Goal: Transaction & Acquisition: Download file/media

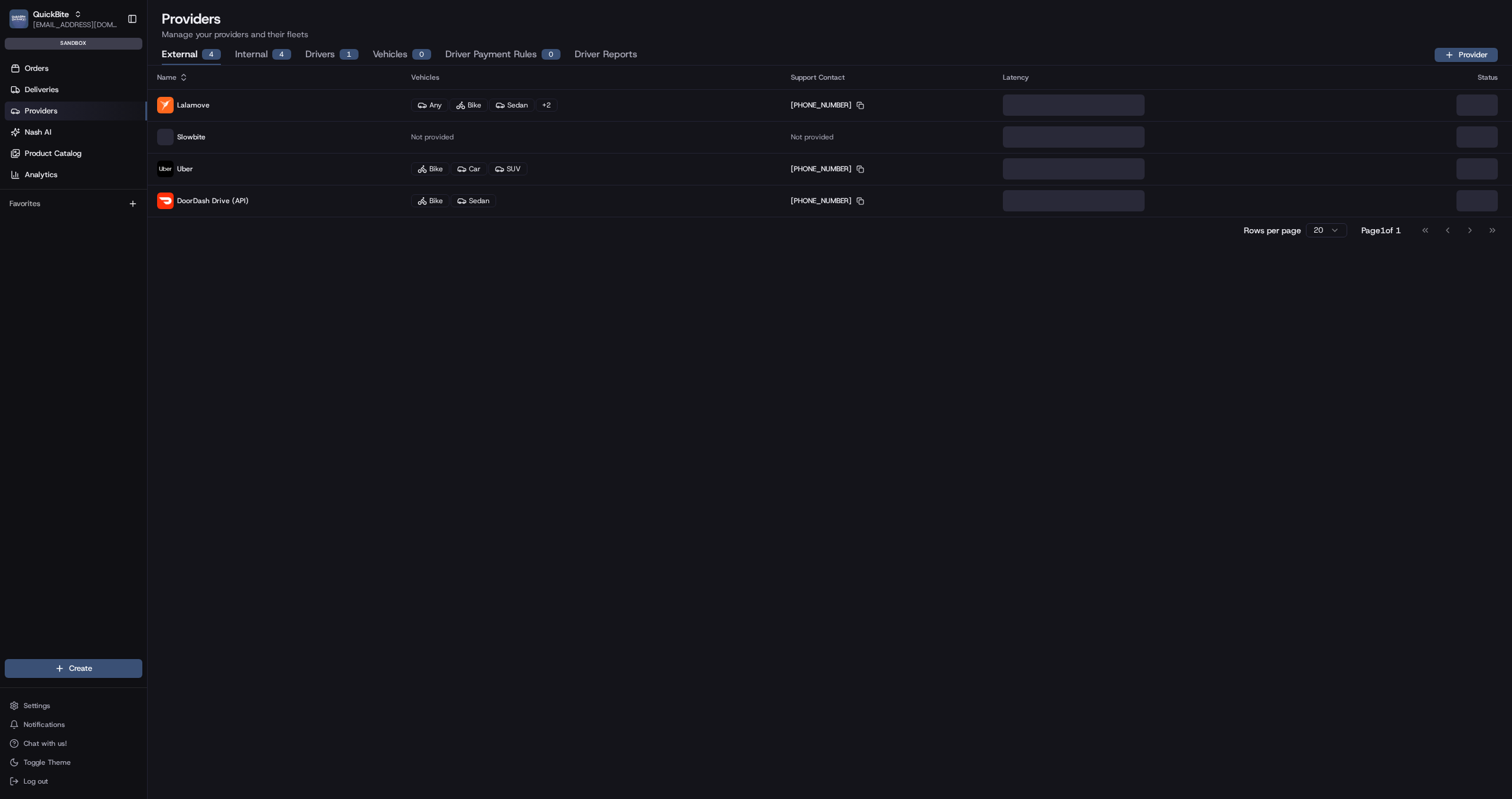
click at [608, 49] on button "Driver Reports" at bounding box center [605, 54] width 62 height 20
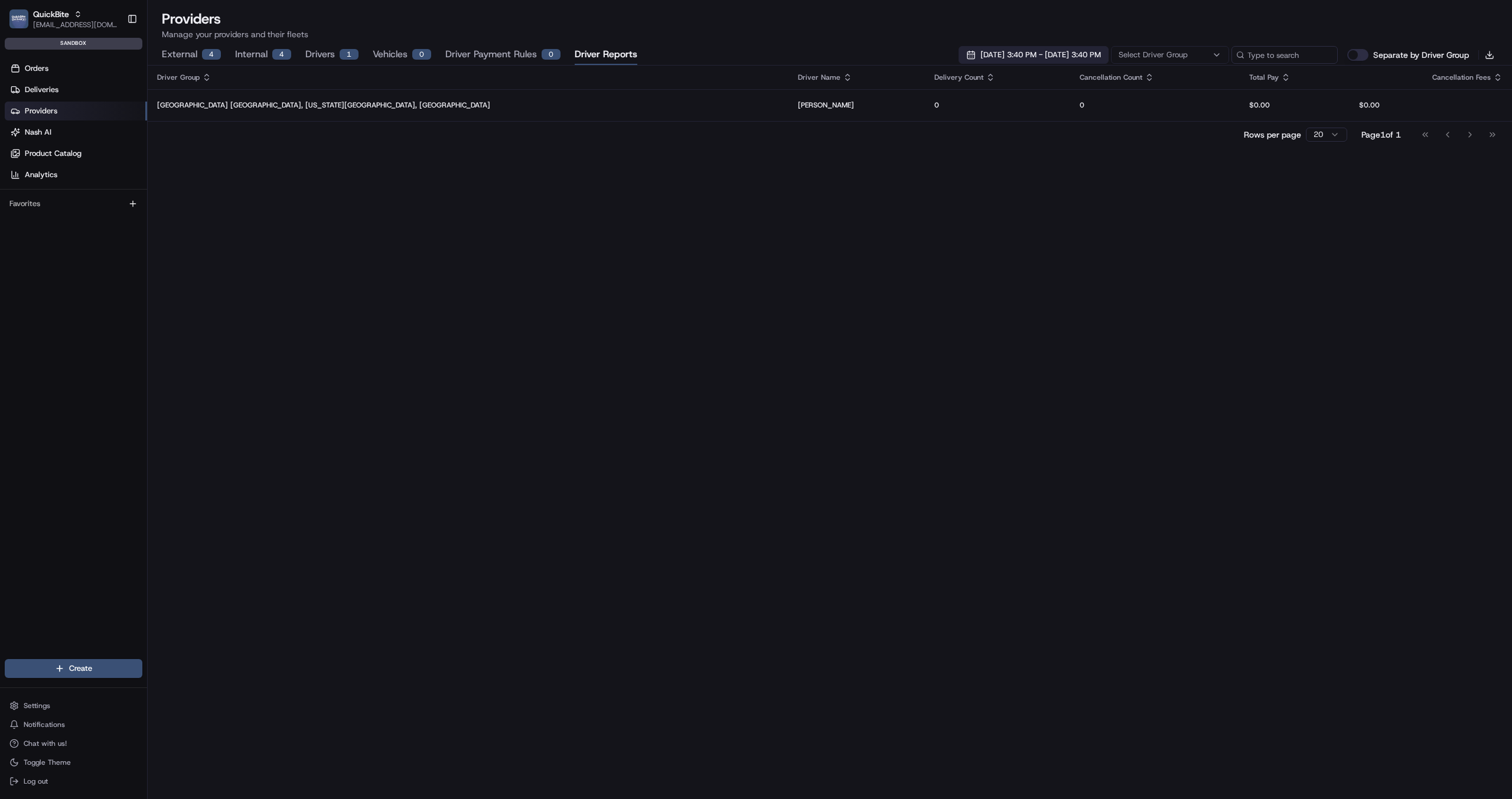
click at [1027, 57] on span "[DATE] 3:40 PM - [DATE] 3:40 PM" at bounding box center [1041, 54] width 121 height 11
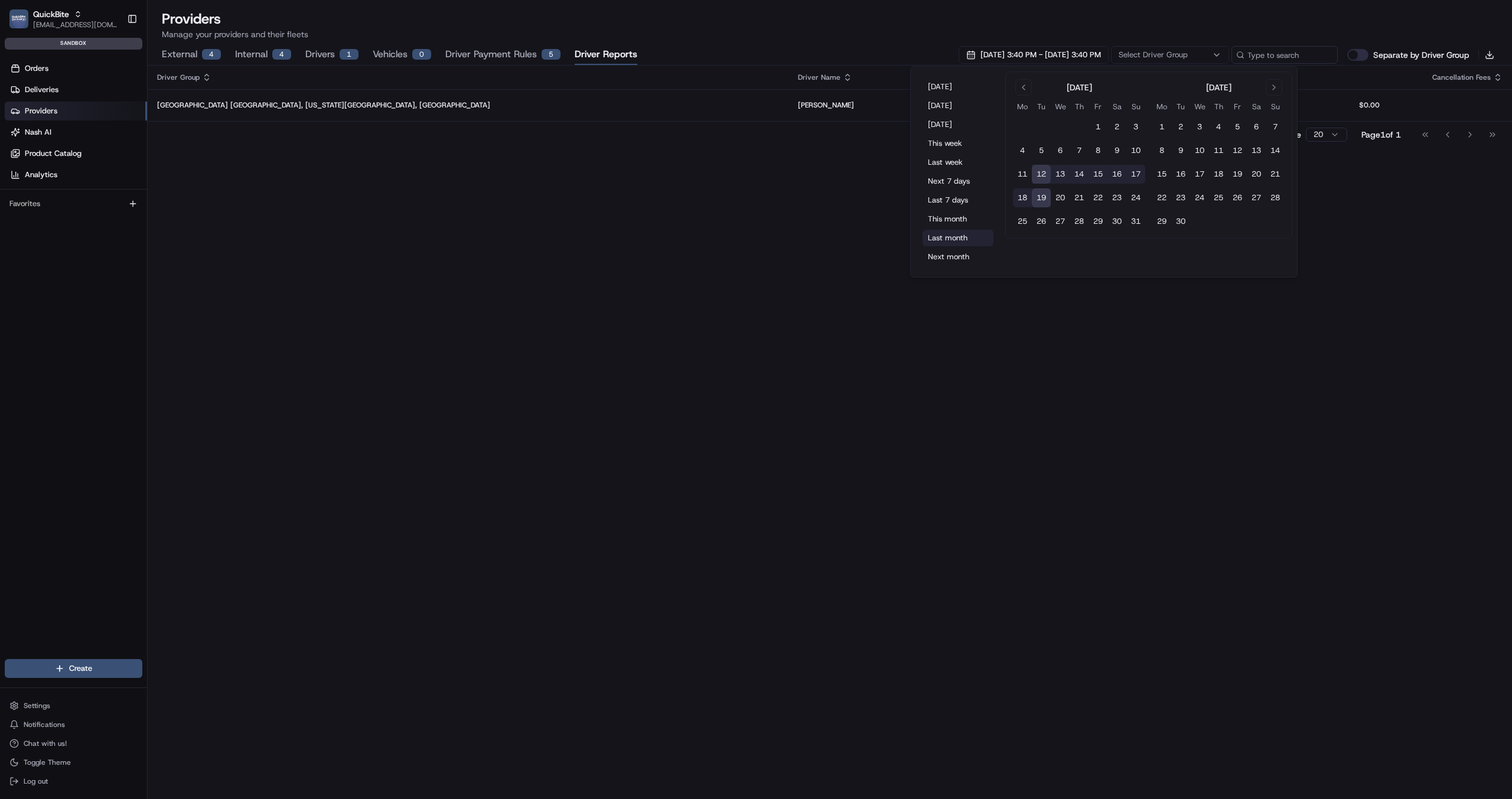
click at [938, 230] on button "Last month" at bounding box center [958, 237] width 71 height 17
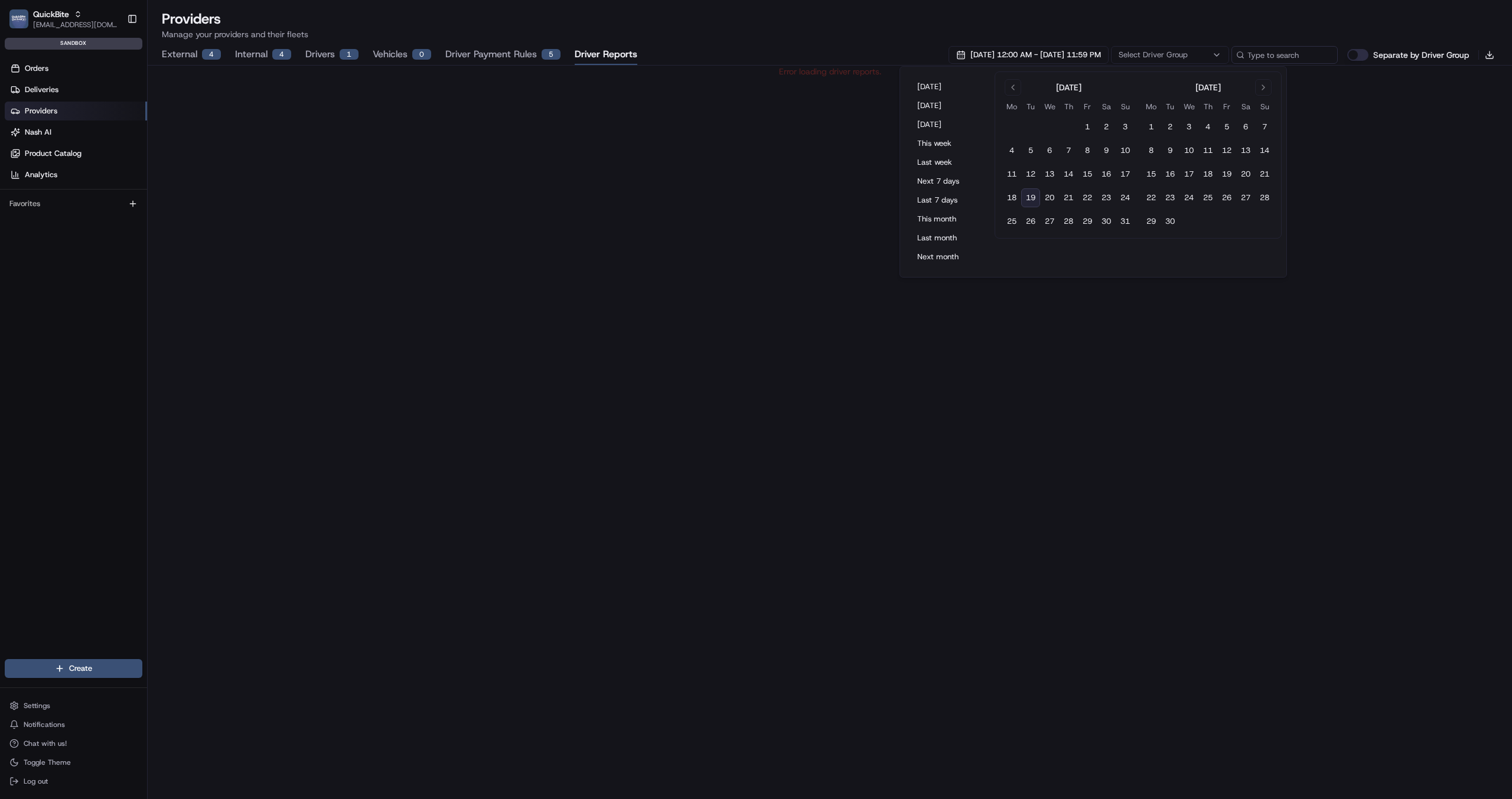
click at [702, 238] on div "Error loading driver reports." at bounding box center [830, 432] width 1365 height 734
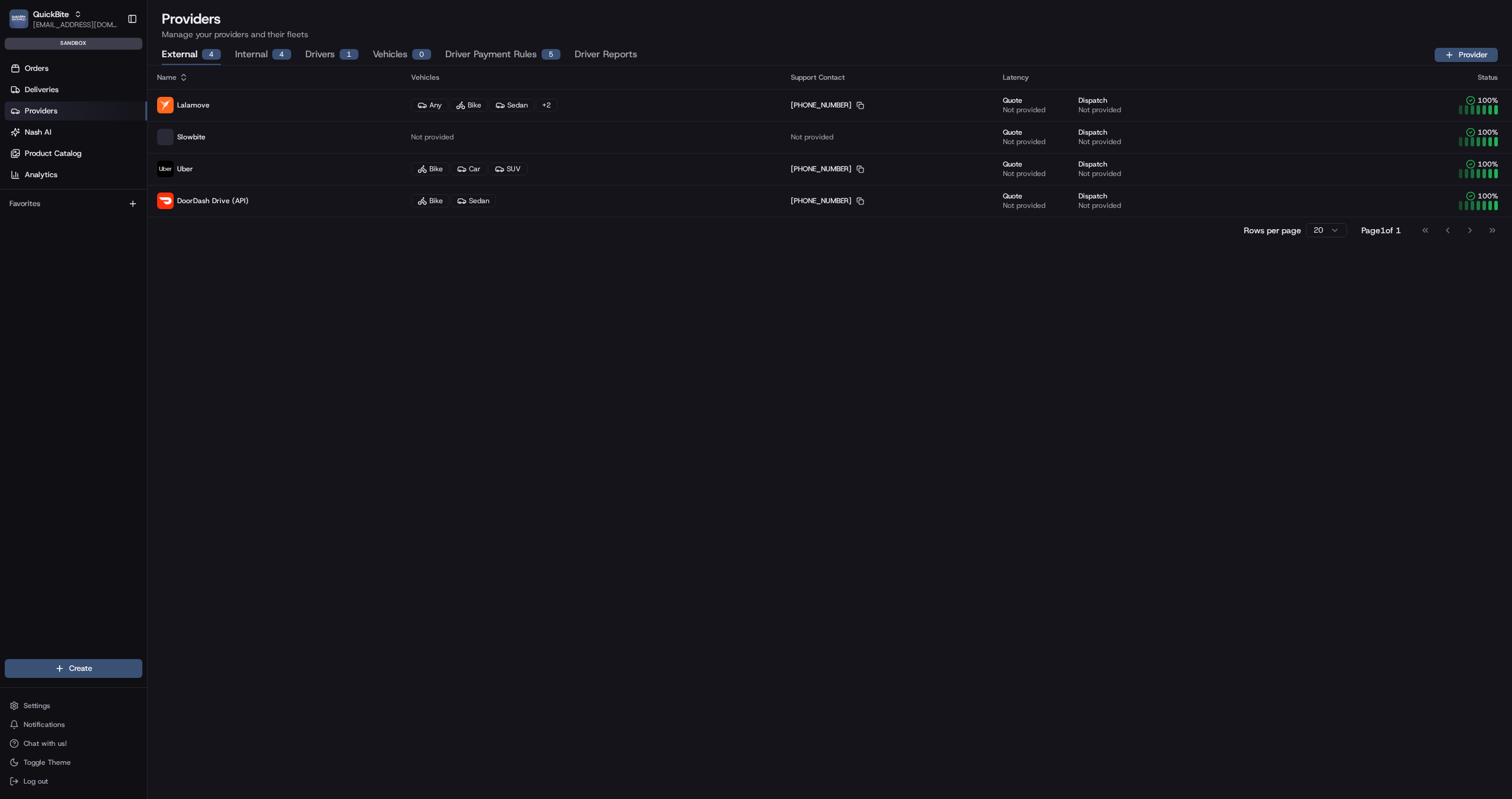
click at [601, 48] on button "Driver Reports" at bounding box center [605, 54] width 62 height 20
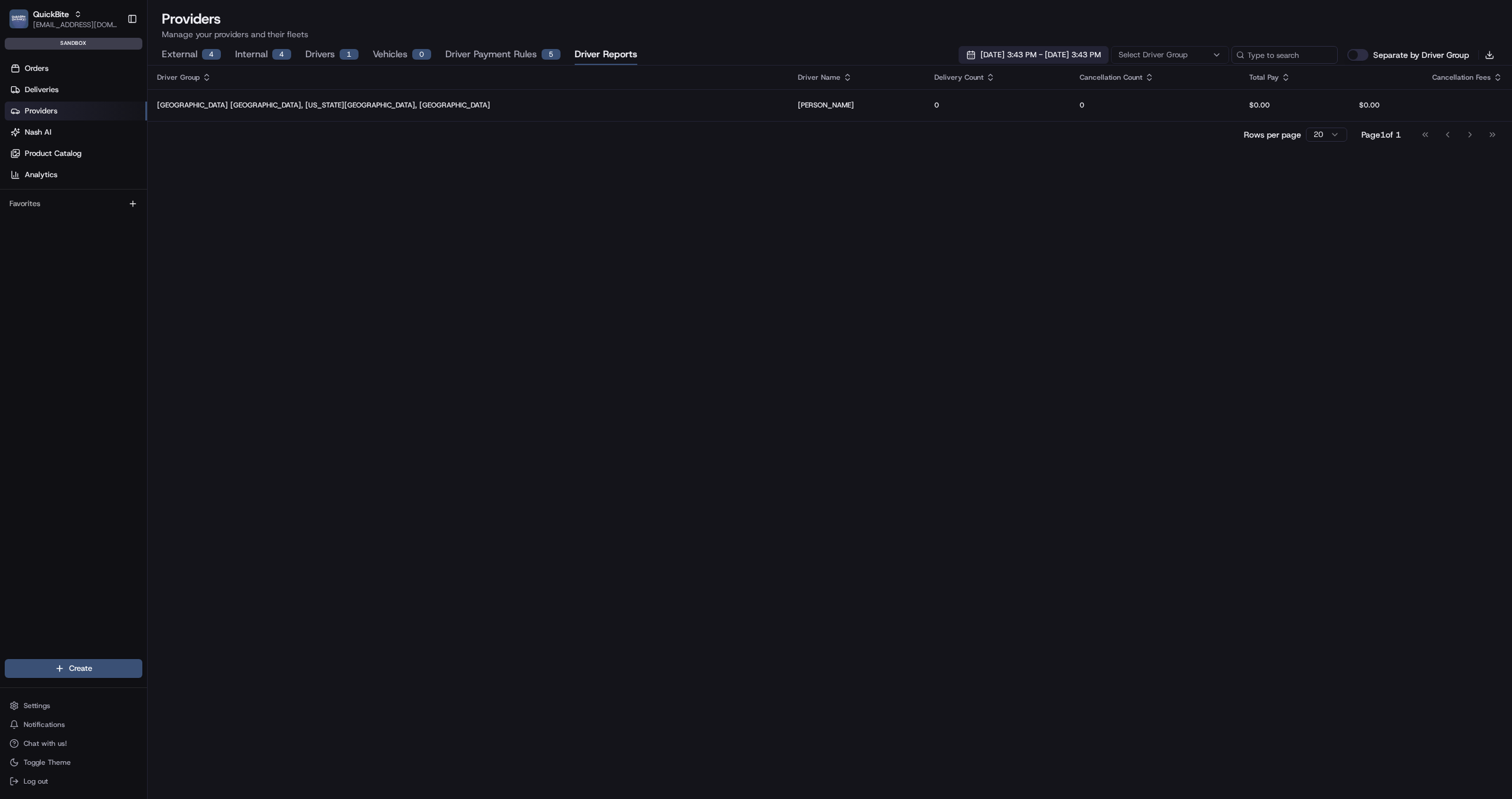
click at [1080, 58] on span "08/12/2025 3:43 PM - 08/19/2025 3:43 PM" at bounding box center [1041, 54] width 121 height 11
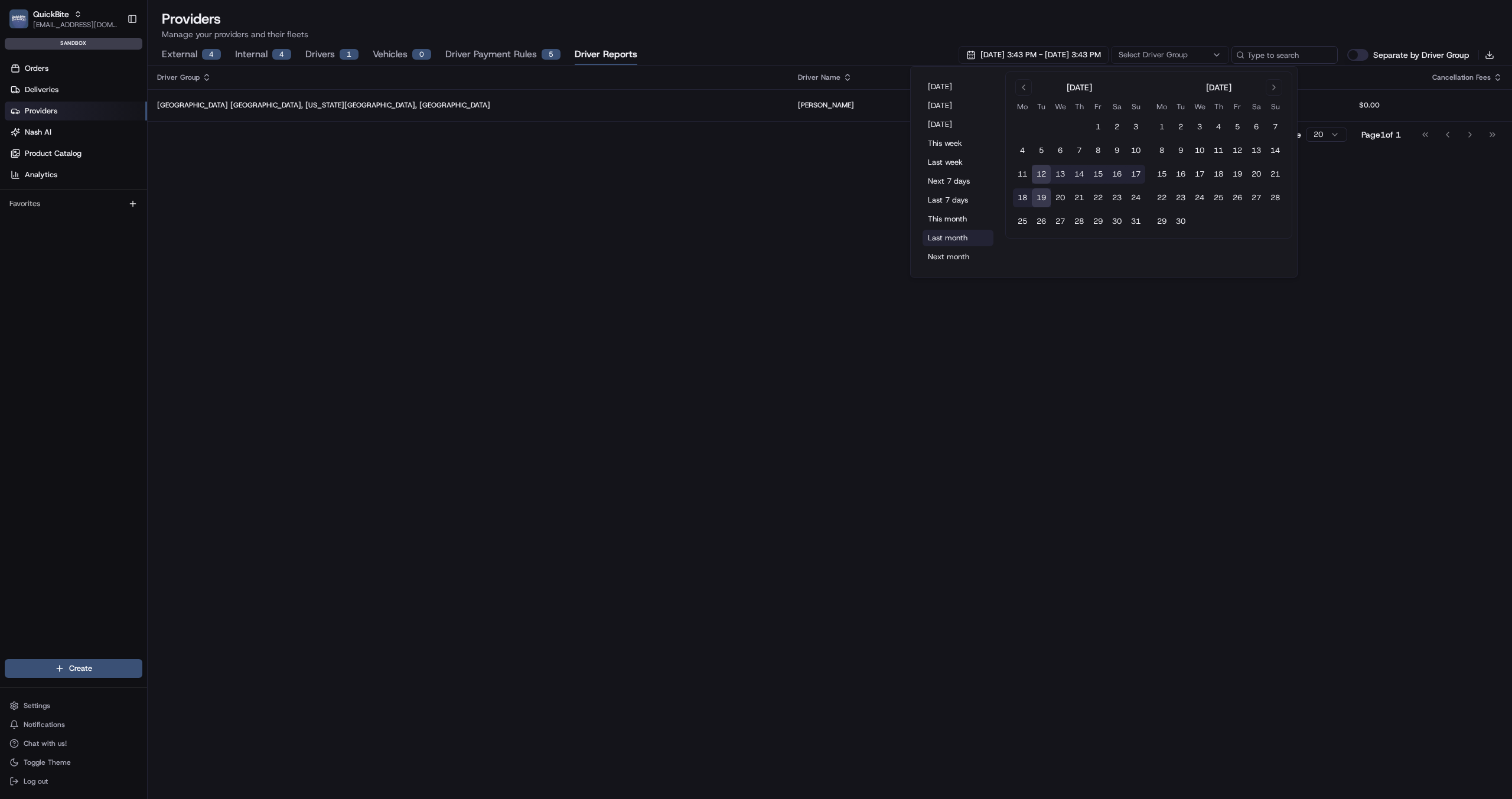
click at [941, 239] on button "Last month" at bounding box center [958, 237] width 71 height 17
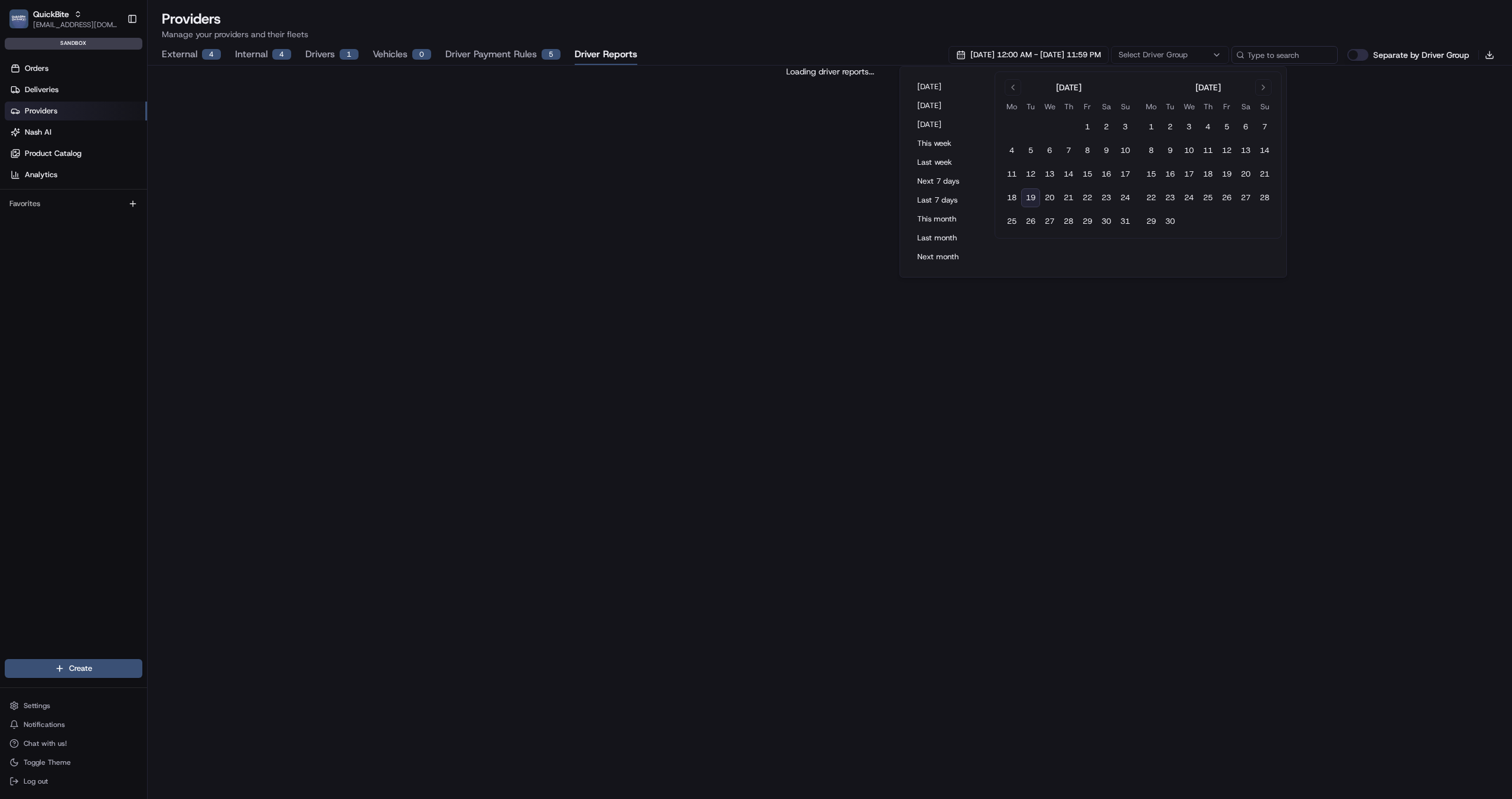
click at [77, 443] on div "Orders Deliveries Providers Nash AI Product Catalog Analytics Favorites" at bounding box center [73, 369] width 147 height 629
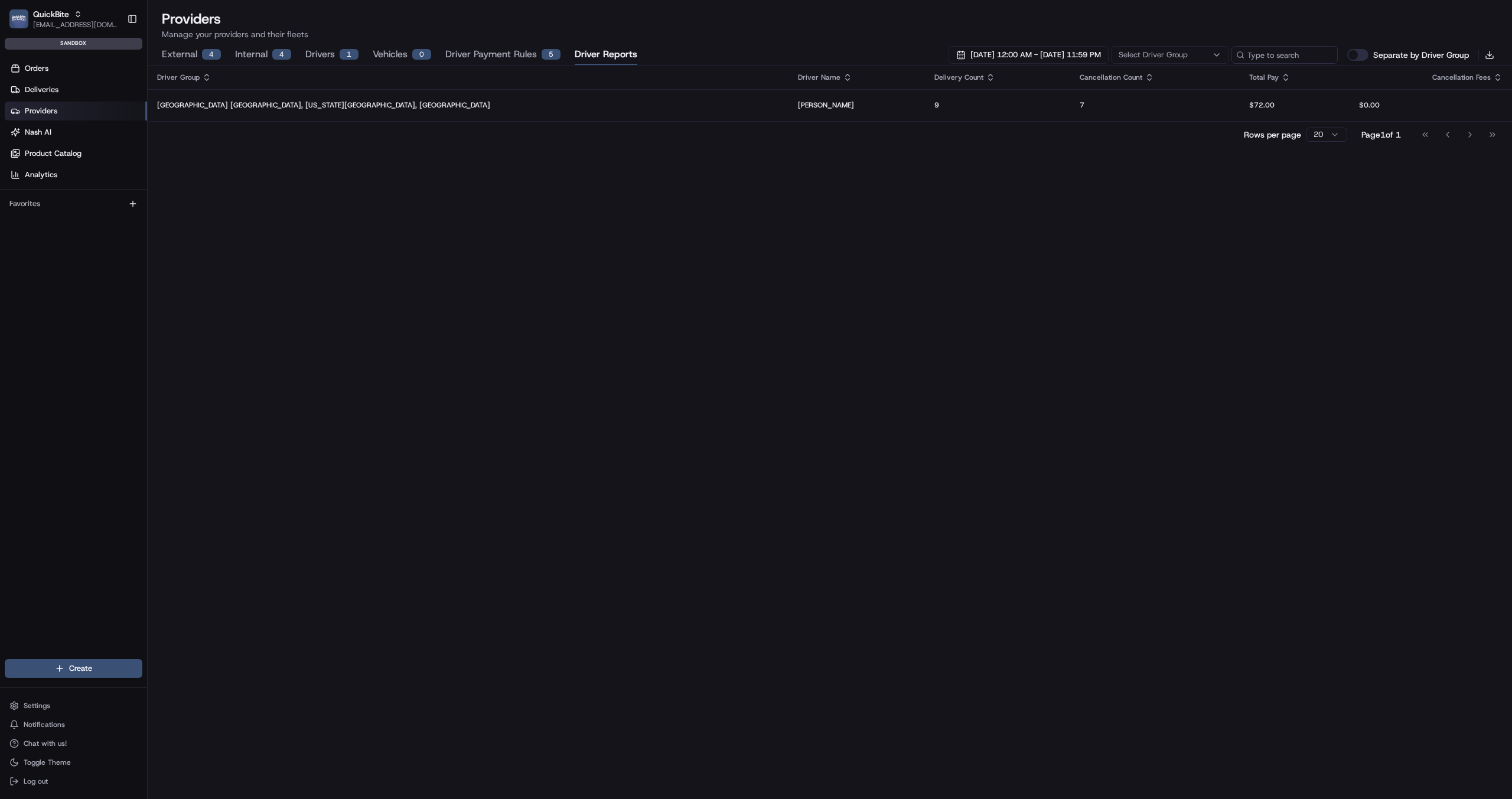
click at [1374, 52] on label "Separate by Driver Group" at bounding box center [1421, 55] width 96 height 12
click at [1369, 52] on button "Separate by Driver Group" at bounding box center [1359, 55] width 22 height 12
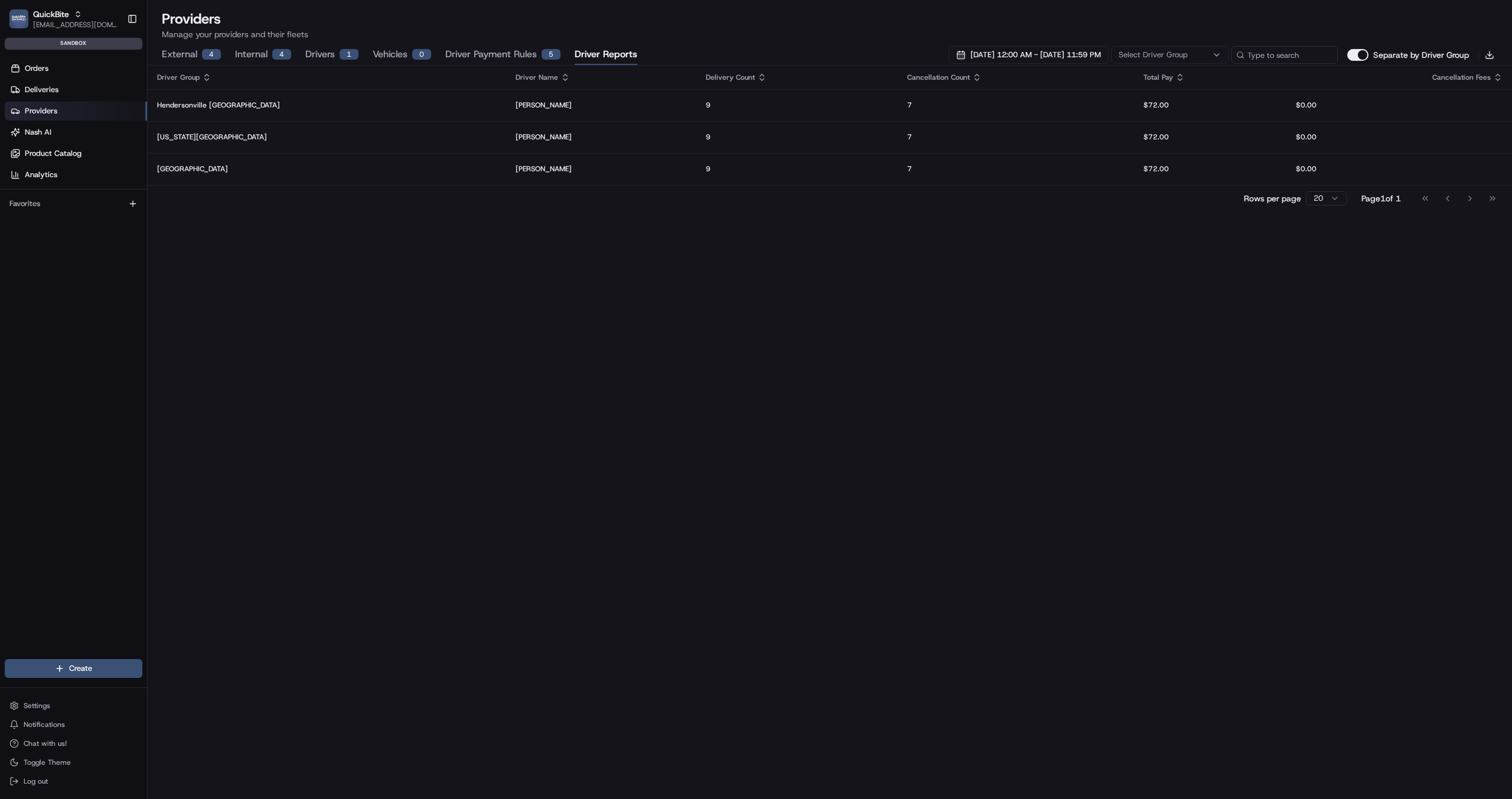
click at [1364, 56] on button "Separate by Driver Group" at bounding box center [1359, 55] width 22 height 12
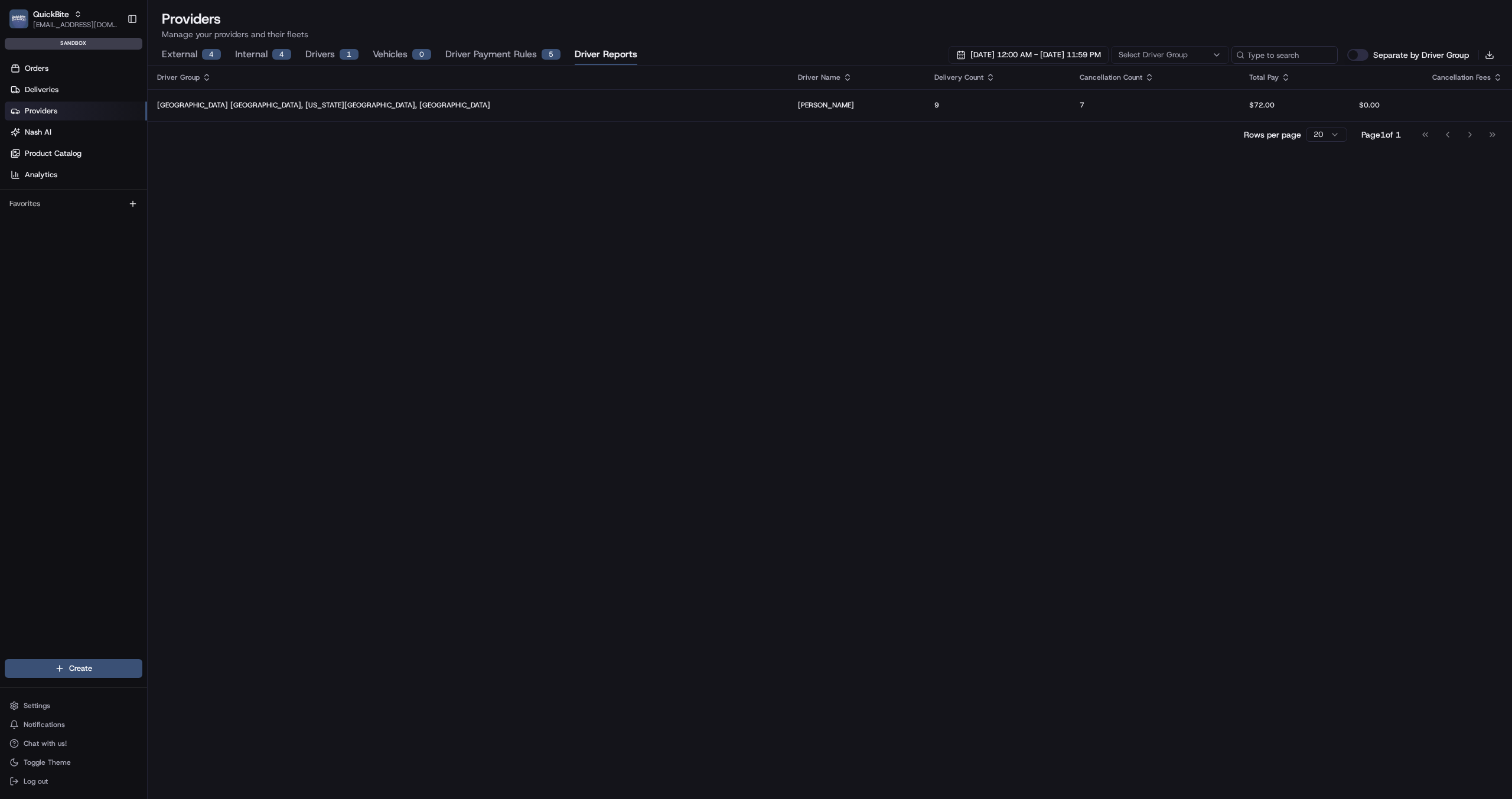
click at [1364, 56] on button "Separate by Driver Group" at bounding box center [1359, 55] width 22 height 12
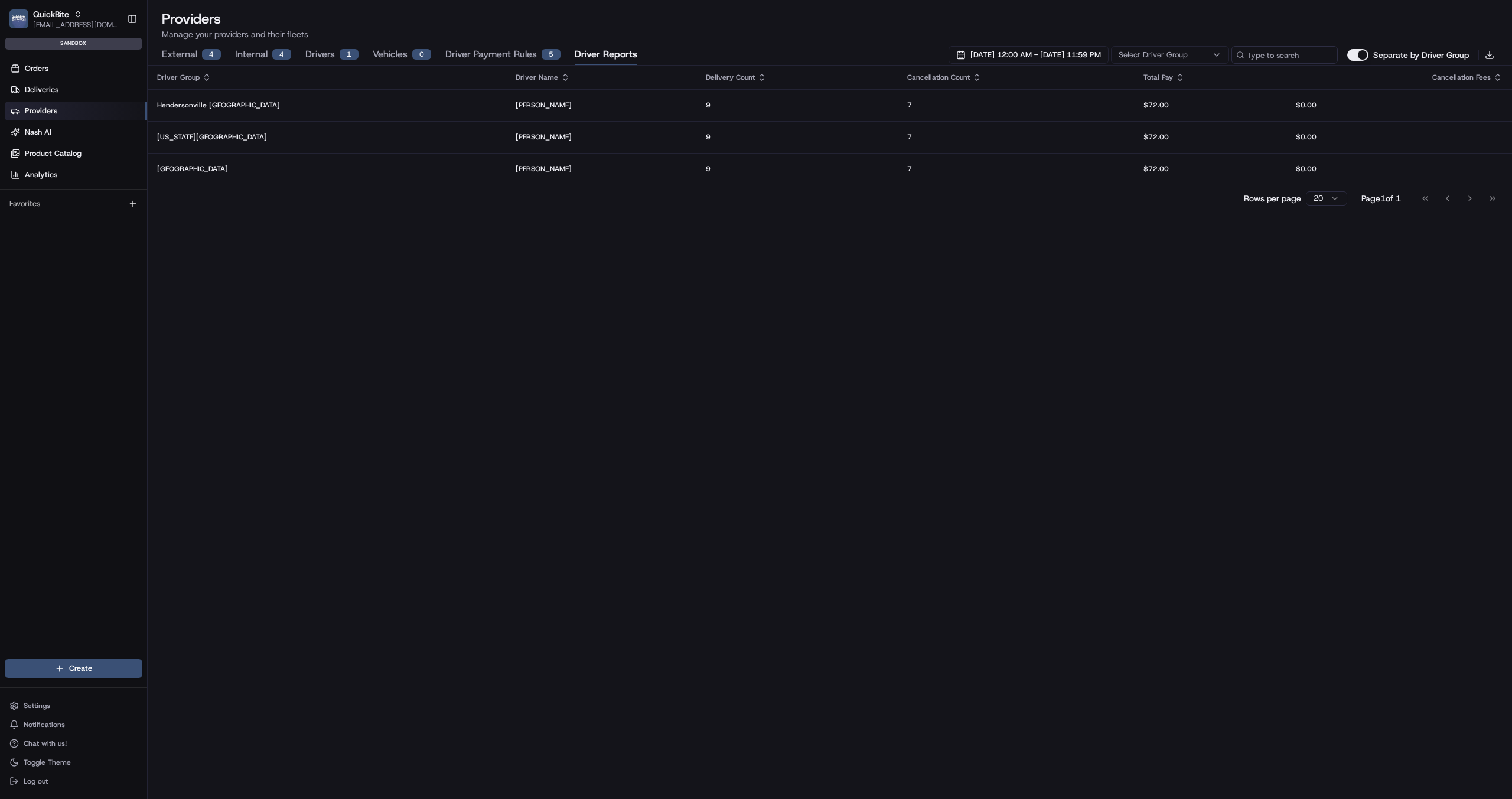
type button "on"
click at [1364, 56] on button "Separate by Driver Group" at bounding box center [1359, 55] width 22 height 12
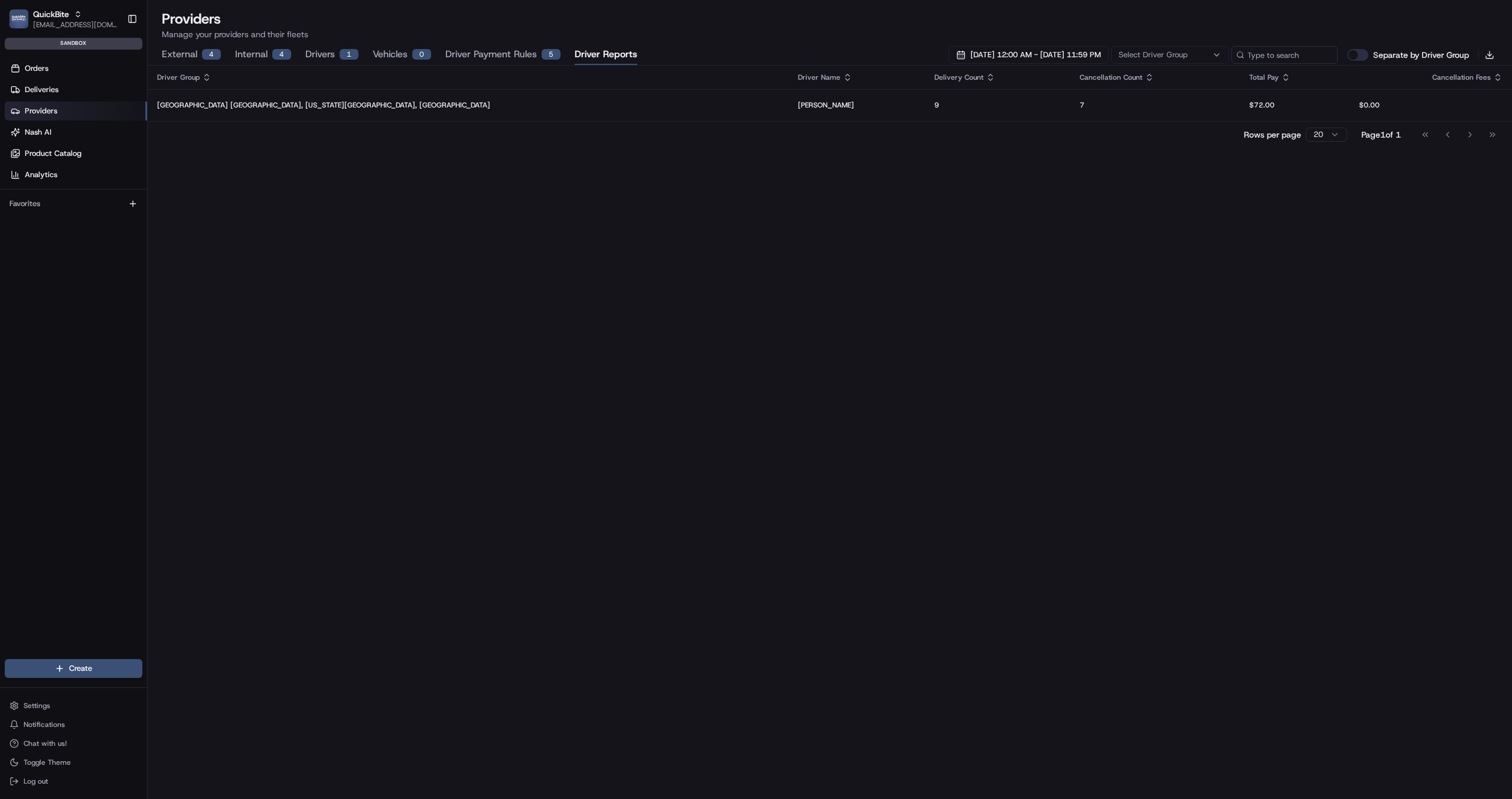
click at [1364, 56] on button "Separate by Driver Group" at bounding box center [1359, 55] width 22 height 12
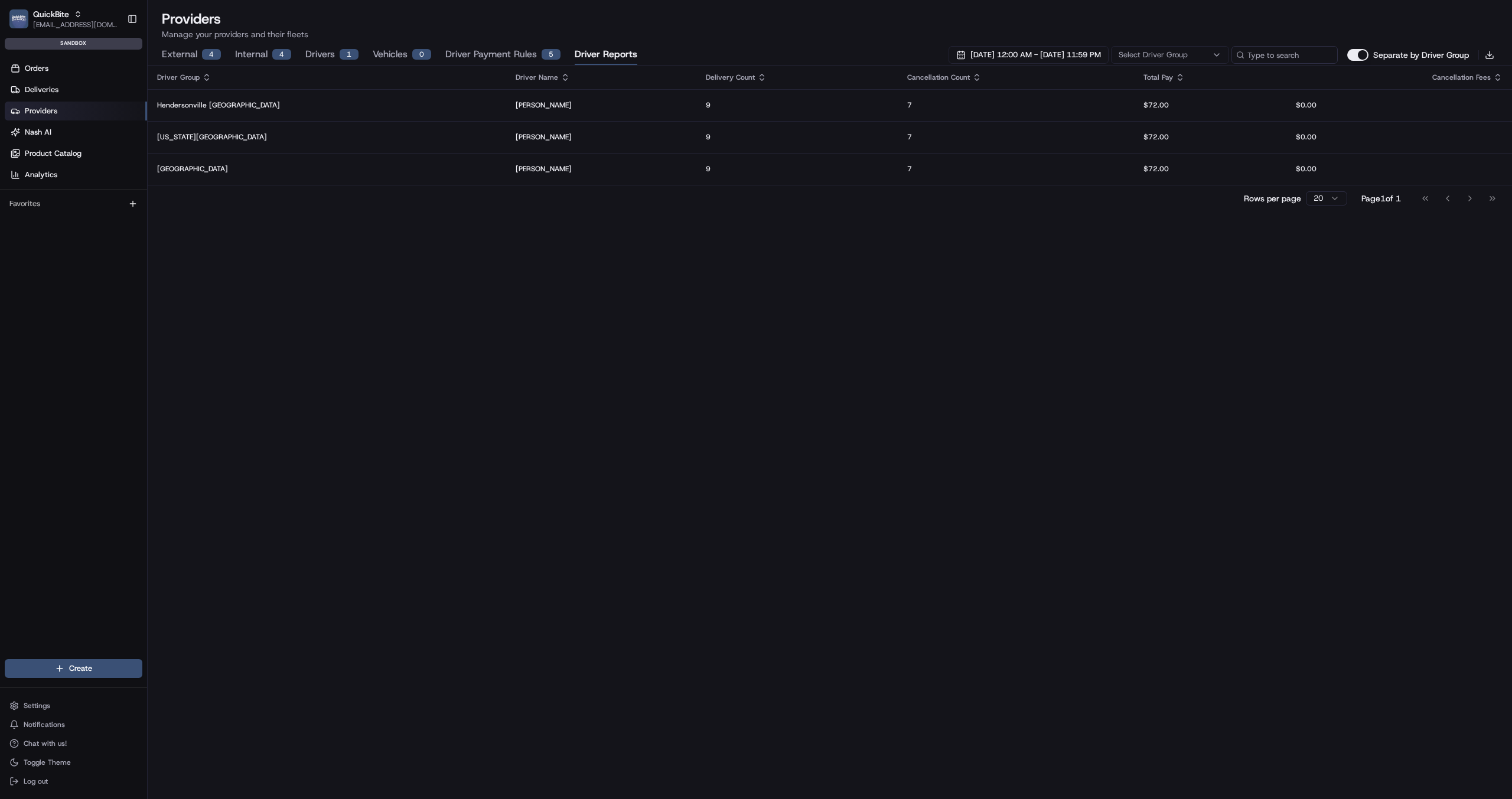
click at [1364, 56] on button "Separate by Driver Group" at bounding box center [1359, 55] width 22 height 12
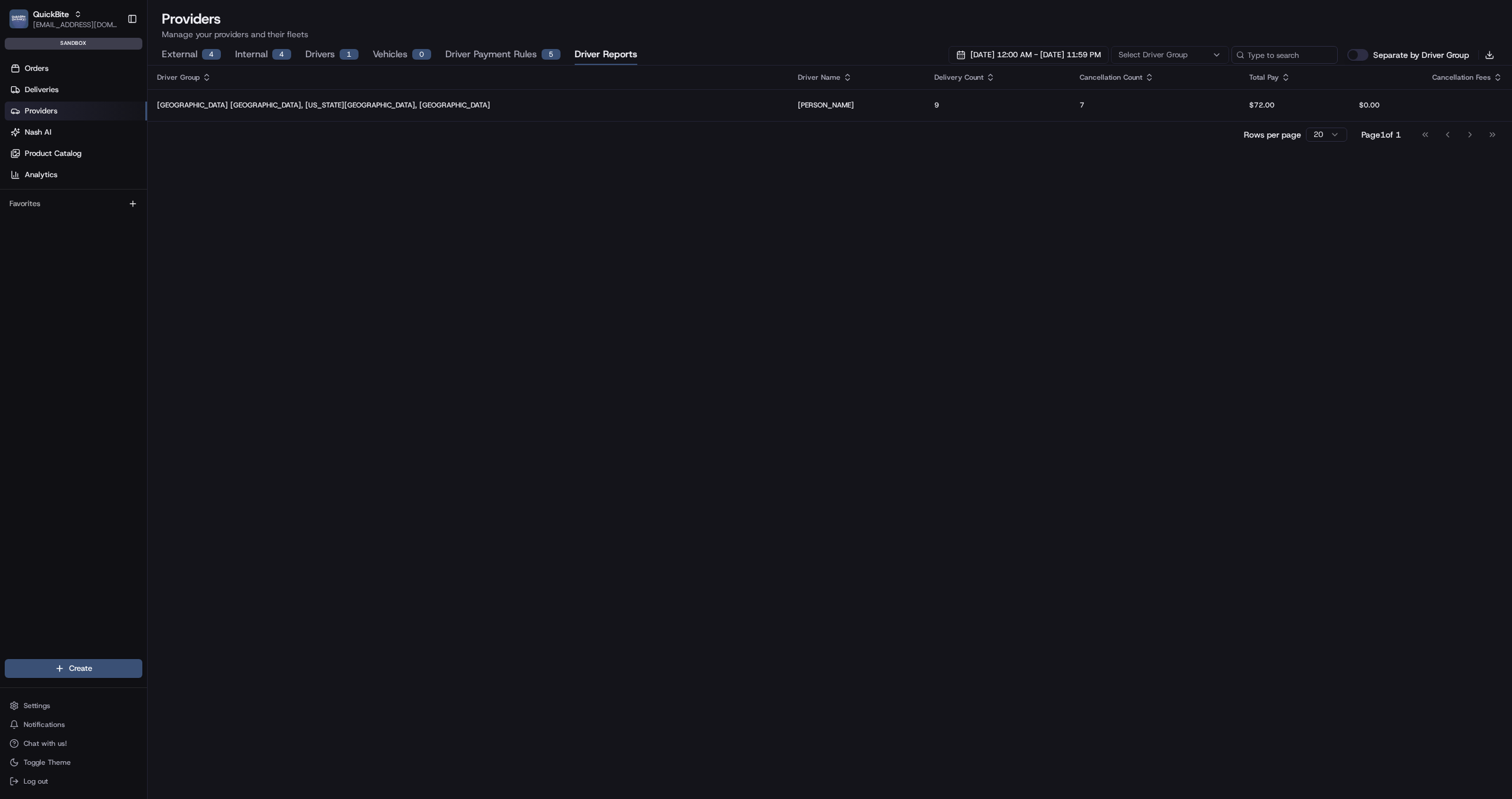
click at [1364, 56] on button "Separate by Driver Group" at bounding box center [1359, 55] width 22 height 12
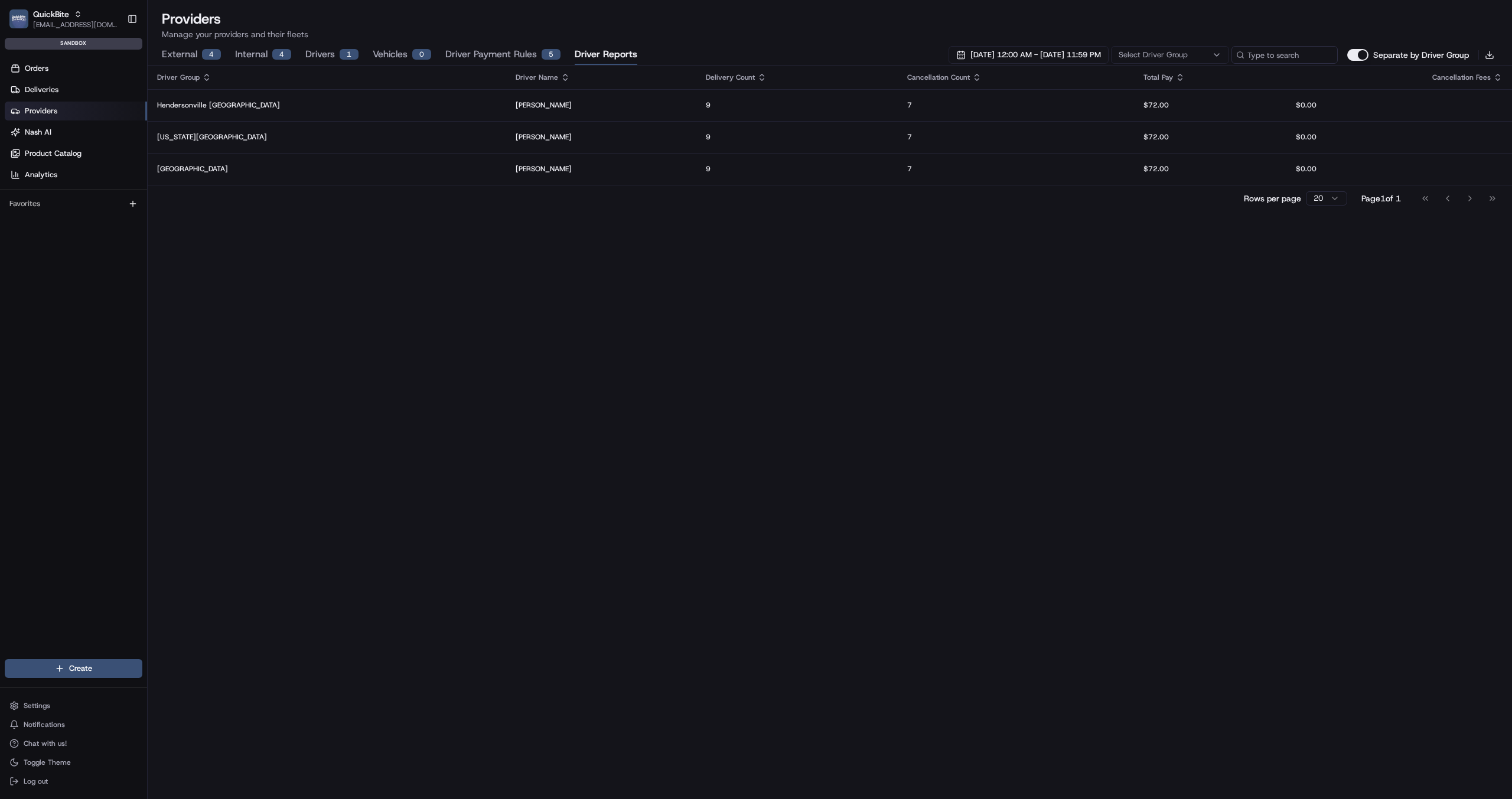
click at [1364, 56] on button "Separate by Driver Group" at bounding box center [1359, 55] width 22 height 12
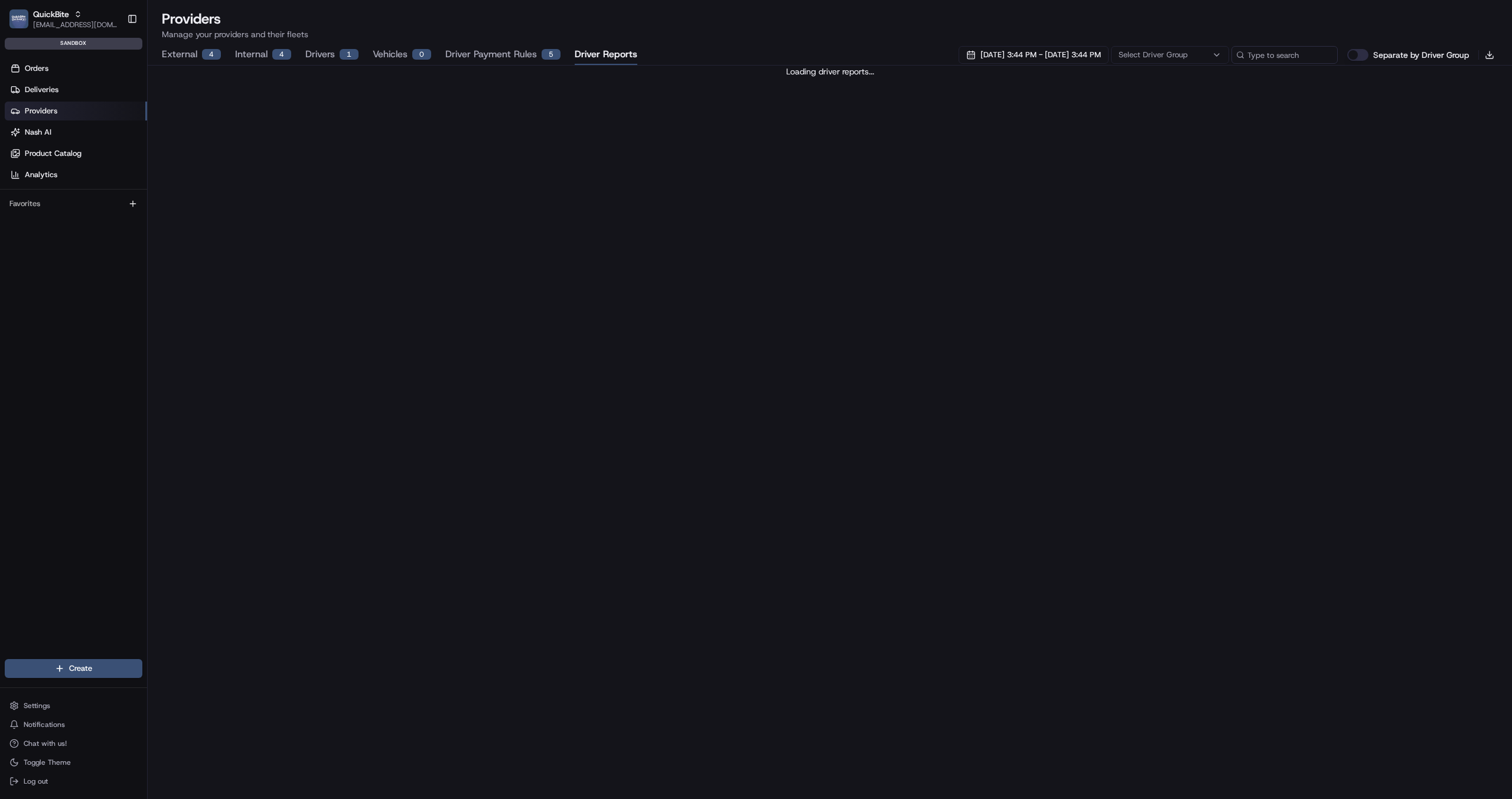
click at [587, 60] on button "Driver Reports" at bounding box center [605, 54] width 62 height 20
click at [993, 58] on span "08/12/2025 3:44 PM - 08/19/2025 3:44 PM" at bounding box center [1041, 54] width 121 height 11
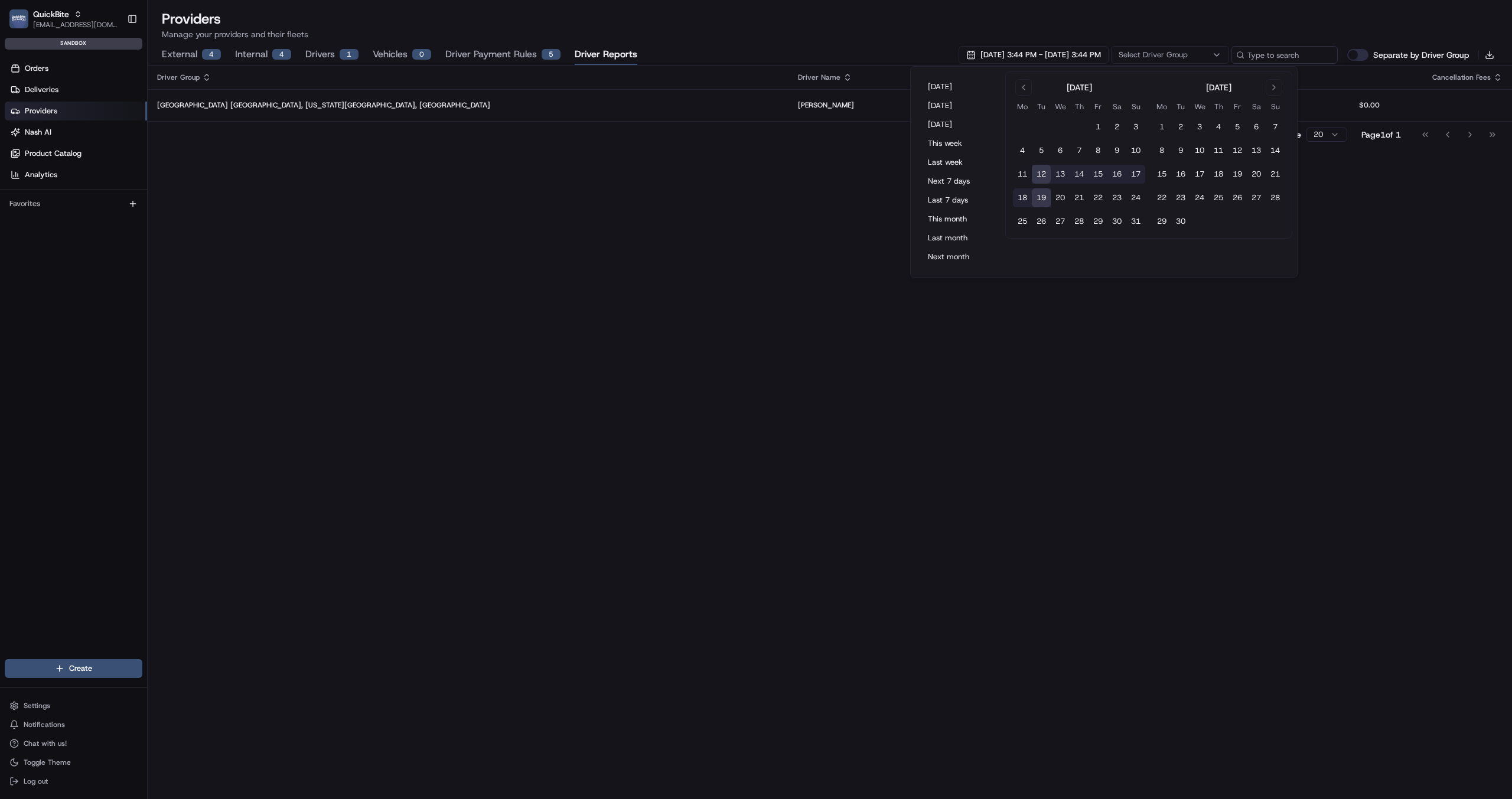
drag, startPoint x: 953, startPoint y: 201, endPoint x: 868, endPoint y: 189, distance: 85.8
click at [867, 189] on body "QuickBite gytis@usenash.com Toggle Sidebar sandbox Orders Deliveries Providers …" at bounding box center [756, 400] width 1512 height 799
click at [933, 234] on button "Last month" at bounding box center [958, 237] width 71 height 17
click at [767, 242] on div "Driver Group Driver Name Delivery Count Cancellation Count Total Pay Cancellati…" at bounding box center [830, 432] width 1365 height 734
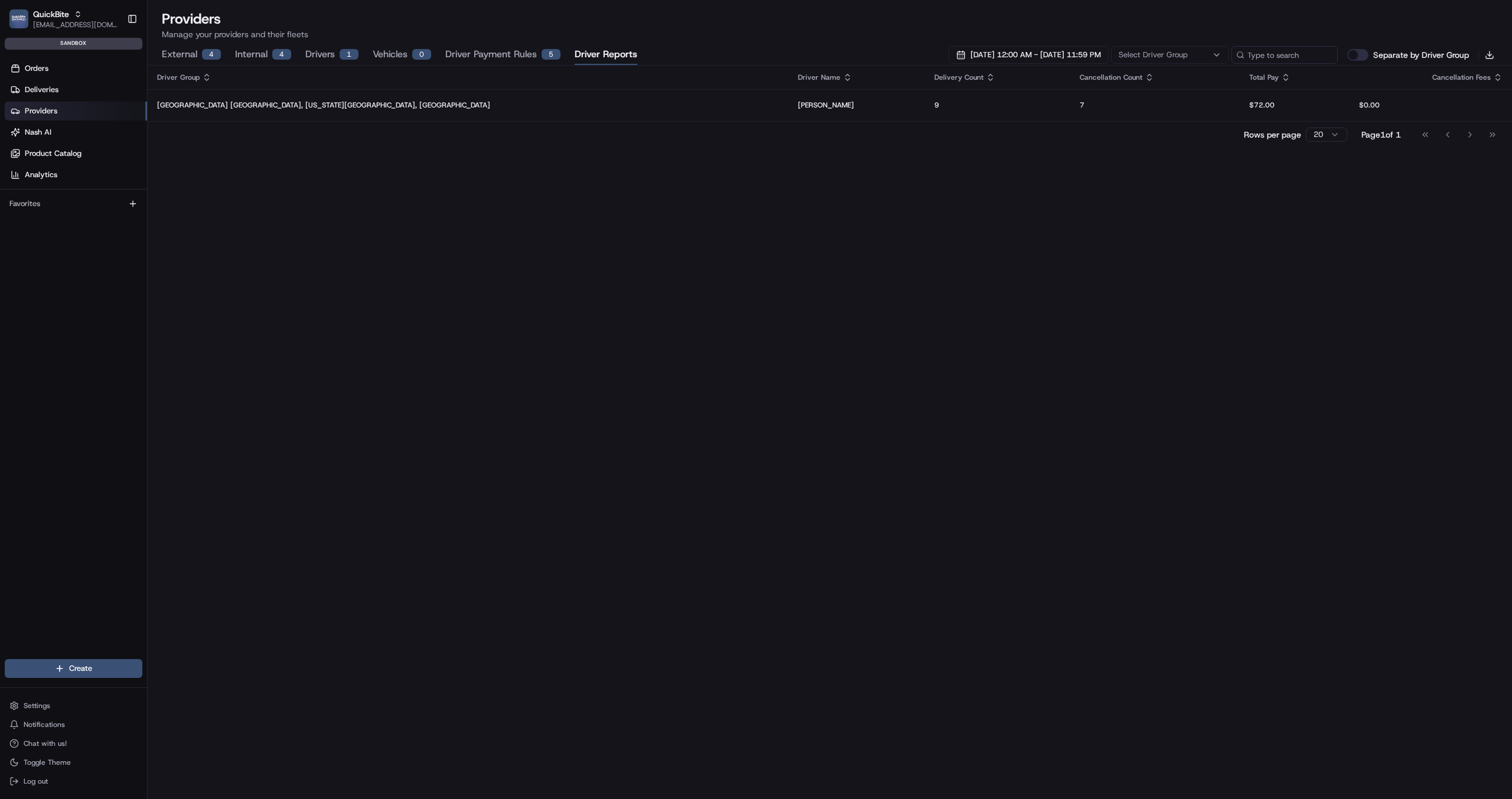
click at [1360, 50] on button "Separate by Driver Group" at bounding box center [1359, 55] width 22 height 12
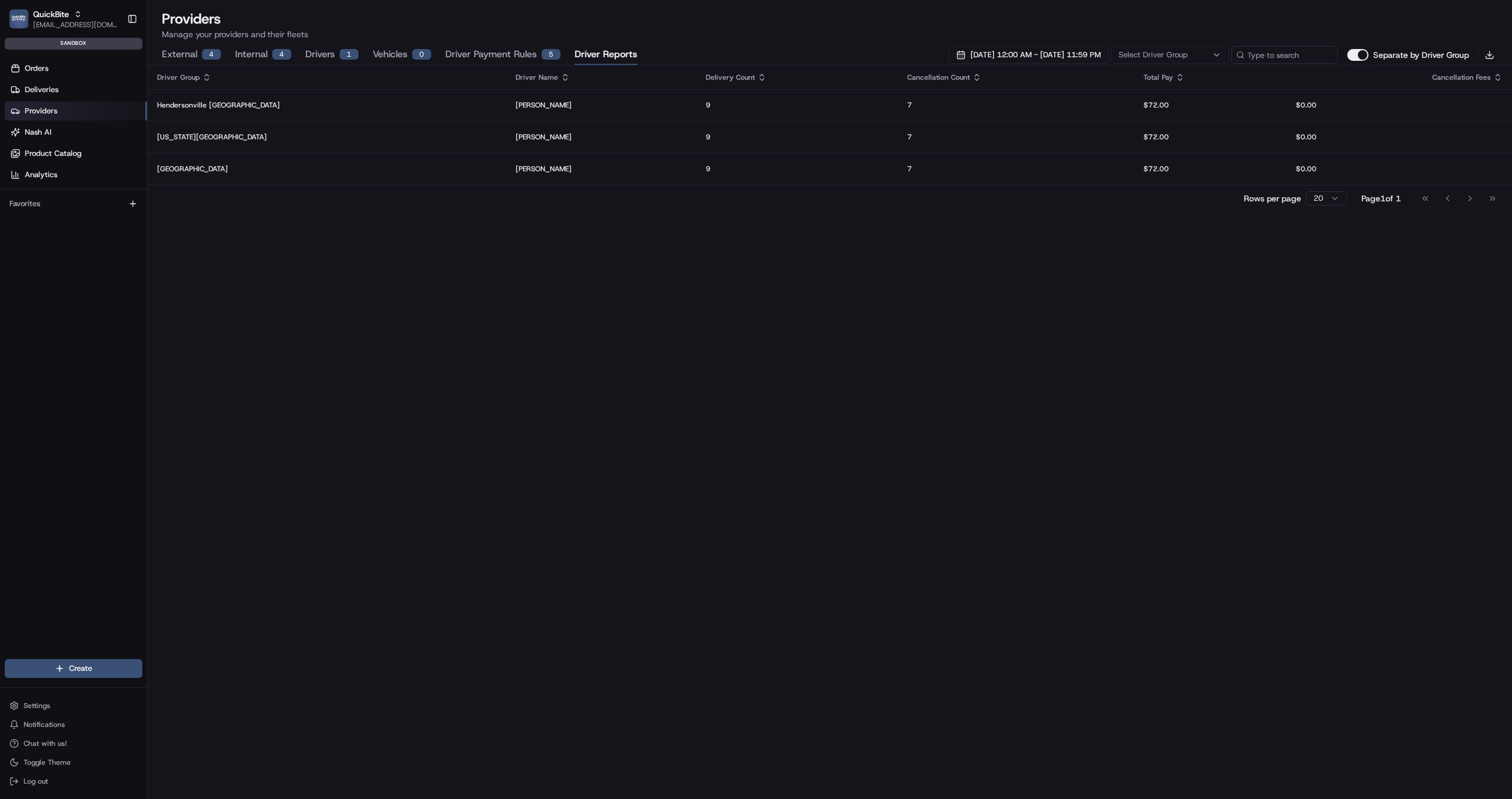
type button "on"
click at [632, 310] on div "Driver Group Driver Name Delivery Count Cancellation Count Total Pay Cancellati…" at bounding box center [830, 432] width 1365 height 734
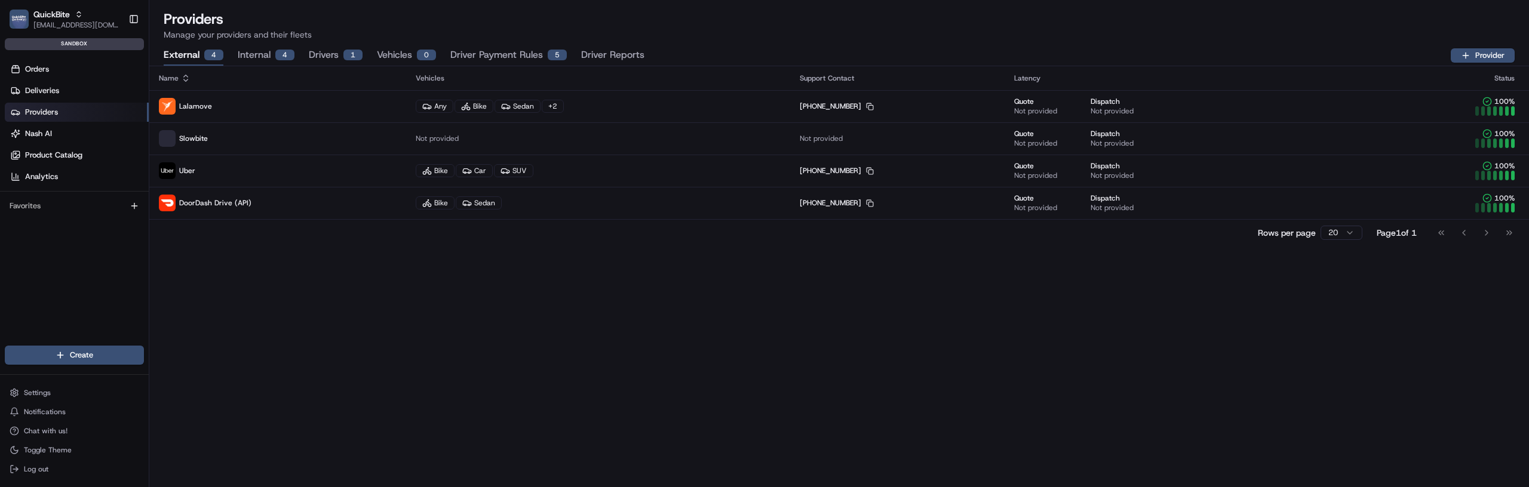
click at [591, 39] on p "Manage your providers and their fleets" at bounding box center [839, 35] width 1351 height 12
click at [599, 54] on button "Driver Reports" at bounding box center [612, 55] width 63 height 20
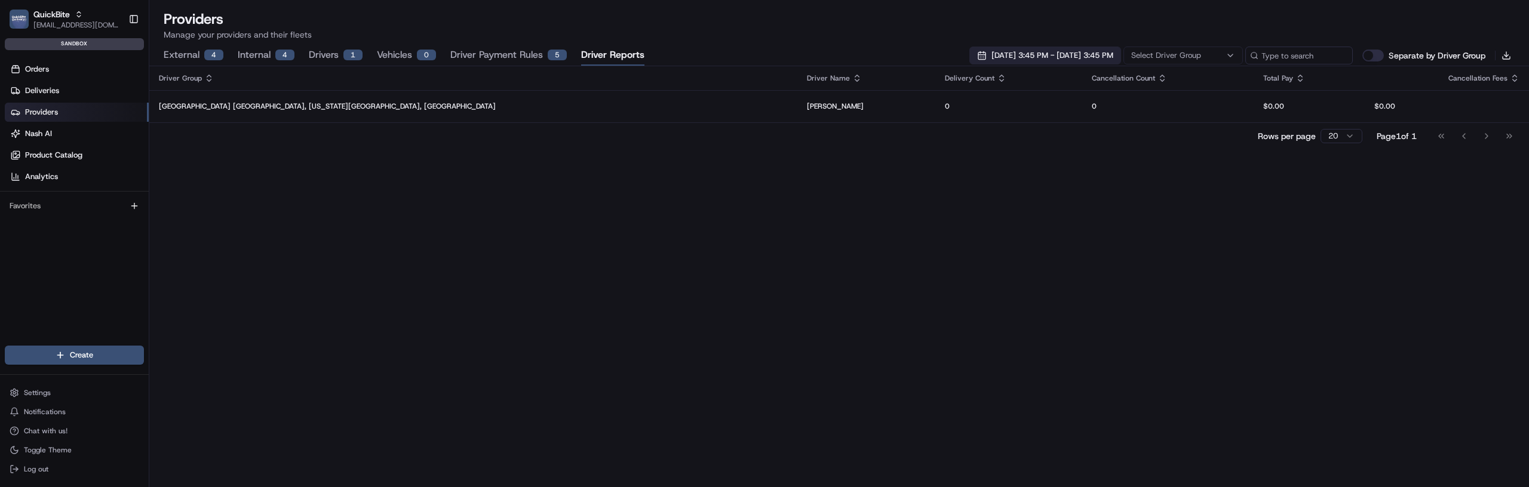
click at [1068, 57] on span "08/12/2025 3:45 PM - 08/19/2025 3:45 PM" at bounding box center [1053, 55] width 122 height 11
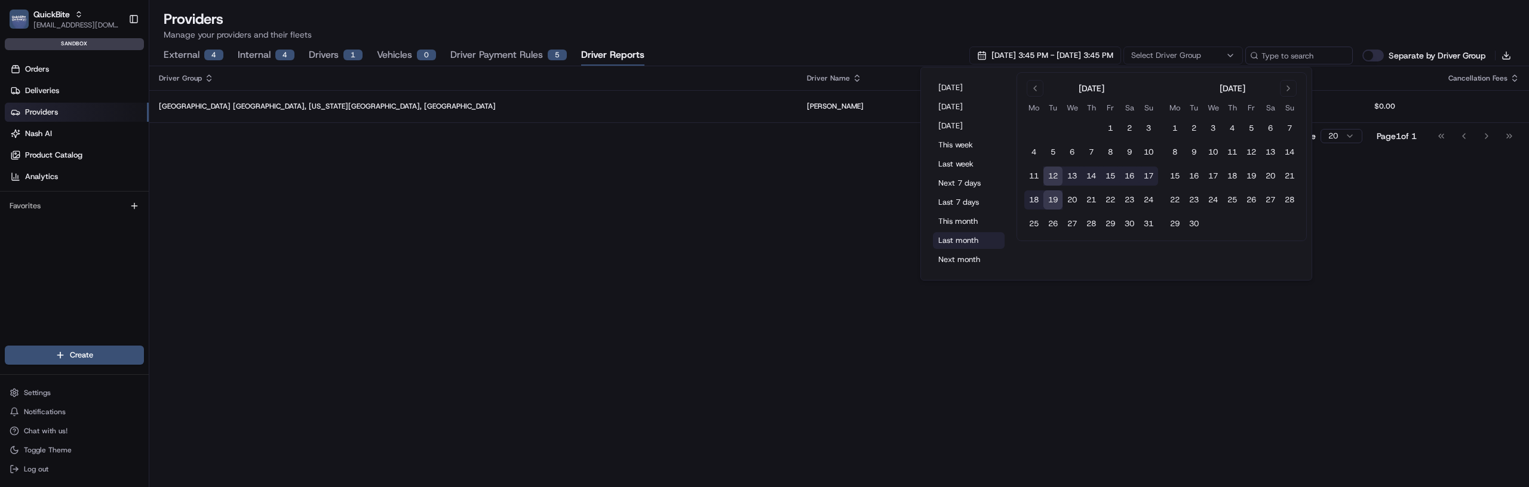
click at [972, 238] on button "Last month" at bounding box center [969, 240] width 72 height 17
click at [582, 430] on div "Driver Group Driver Name Delivery Count Cancellation Count Total Pay Cancellati…" at bounding box center [839, 276] width 1380 height 421
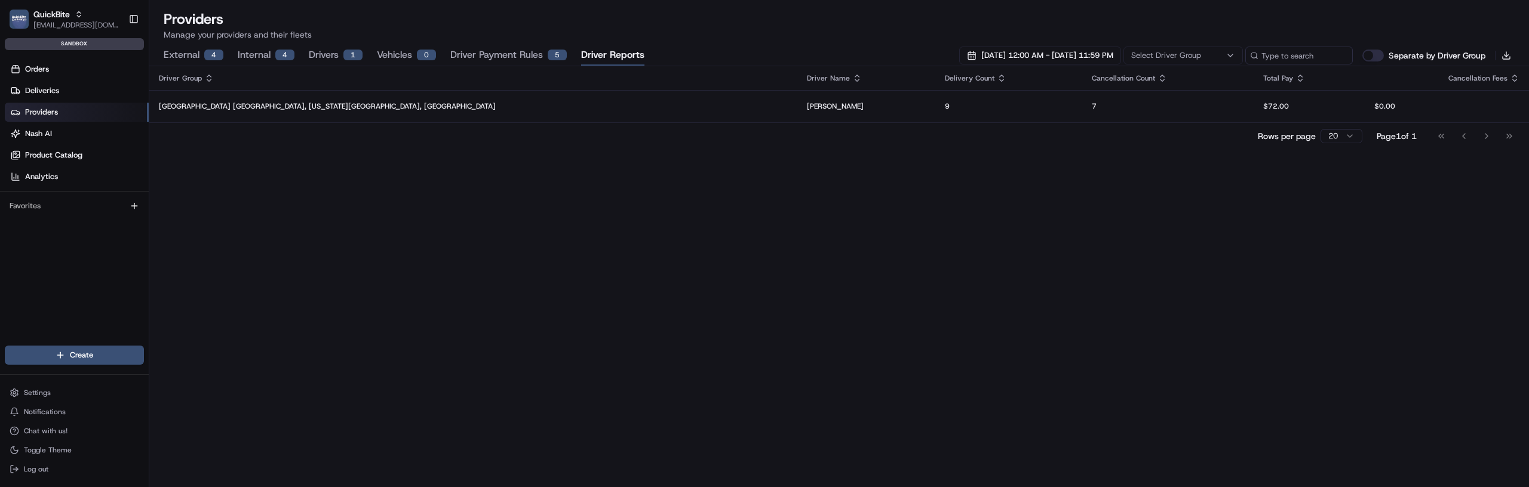
click at [1370, 57] on button "Separate by Driver Group" at bounding box center [1374, 56] width 22 height 12
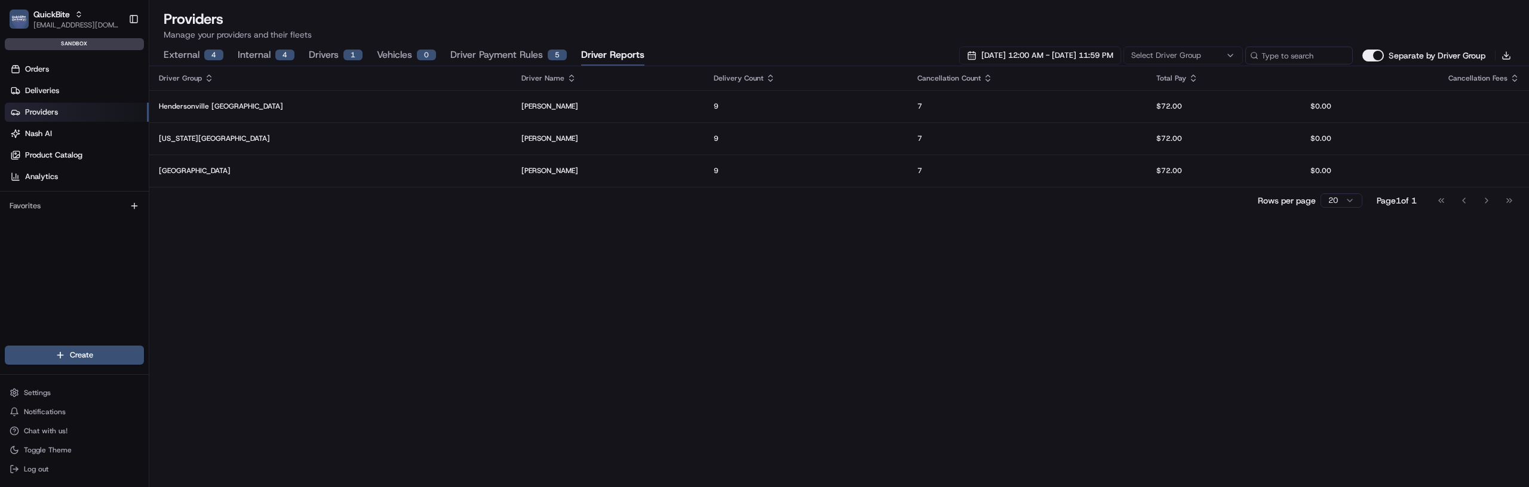
click at [443, 235] on div "Driver Group Driver Name Delivery Count Cancellation Count Total Pay Cancellati…" at bounding box center [839, 276] width 1380 height 421
click at [1370, 59] on button "Separate by Driver Group" at bounding box center [1374, 56] width 22 height 12
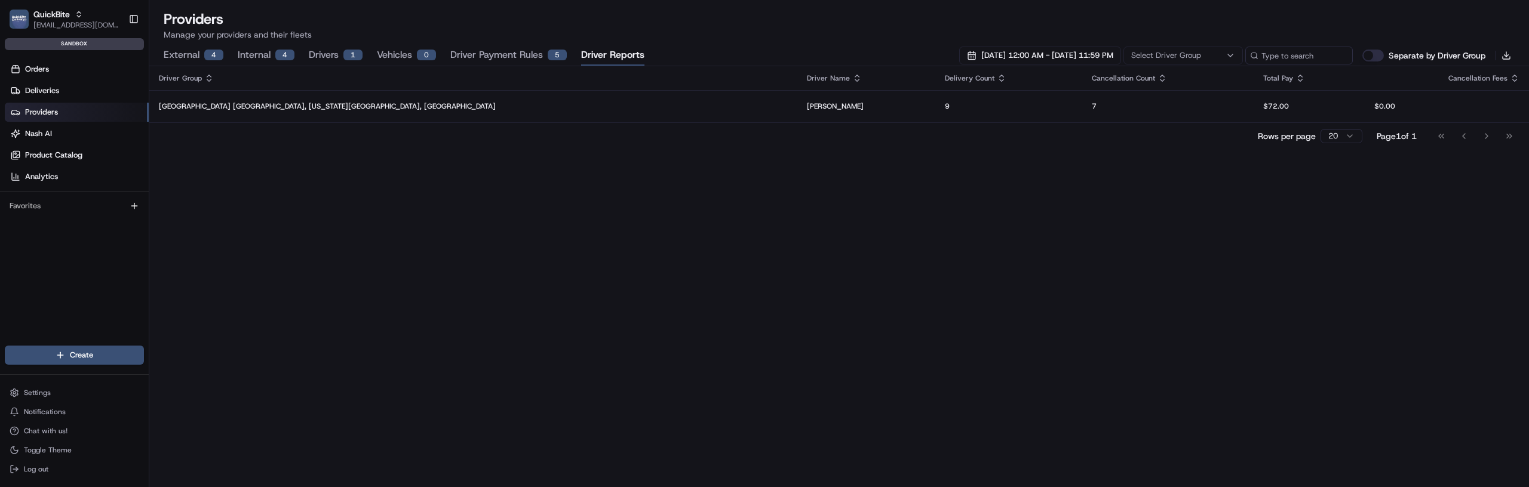
click at [1370, 59] on button "Separate by Driver Group" at bounding box center [1374, 56] width 22 height 12
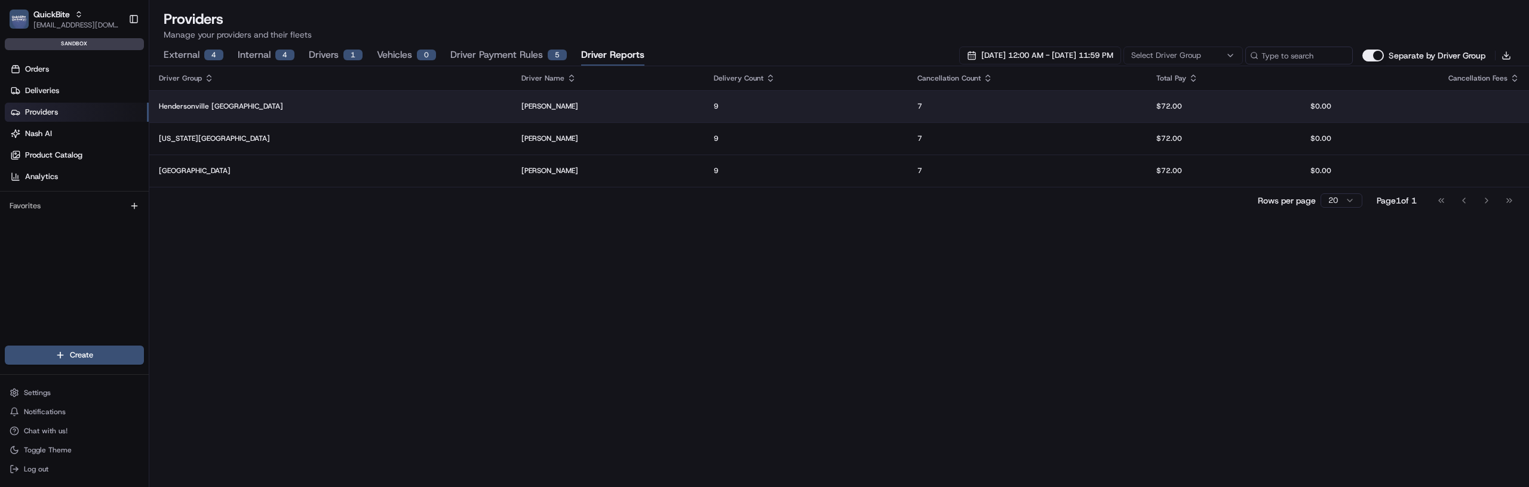
type button "on"
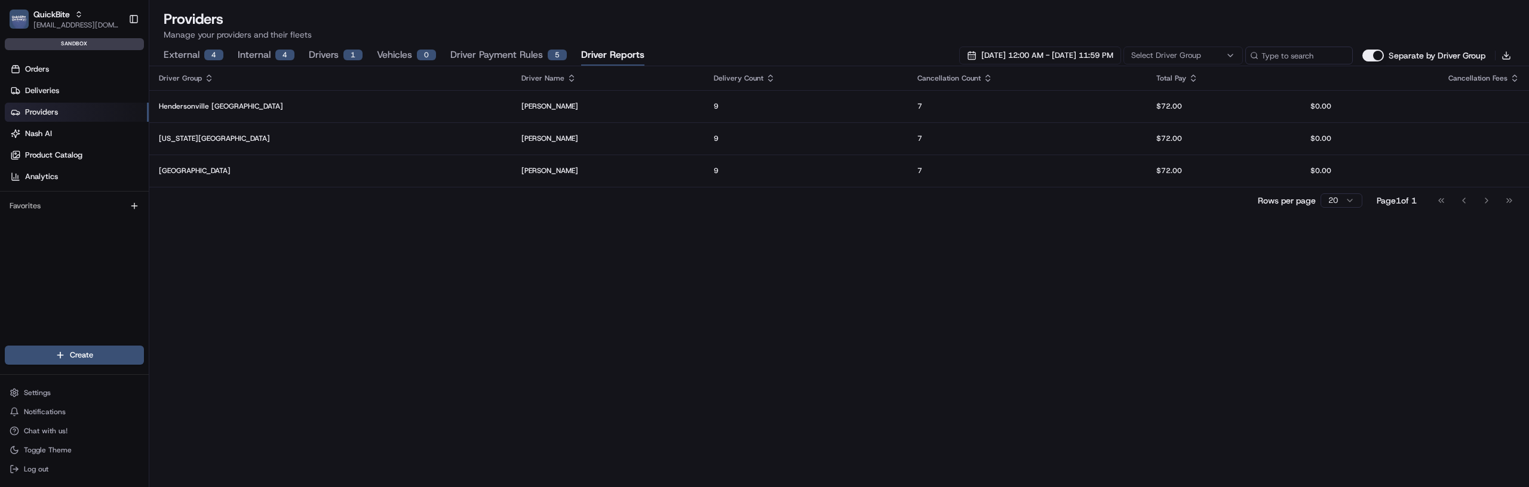
click at [1368, 50] on button "Separate by Driver Group" at bounding box center [1374, 56] width 22 height 12
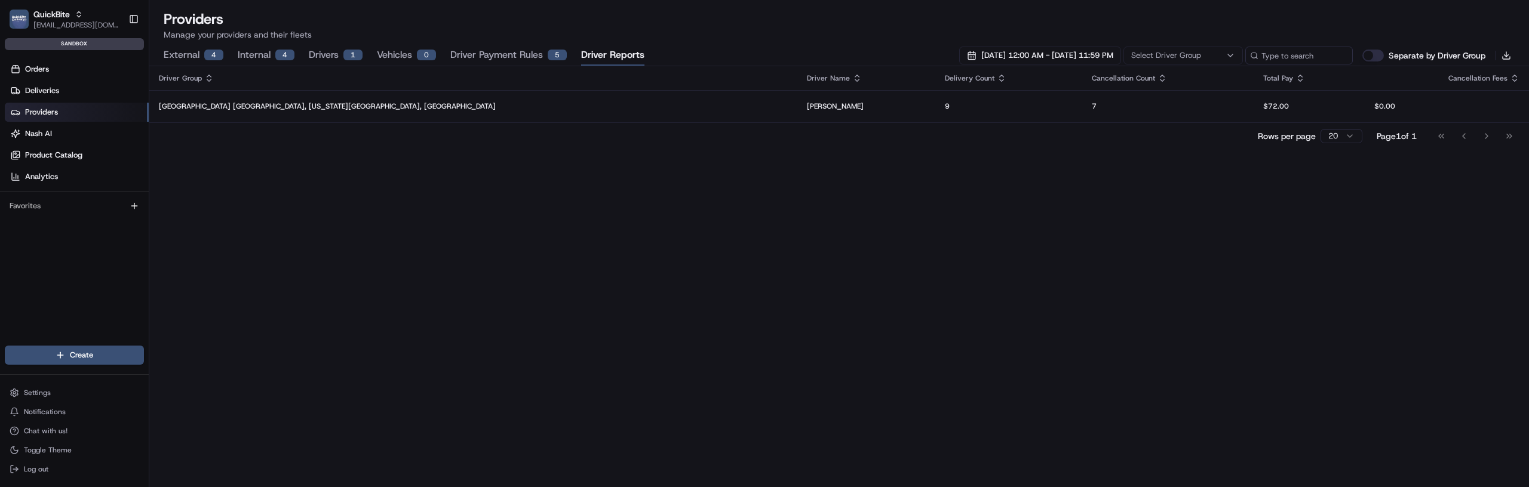
click at [1369, 50] on button "Separate by Driver Group" at bounding box center [1374, 56] width 22 height 12
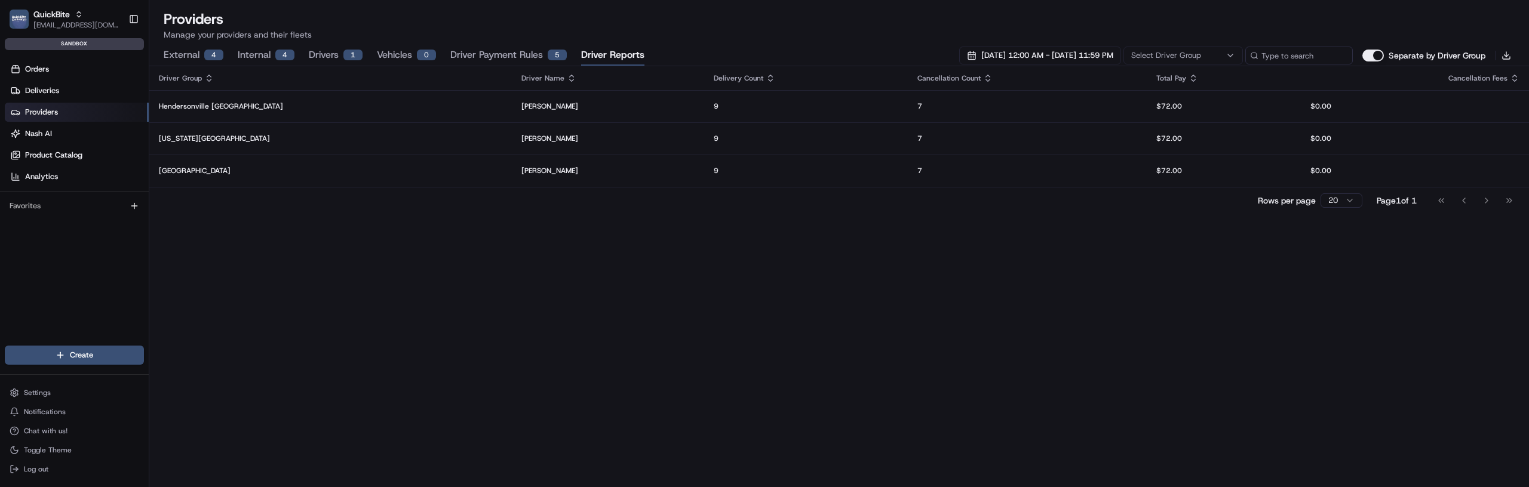
click at [1369, 50] on button "Separate by Driver Group" at bounding box center [1374, 56] width 22 height 12
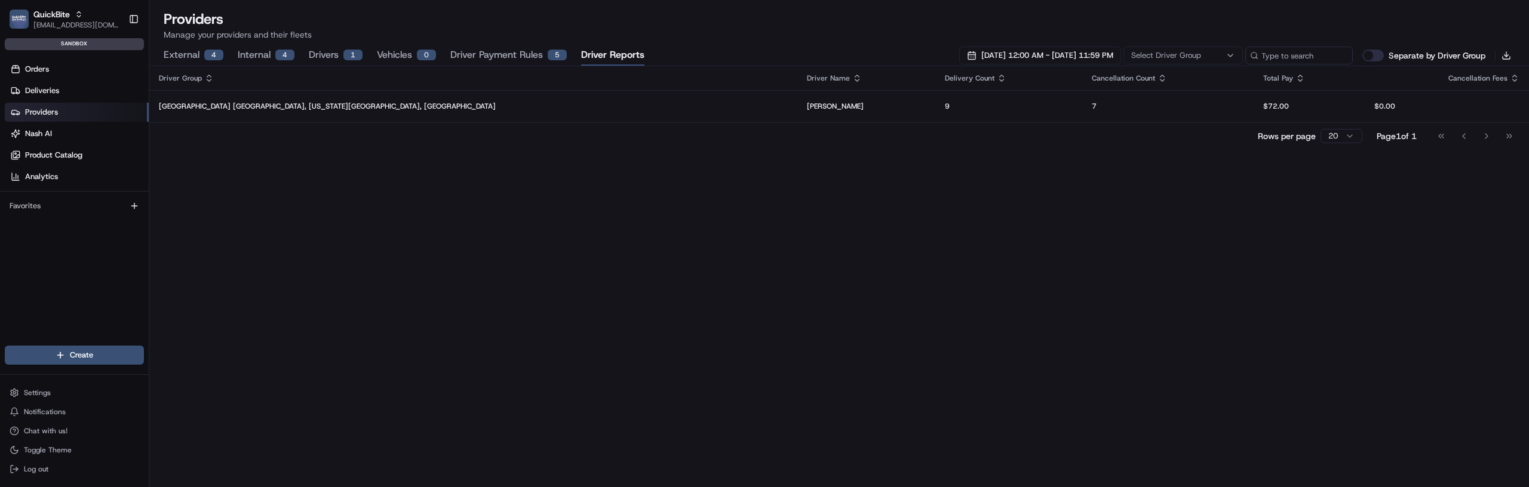
click at [1369, 50] on button "Separate by Driver Group" at bounding box center [1374, 56] width 22 height 12
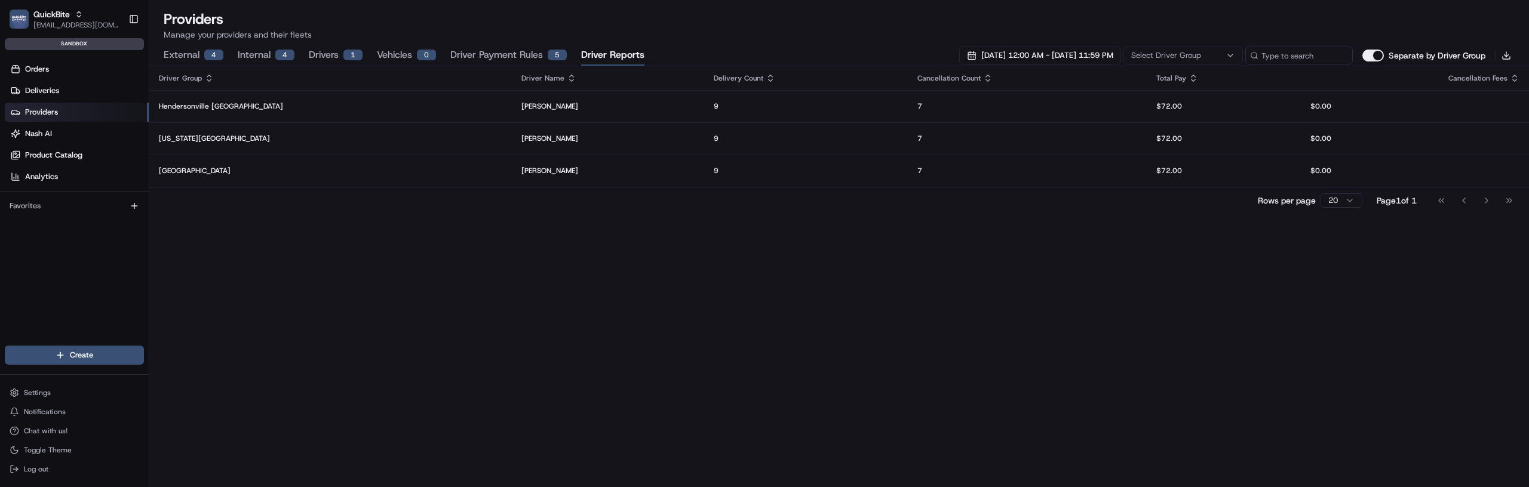
click at [1369, 50] on button "Separate by Driver Group" at bounding box center [1374, 56] width 22 height 12
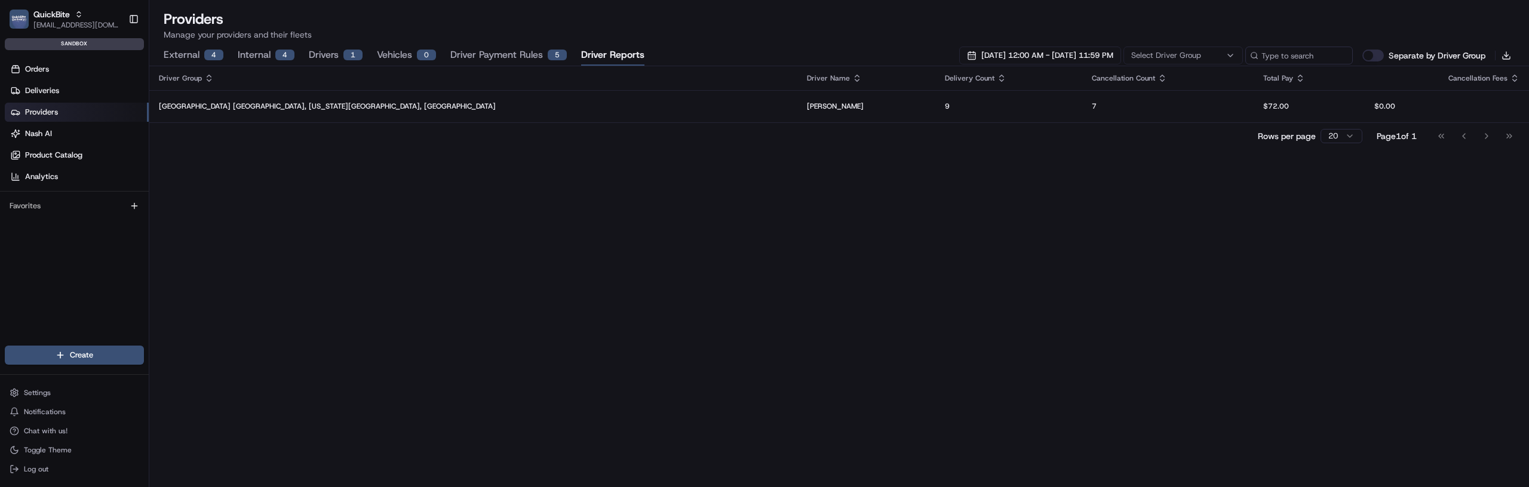
click at [1369, 50] on button "Separate by Driver Group" at bounding box center [1374, 56] width 22 height 12
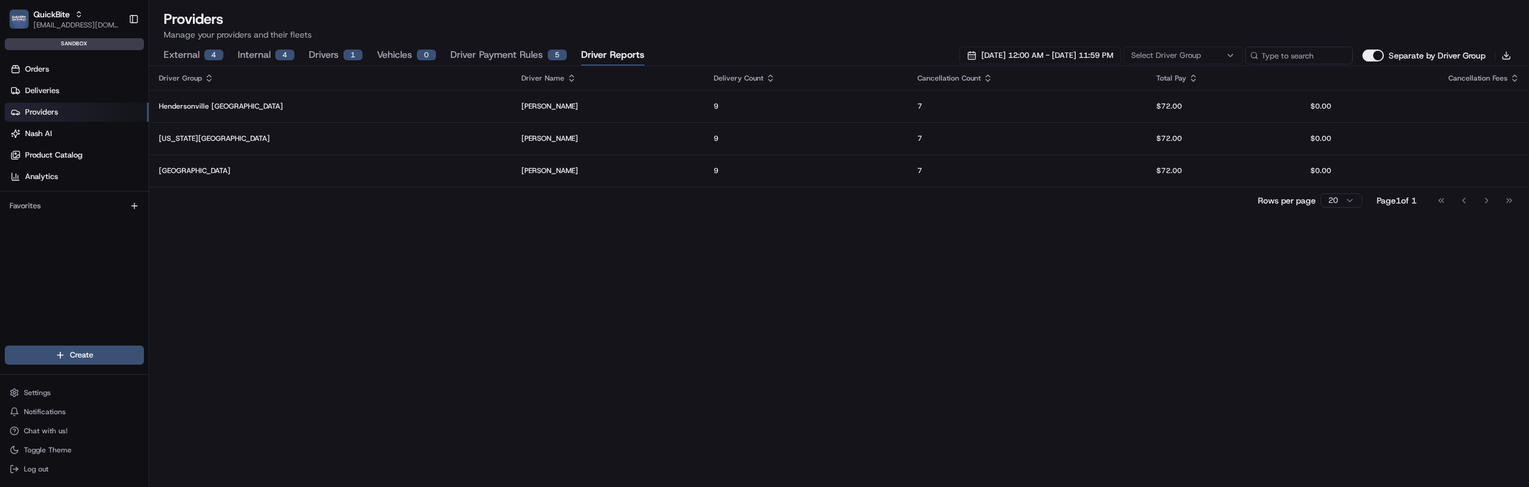
click at [1369, 50] on button "Separate by Driver Group" at bounding box center [1374, 56] width 22 height 12
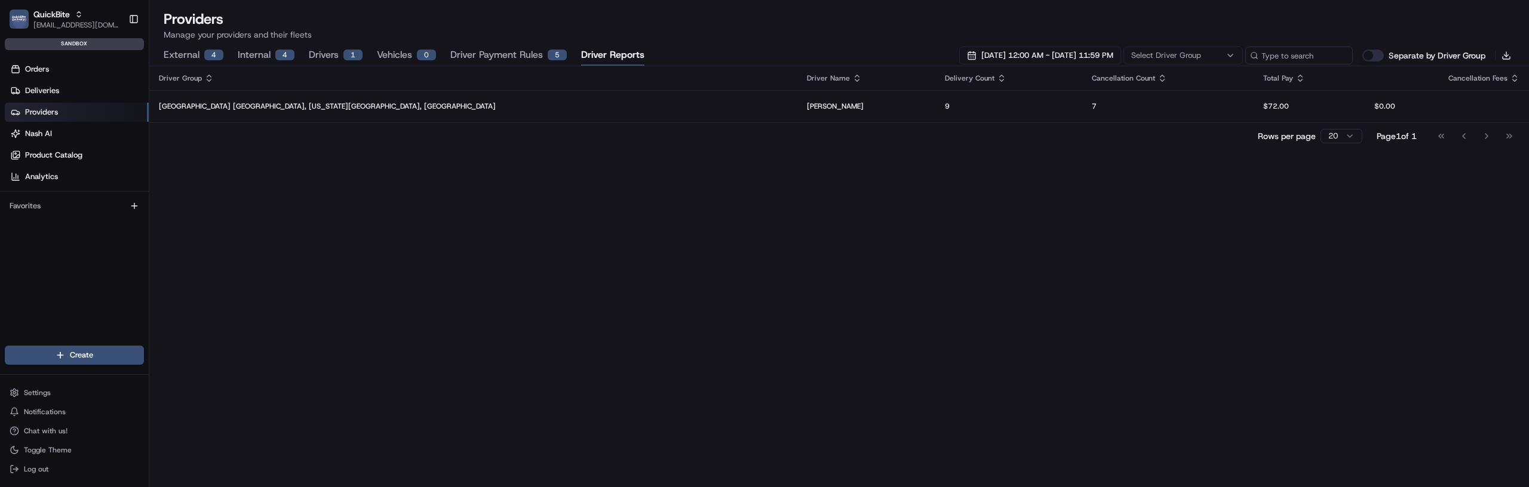
click at [1369, 50] on button "Separate by Driver Group" at bounding box center [1374, 56] width 22 height 12
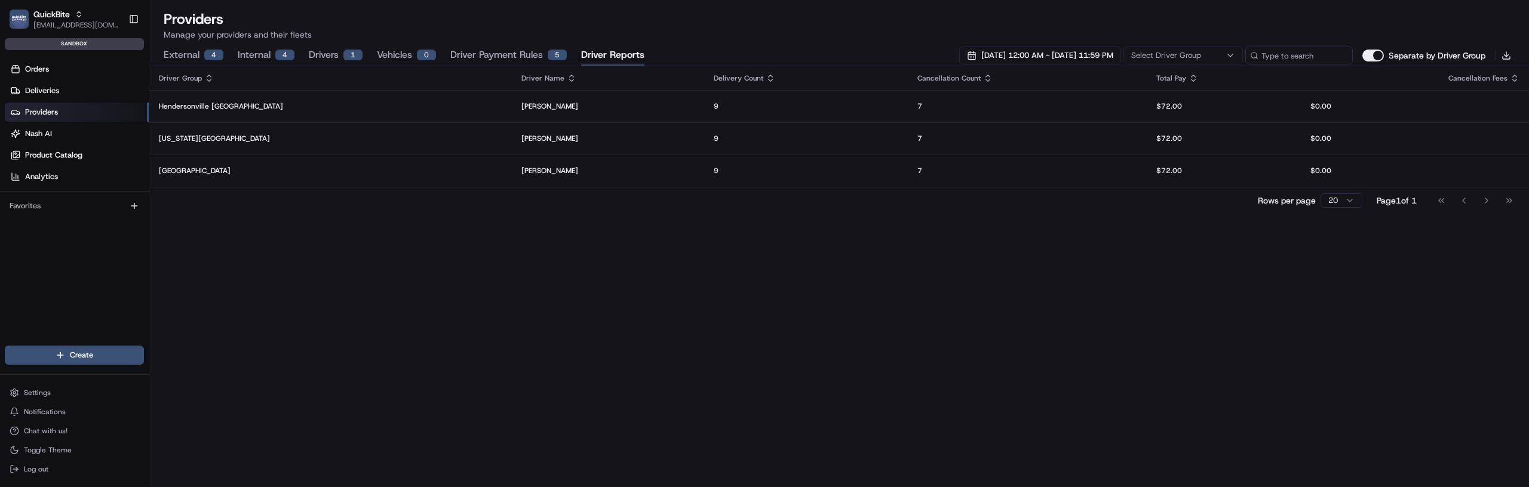
click at [1369, 50] on button "Separate by Driver Group" at bounding box center [1374, 56] width 22 height 12
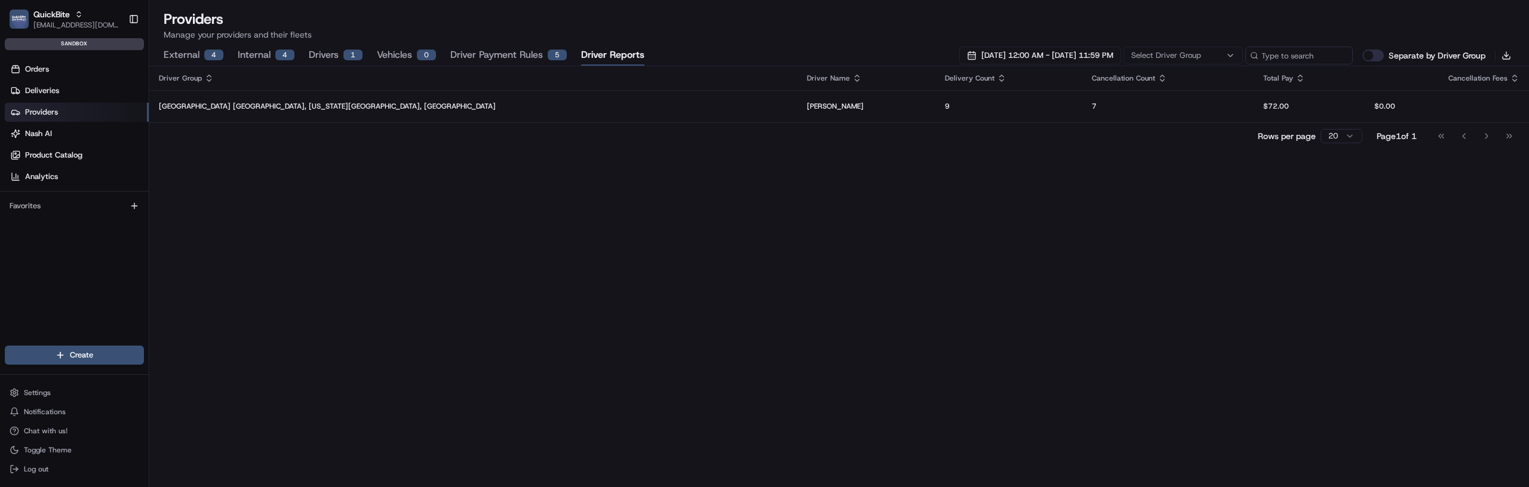
click at [1369, 50] on button "Separate by Driver Group" at bounding box center [1374, 56] width 22 height 12
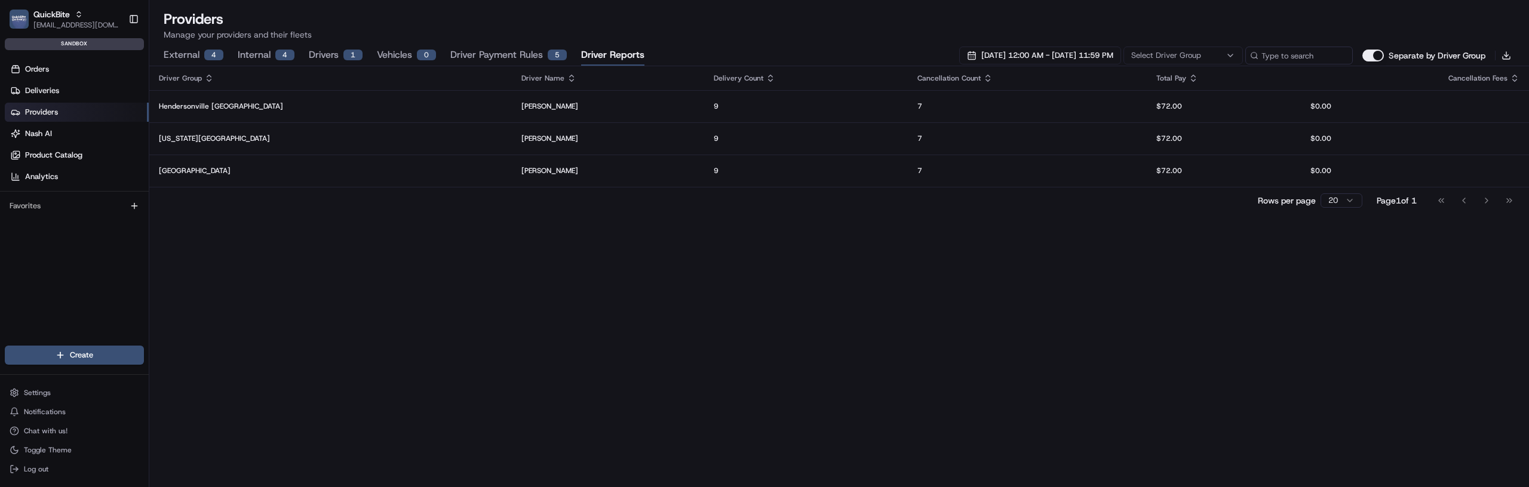
click at [1369, 50] on button "Separate by Driver Group" at bounding box center [1374, 56] width 22 height 12
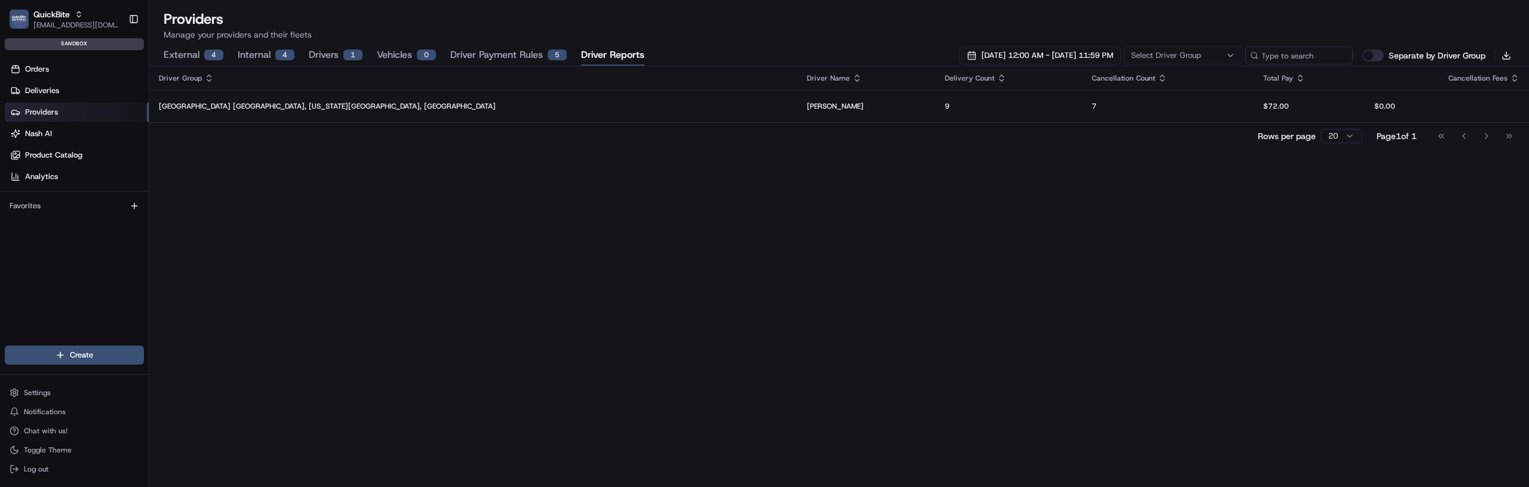
click at [1369, 50] on button "Separate by Driver Group" at bounding box center [1374, 56] width 22 height 12
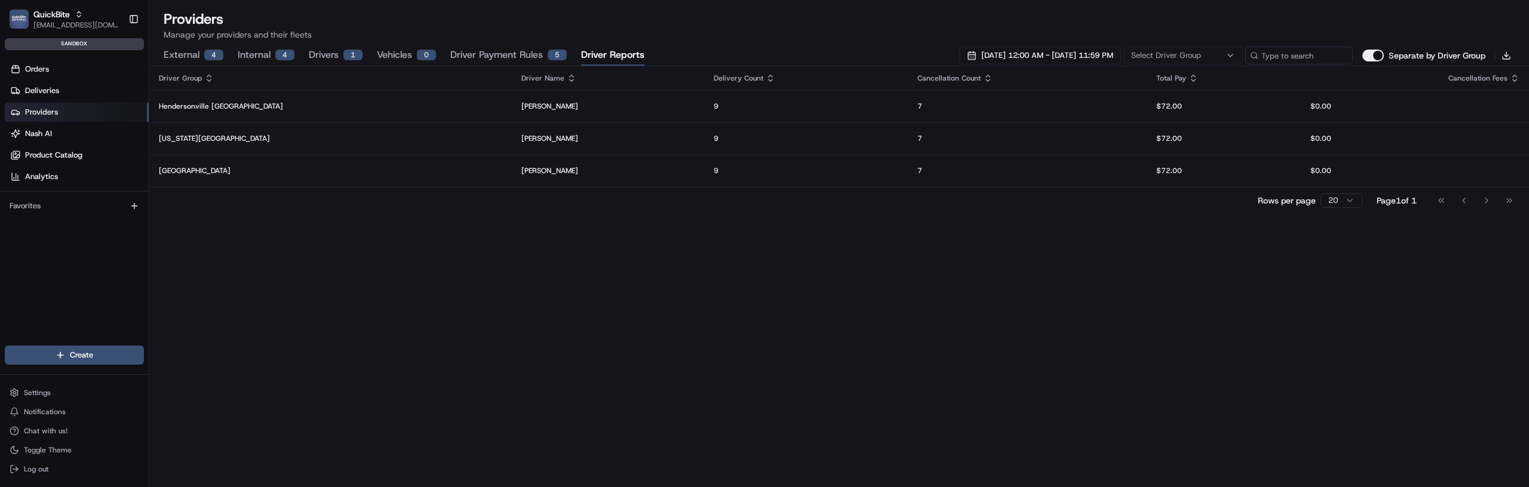
click at [1369, 50] on button "Separate by Driver Group" at bounding box center [1374, 56] width 22 height 12
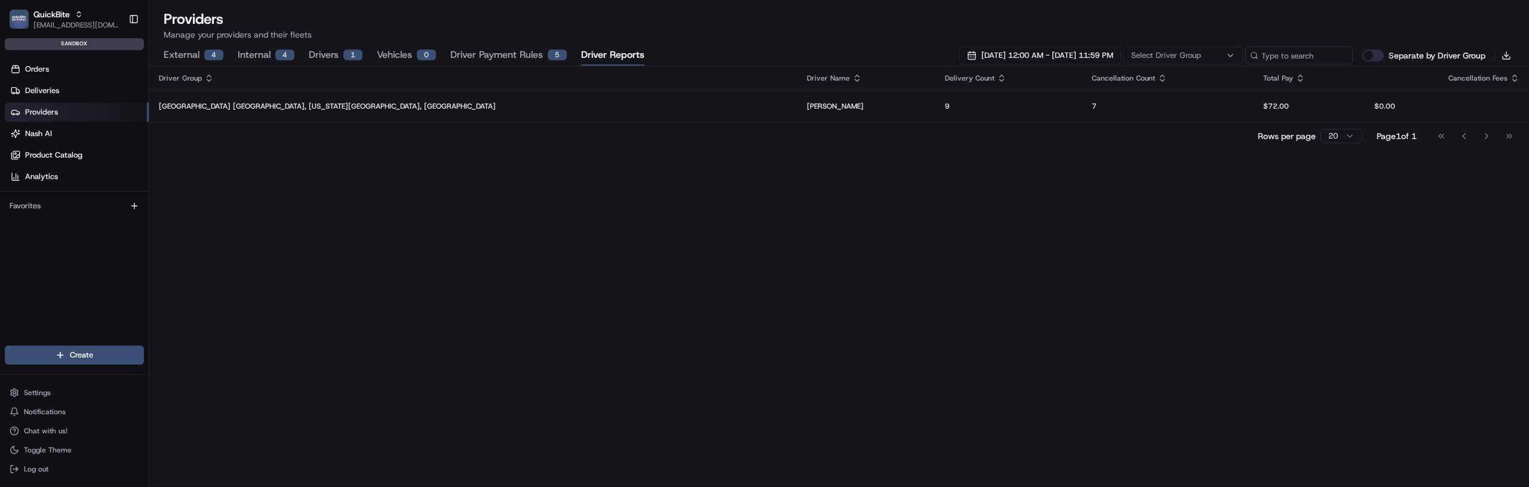
click at [1369, 50] on button "Separate by Driver Group" at bounding box center [1374, 56] width 22 height 12
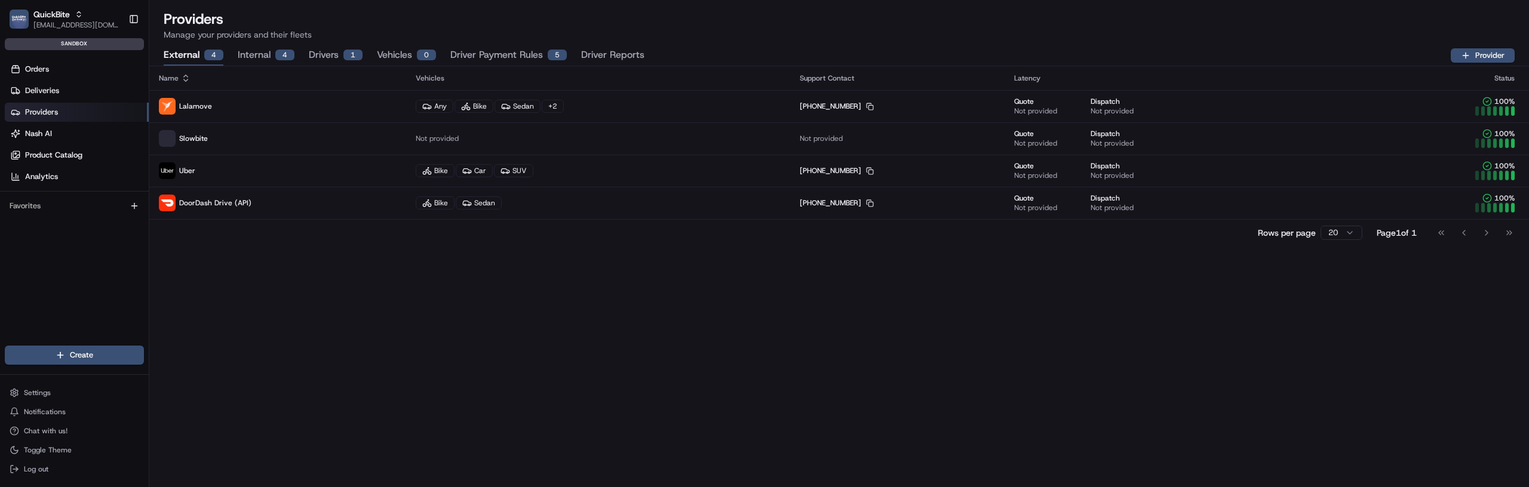
click at [622, 48] on button "Driver Reports" at bounding box center [612, 55] width 63 height 20
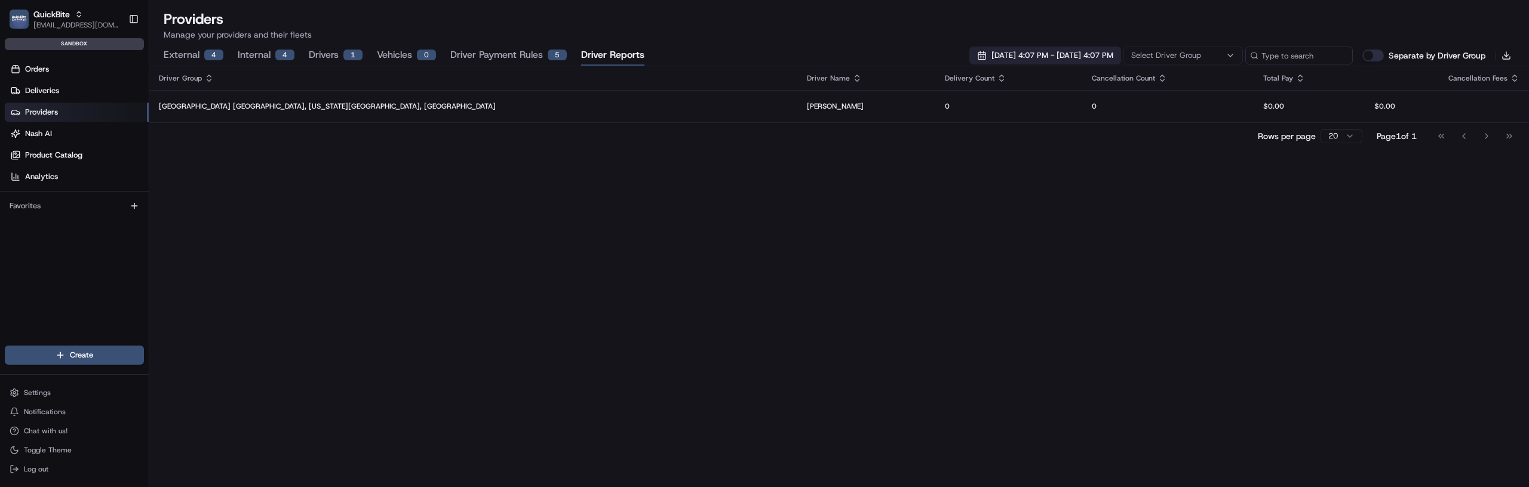
click at [1000, 53] on span "[DATE] 4:07 PM - [DATE] 4:07 PM" at bounding box center [1053, 55] width 122 height 11
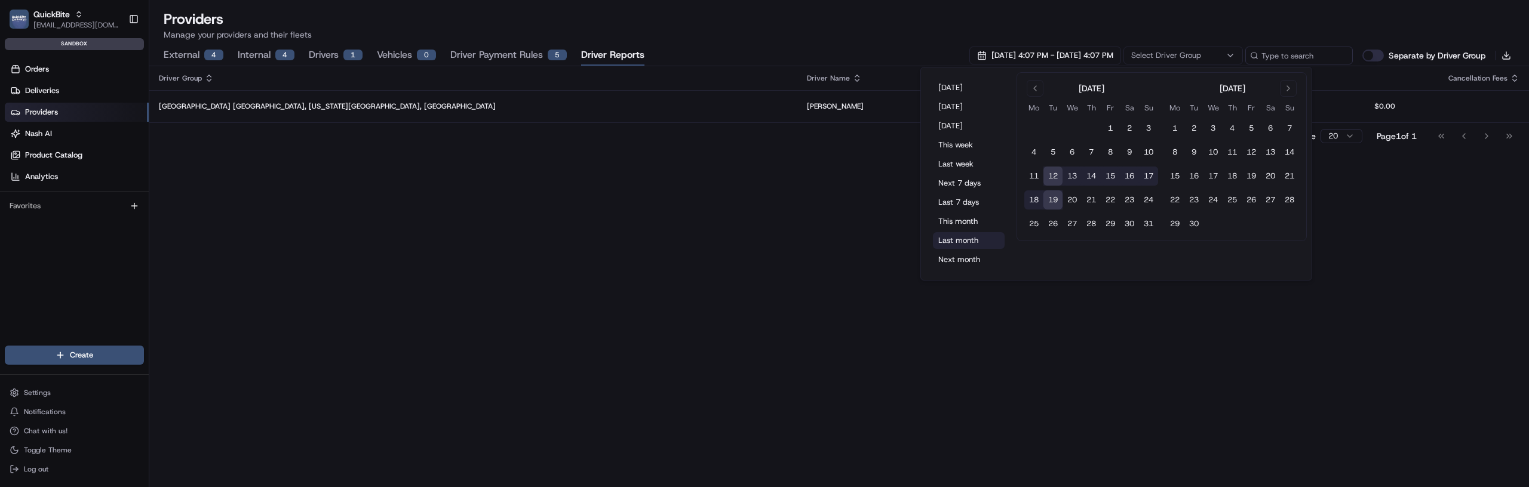
click at [941, 240] on button "Last month" at bounding box center [969, 240] width 72 height 17
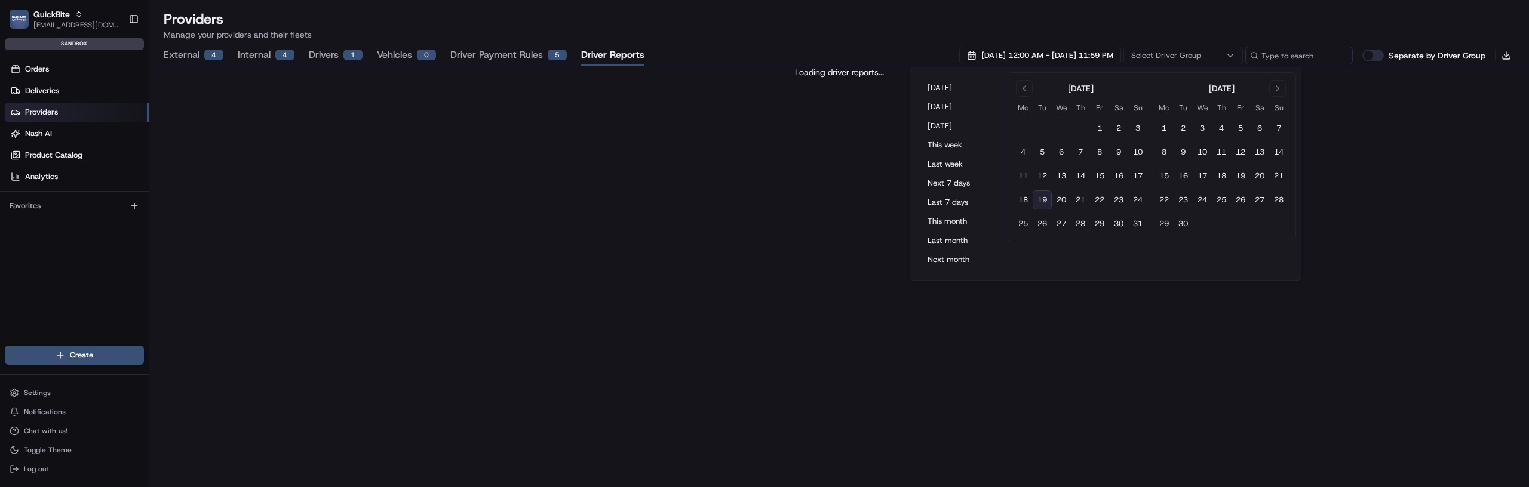
click at [764, 192] on div "Loading driver reports..." at bounding box center [839, 276] width 1380 height 421
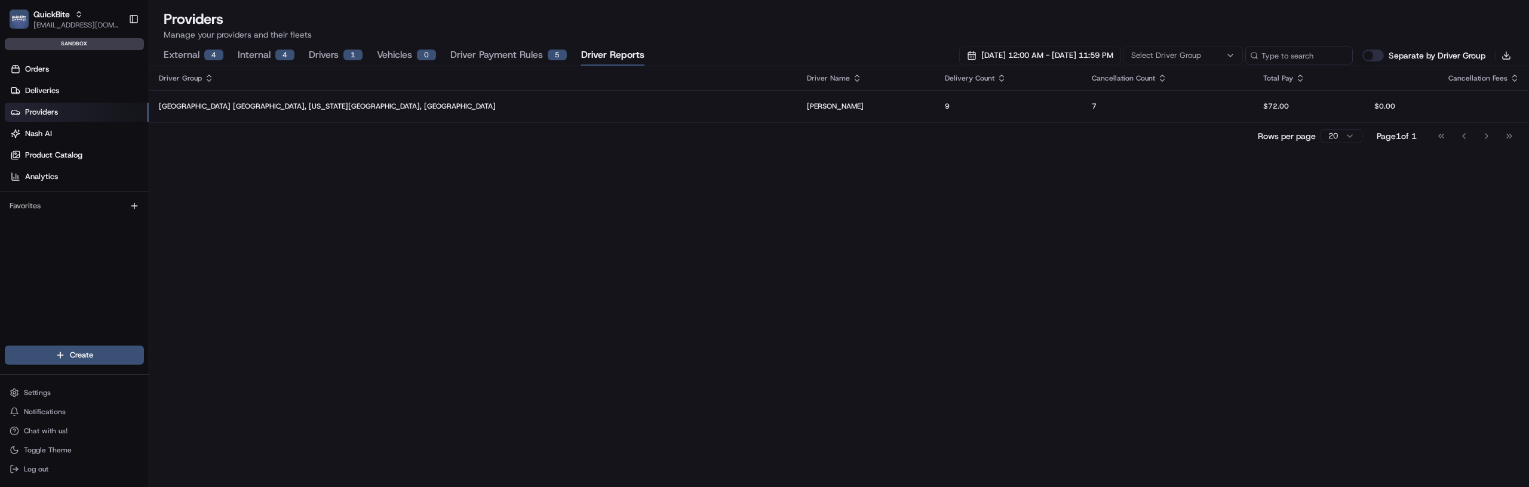
click at [1378, 53] on button "Separate by Driver Group" at bounding box center [1374, 56] width 22 height 12
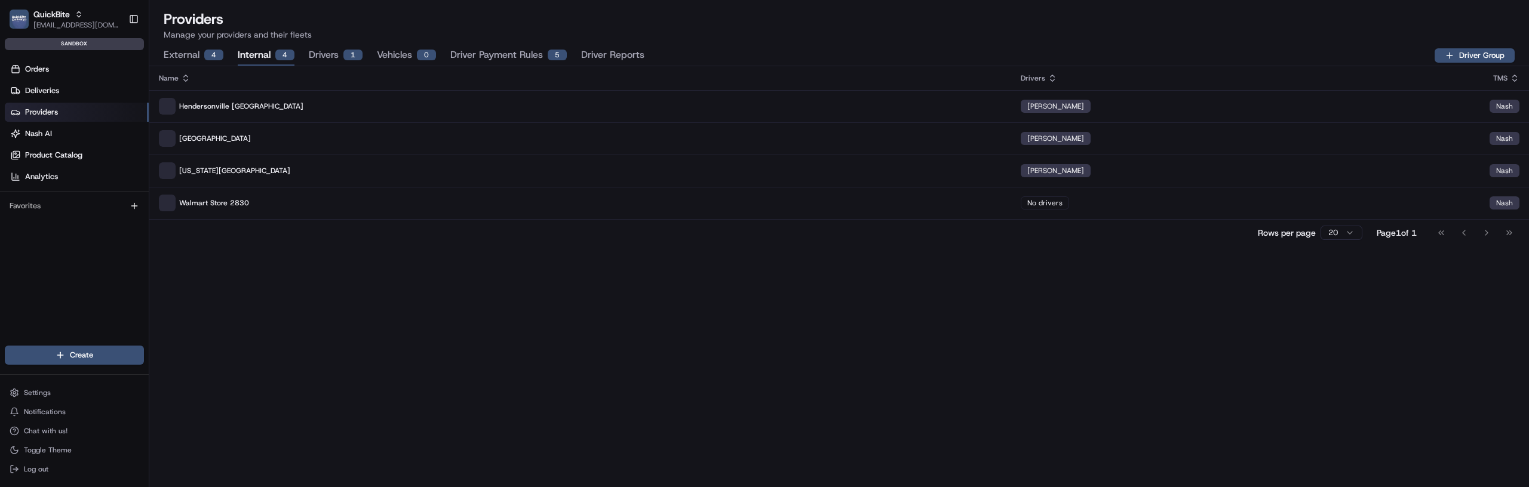
click at [261, 58] on button "Internal 4" at bounding box center [266, 55] width 57 height 20
click at [97, 94] on link "Deliveries" at bounding box center [77, 90] width 144 height 19
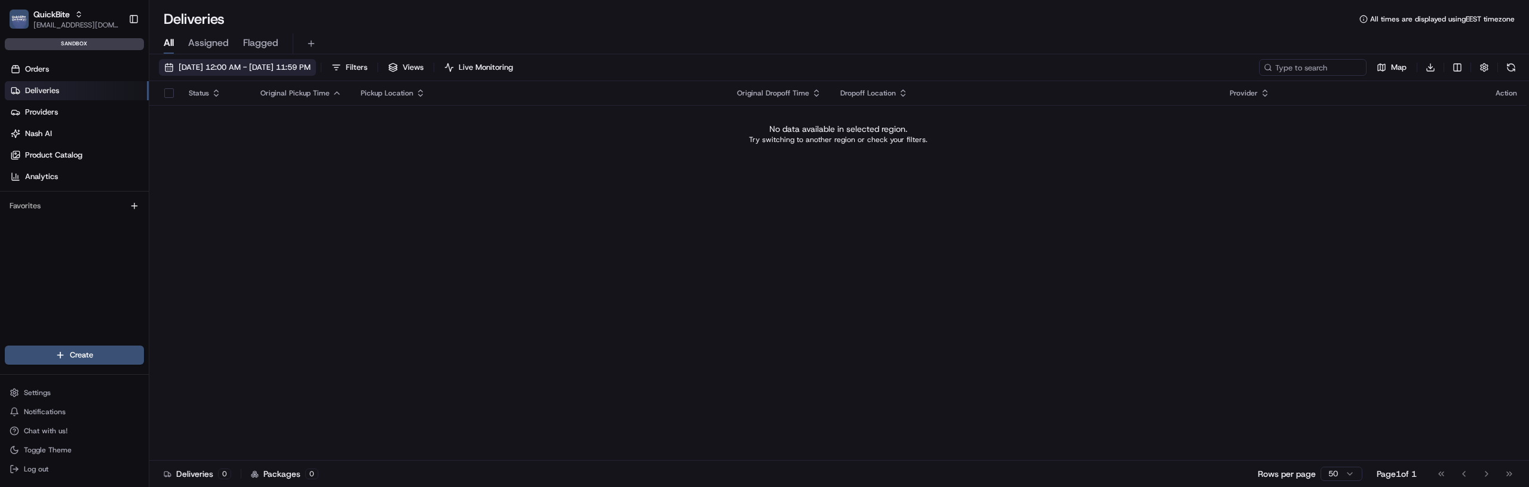
click at [253, 68] on span "08/19/2025 12:00 AM - 08/19/2025 11:59 PM" at bounding box center [245, 67] width 132 height 11
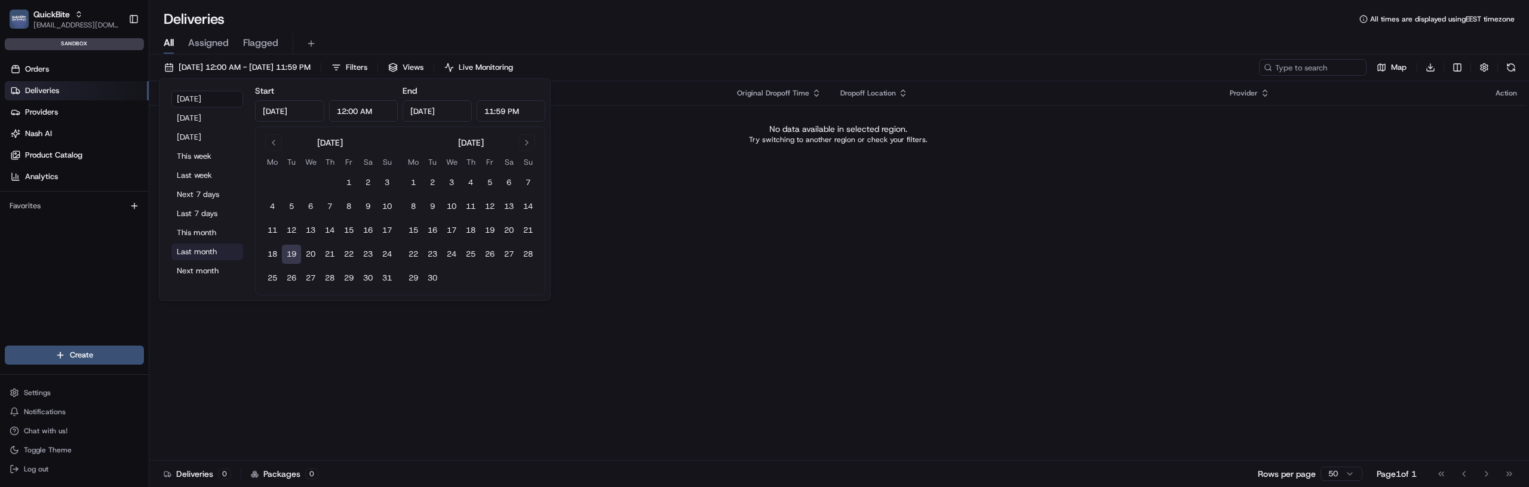
click at [186, 249] on button "Last month" at bounding box center [207, 252] width 72 height 17
type input "Jul 1, 2025"
type input "Jul 31, 2025"
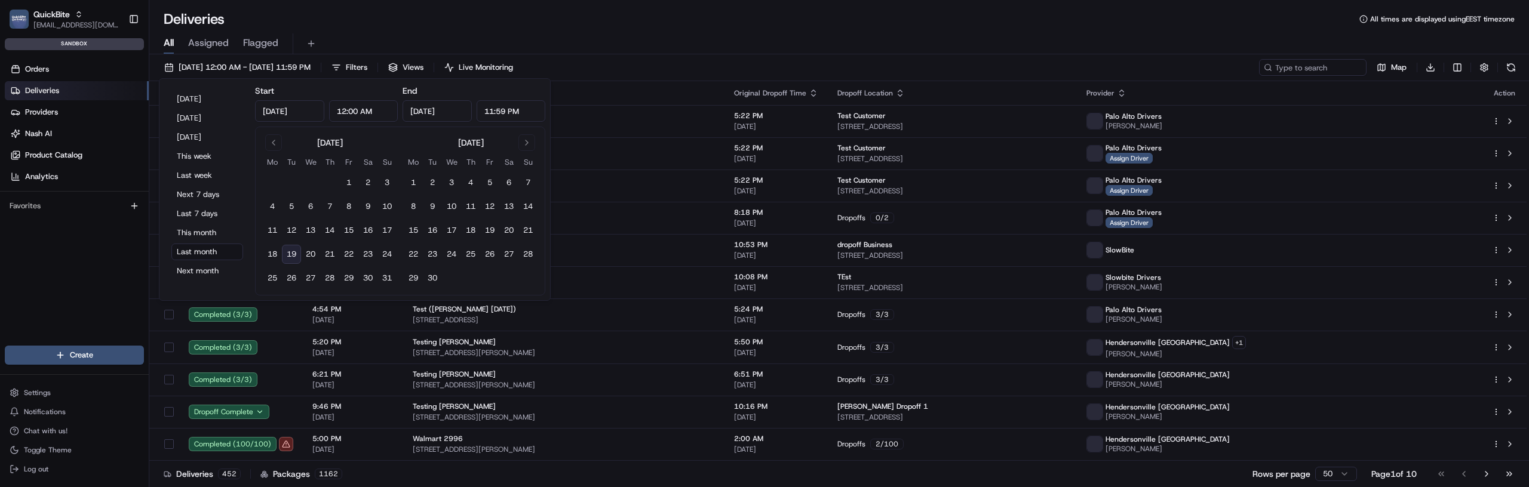
click at [733, 38] on div "All Assigned Flagged" at bounding box center [839, 43] width 1380 height 21
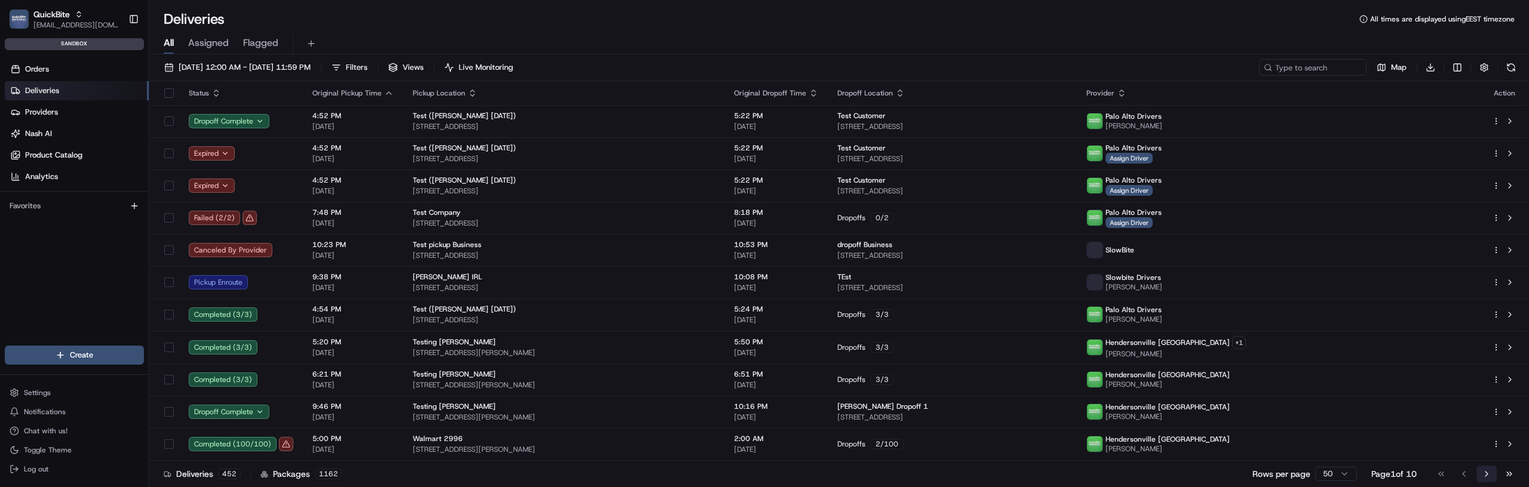
click at [1480, 475] on button "Go to next page" at bounding box center [1487, 474] width 20 height 17
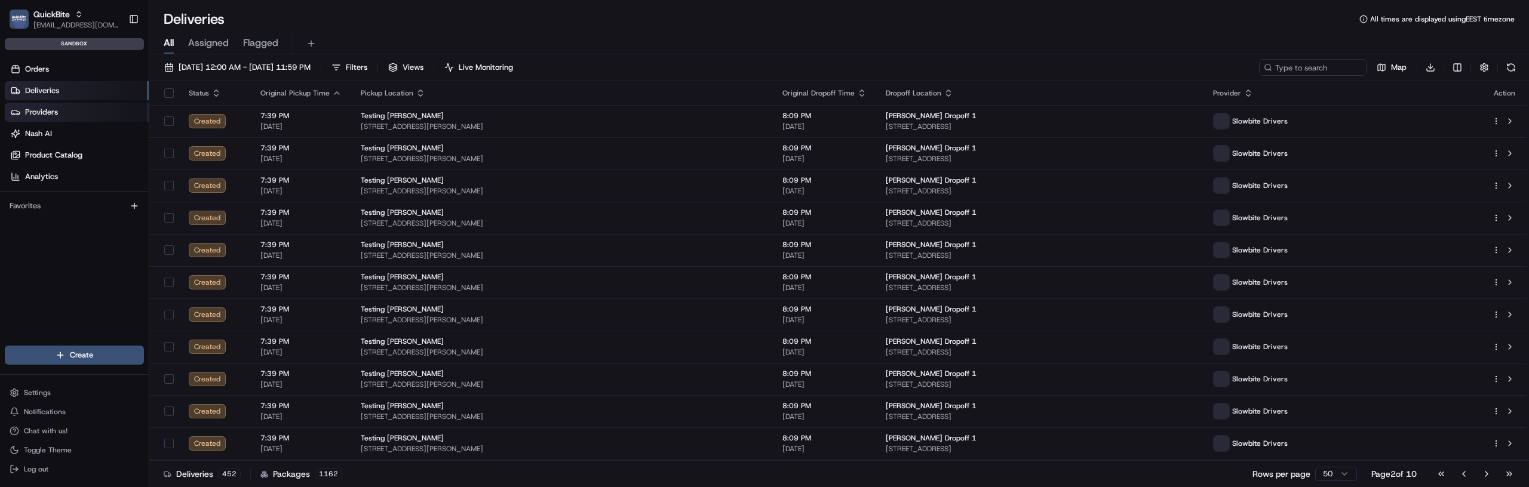
click at [47, 112] on span "Providers" at bounding box center [41, 112] width 33 height 11
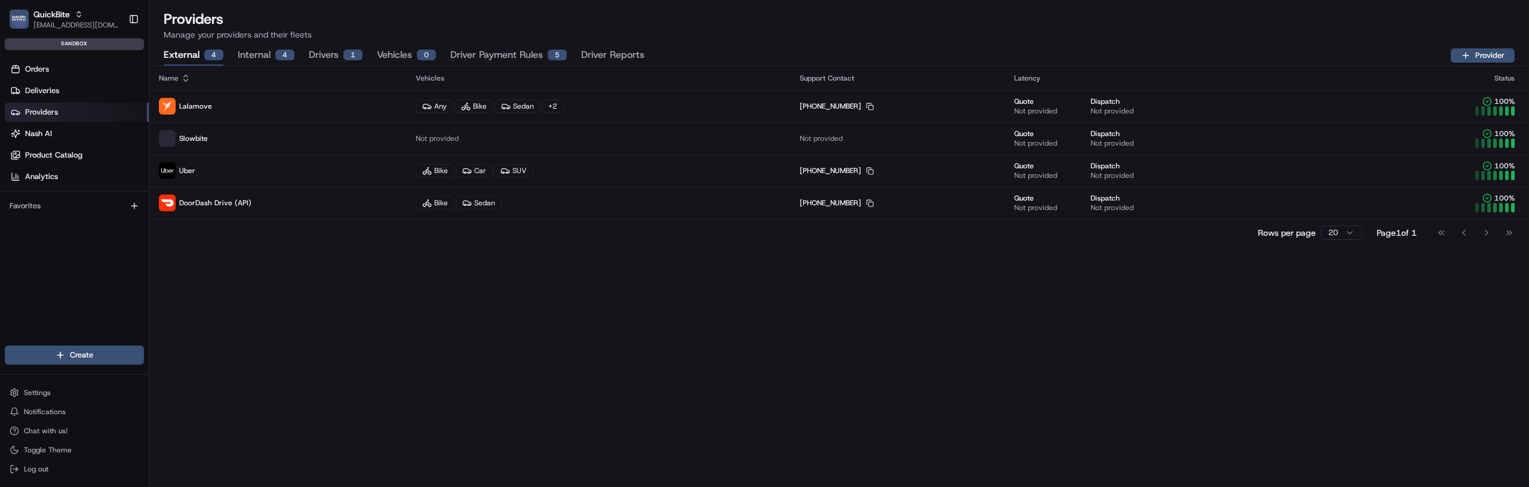
click at [594, 53] on button "Driver Reports" at bounding box center [612, 55] width 63 height 20
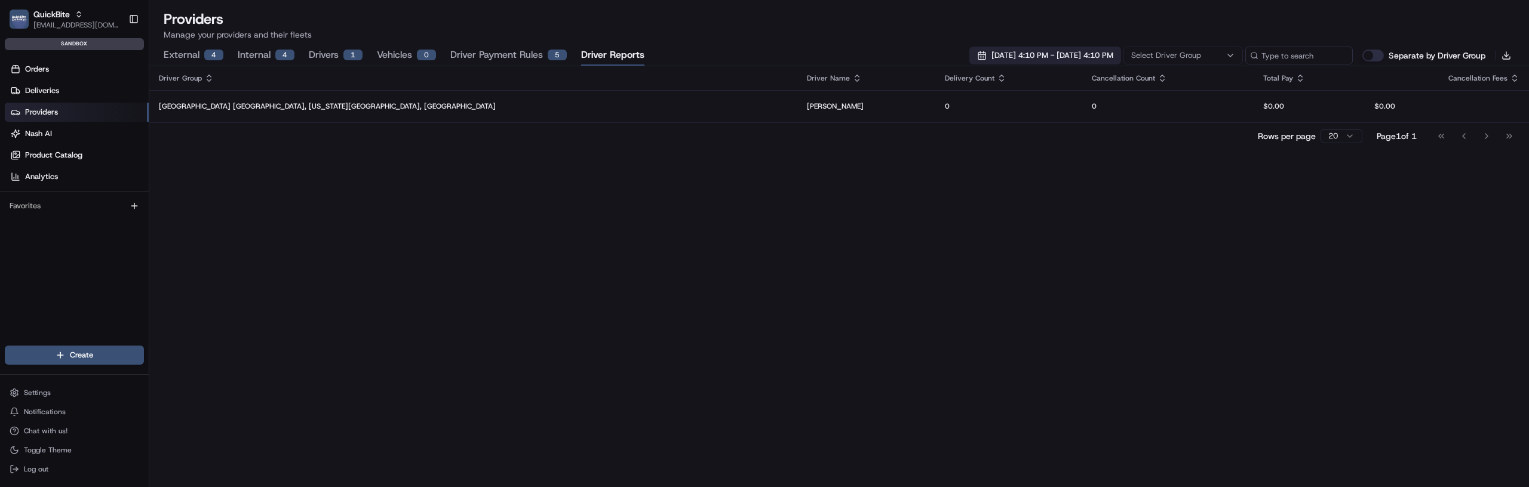
click at [1035, 53] on span "08/12/2025 4:10 PM - 08/19/2025 4:10 PM" at bounding box center [1053, 55] width 122 height 11
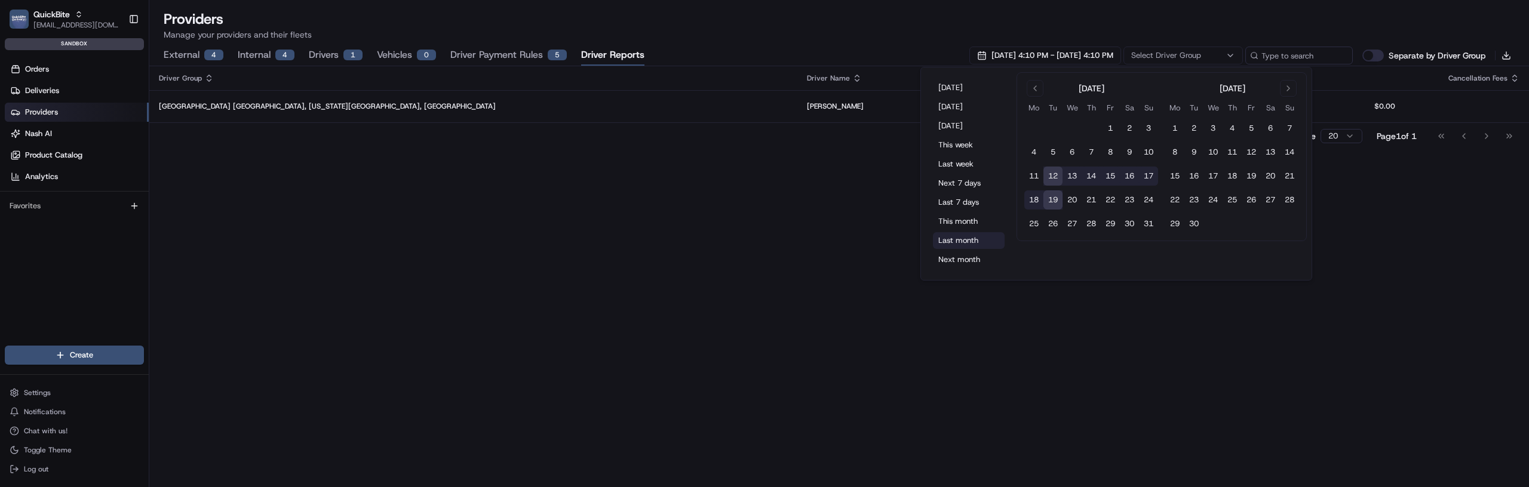
click at [958, 240] on button "Last month" at bounding box center [969, 240] width 72 height 17
click at [933, 234] on button "Last month" at bounding box center [958, 240] width 72 height 17
click at [934, 233] on button "Last month" at bounding box center [958, 240] width 72 height 17
click at [817, 273] on div "Driver Group Driver Name Delivery Count Cancellation Count Total Pay Cancellati…" at bounding box center [839, 276] width 1380 height 421
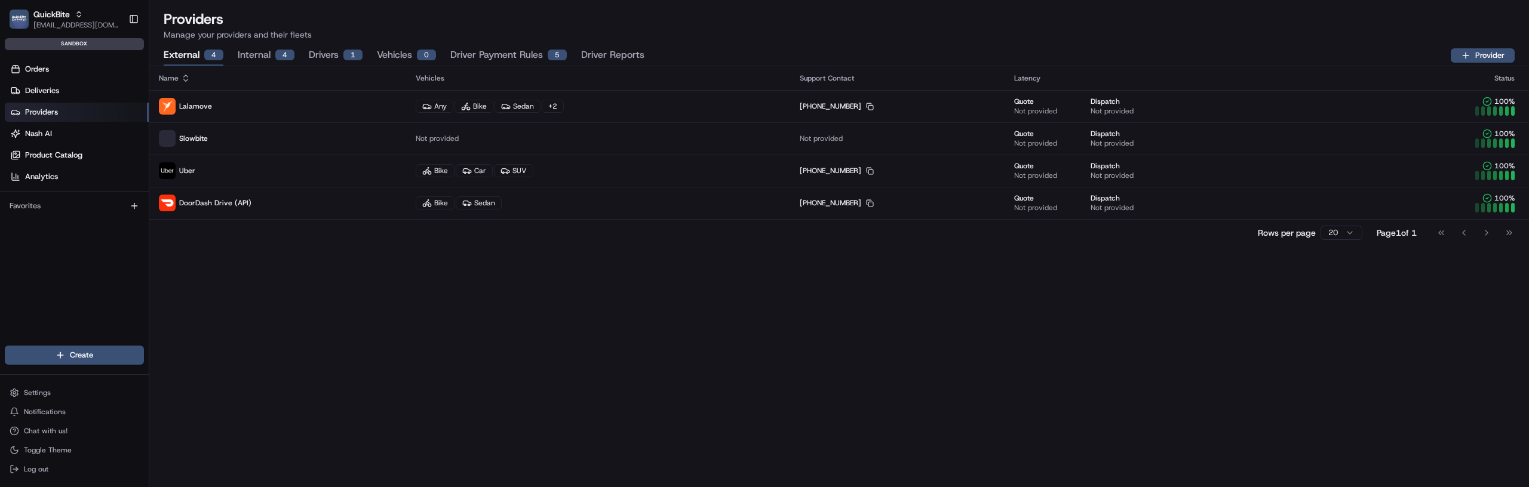
click at [618, 51] on button "Driver Reports" at bounding box center [612, 55] width 63 height 20
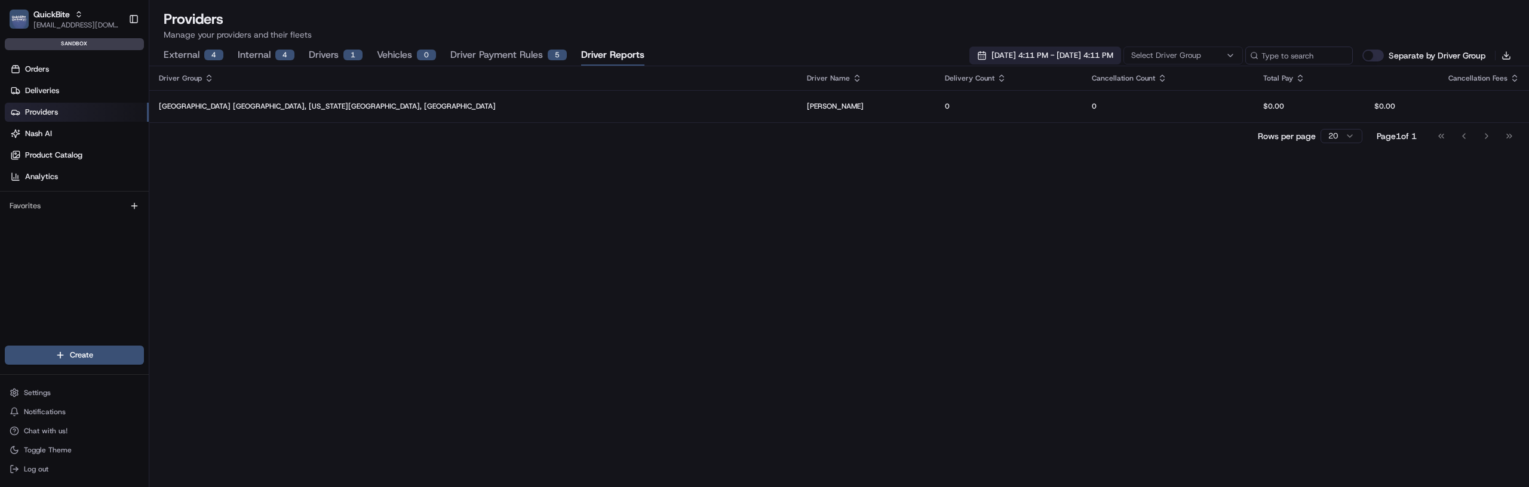
click at [1062, 50] on span "08/12/2025 4:11 PM - 08/19/2025 4:11 PM" at bounding box center [1053, 55] width 122 height 11
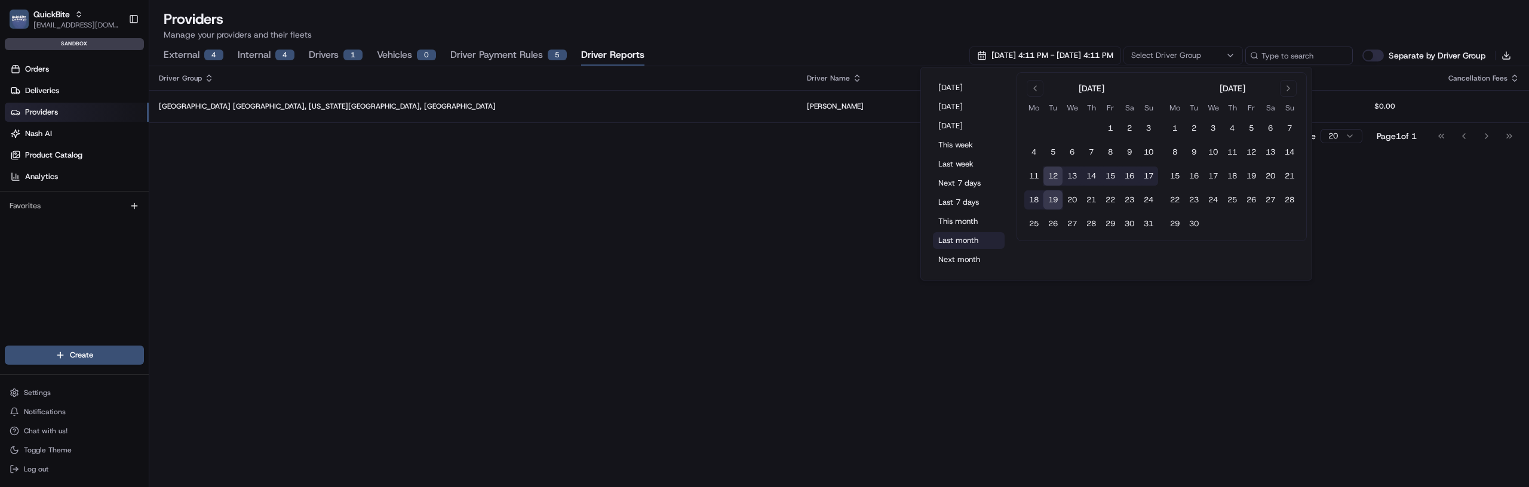
click at [944, 235] on button "Last month" at bounding box center [969, 240] width 72 height 17
click at [422, 341] on div "Driver Group Driver Name Delivery Count Cancellation Count Total Pay Cancellati…" at bounding box center [839, 276] width 1380 height 421
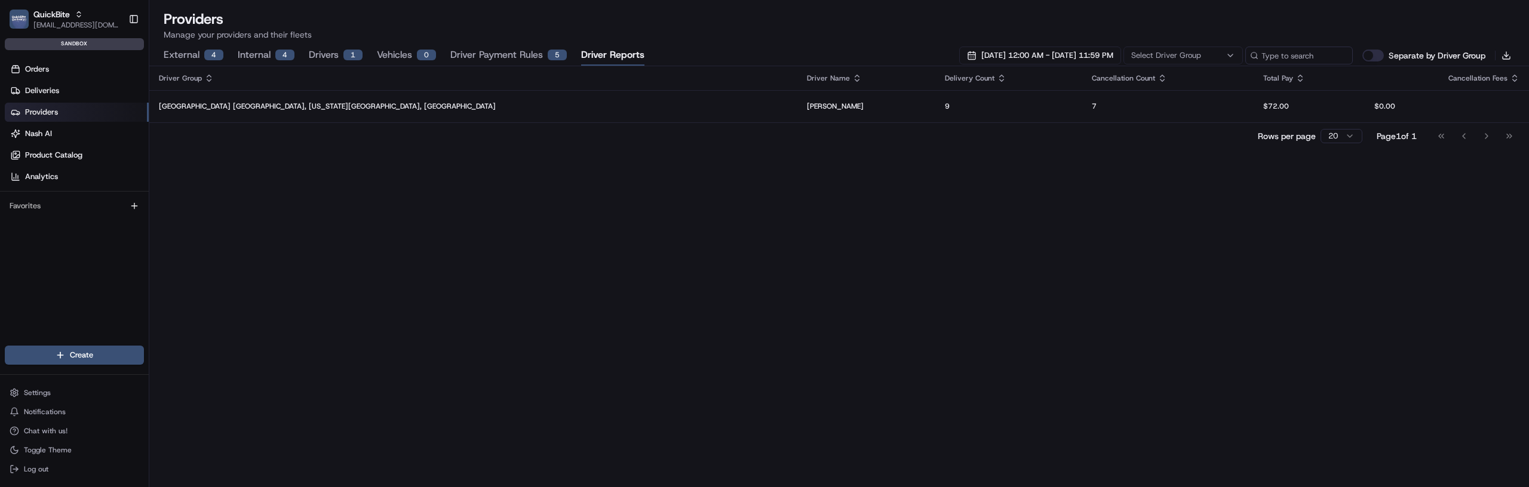
click at [1385, 57] on div "Separate by Driver Group" at bounding box center [1423, 56] width 137 height 12
click at [1369, 56] on button "Separate by Driver Group" at bounding box center [1374, 56] width 22 height 12
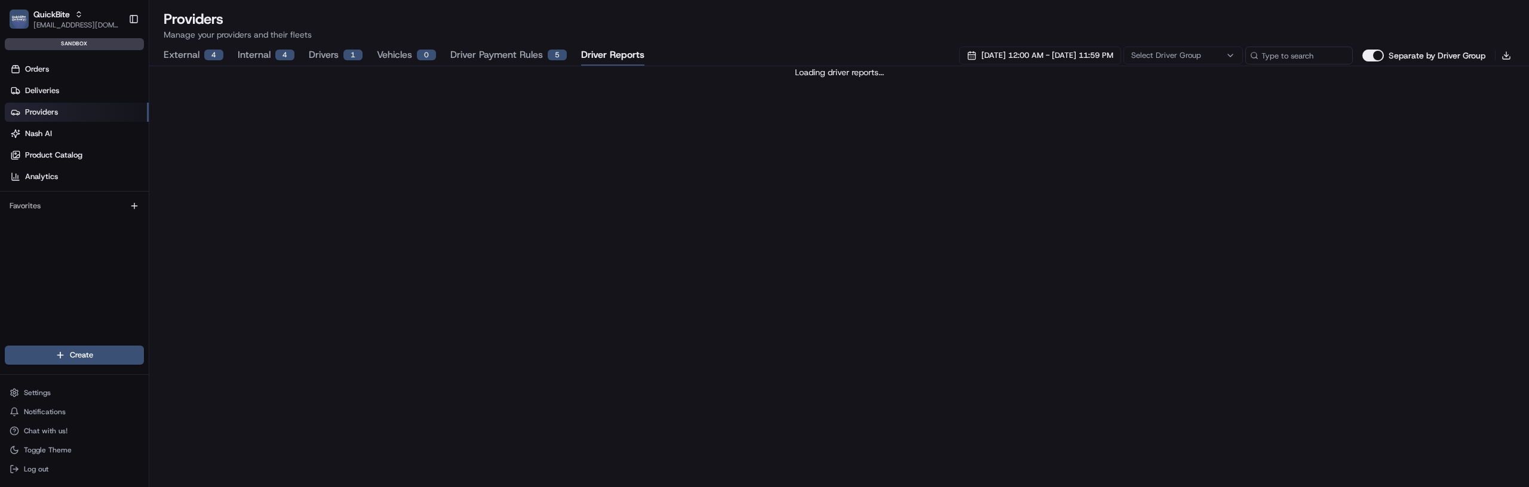
click at [1378, 55] on button "Separate by Driver Group" at bounding box center [1374, 56] width 22 height 12
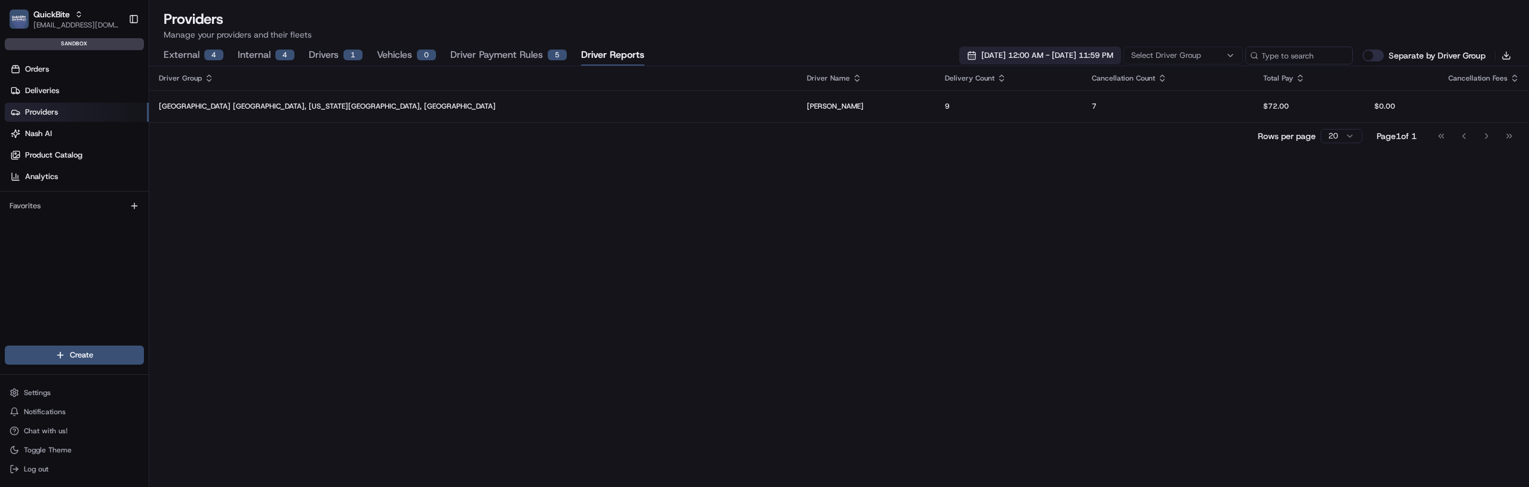
click at [1088, 50] on span "[DATE] 12:00 AM - [DATE] 11:59 PM" at bounding box center [1048, 55] width 132 height 11
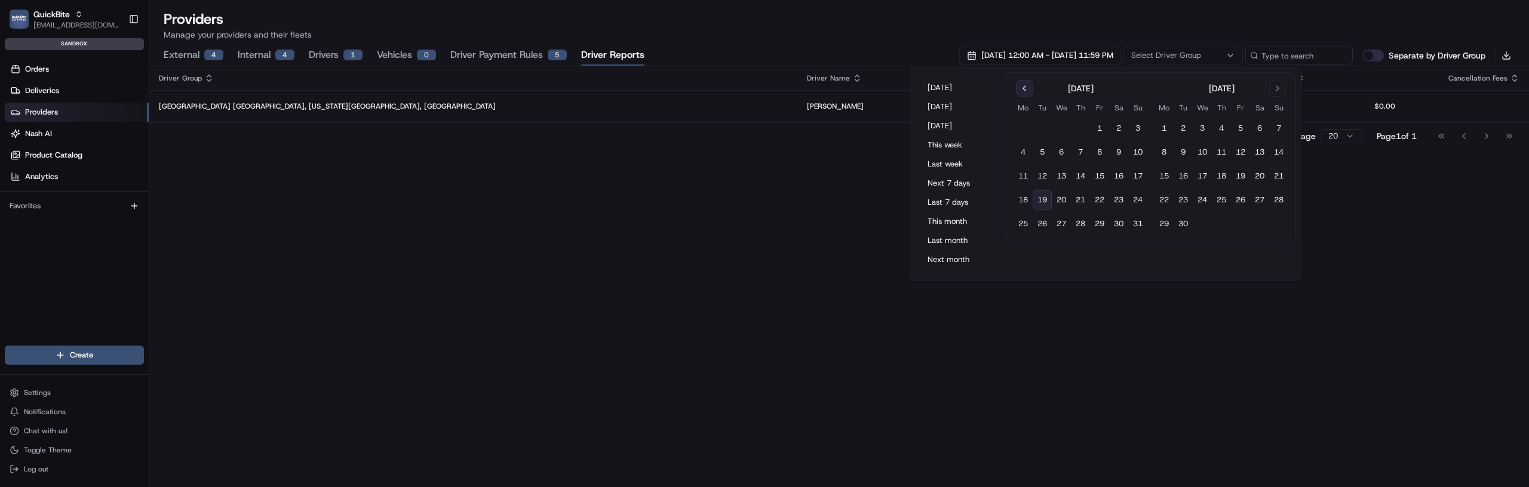
click at [1027, 90] on button "Go to previous month" at bounding box center [1024, 88] width 17 height 17
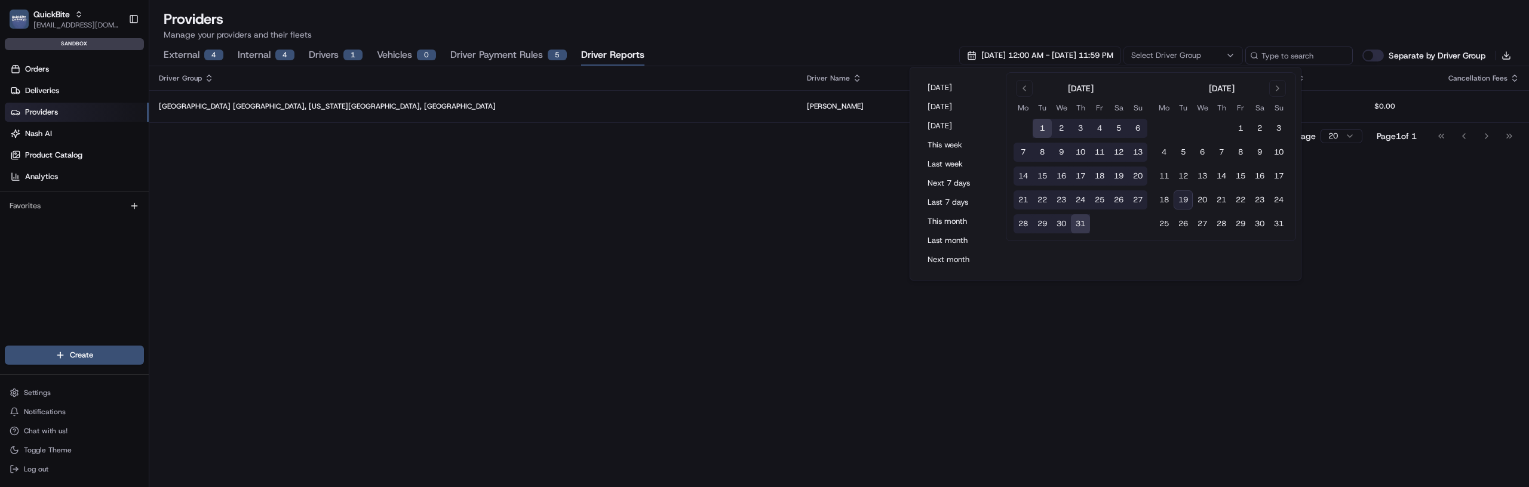
click at [1038, 125] on button "1" at bounding box center [1042, 128] width 19 height 19
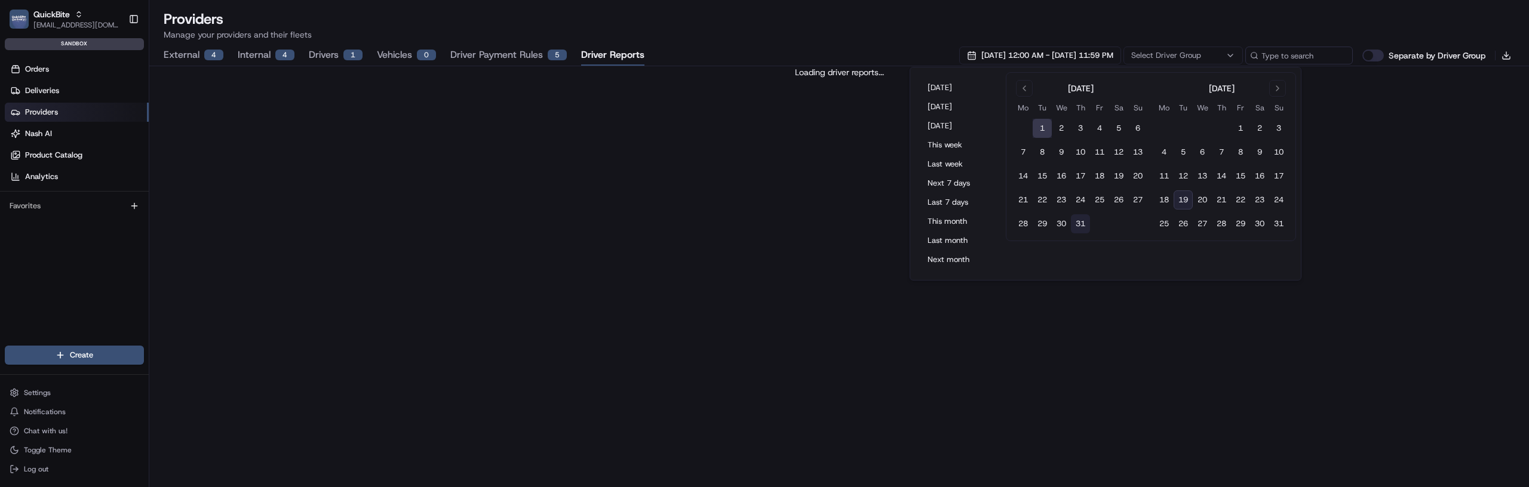
click at [1074, 223] on button "31" at bounding box center [1080, 223] width 19 height 19
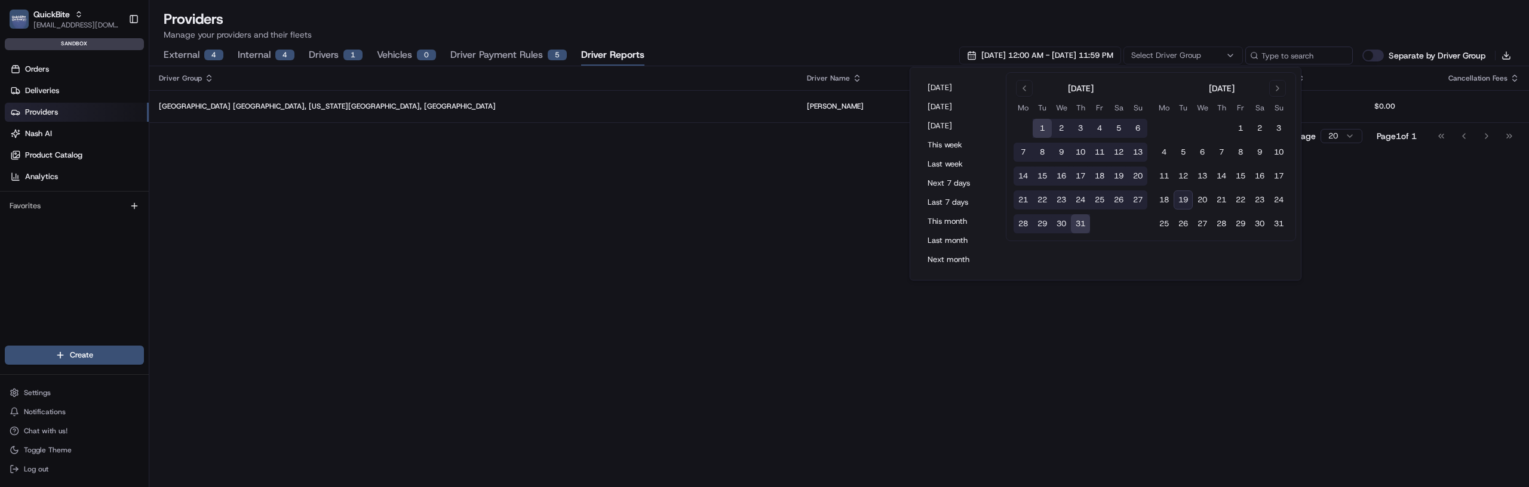
click at [852, 263] on div "Driver Group Driver Name Delivery Count Cancellation Count Total Pay Cancellati…" at bounding box center [839, 276] width 1380 height 421
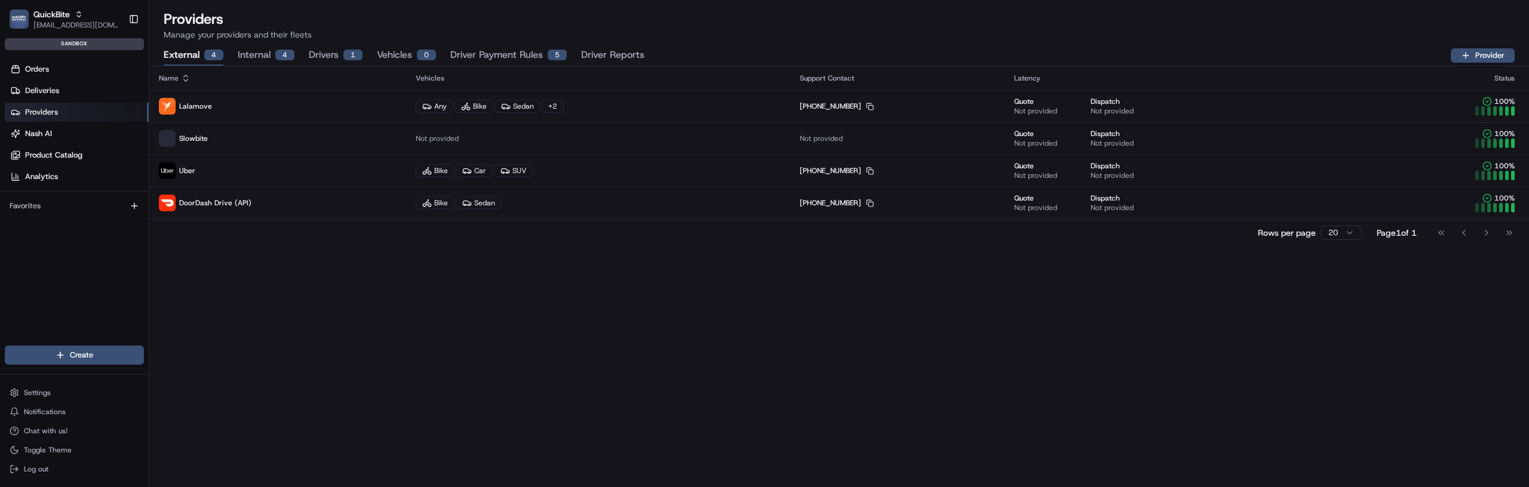
click at [603, 63] on button "Driver Reports" at bounding box center [612, 55] width 63 height 20
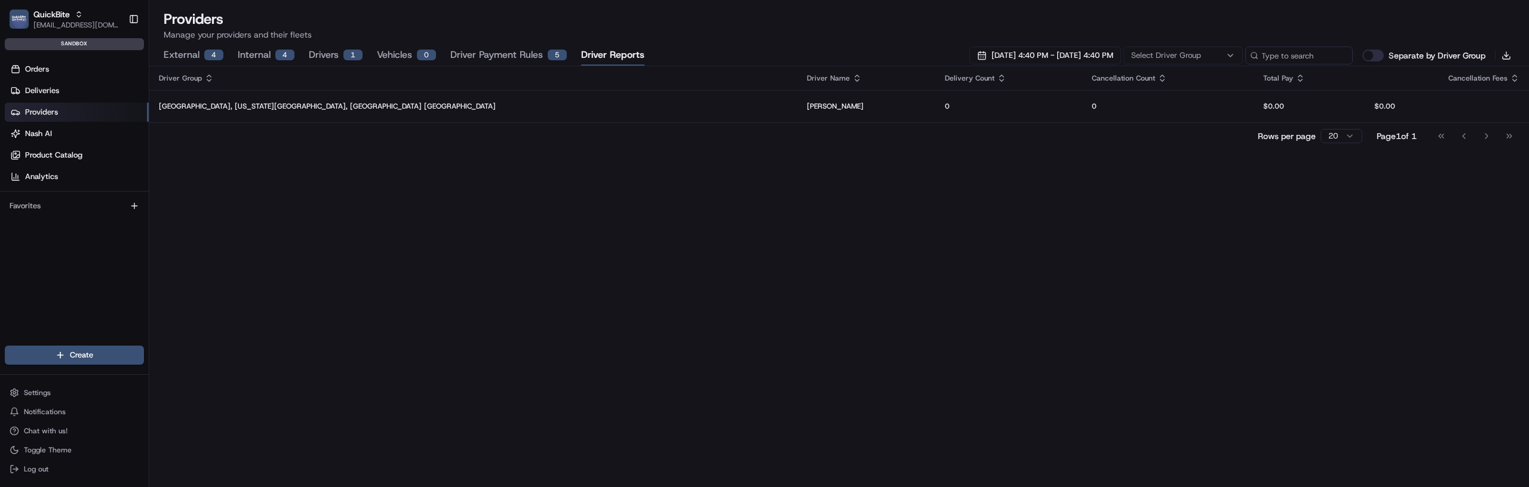
click at [1023, 45] on div "External 4 Internal 4 Drivers 1 Vehicles 0 Driver Payment Rules 5 Driver Report…" at bounding box center [839, 55] width 1351 height 20
click at [1391, 52] on label "Separate by Driver Group" at bounding box center [1437, 56] width 97 height 12
click at [1384, 52] on button "Separate by Driver Group" at bounding box center [1374, 56] width 22 height 12
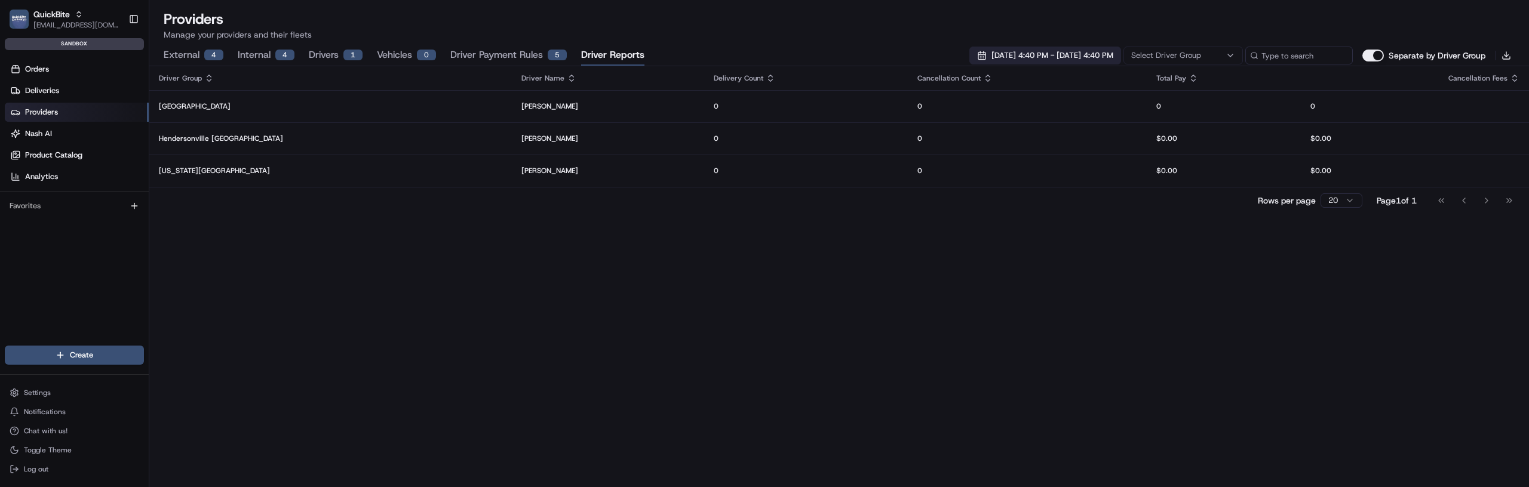
click at [1063, 47] on button "08/12/2025 4:40 PM - 08/19/2025 4:40 PM" at bounding box center [1046, 56] width 152 height 18
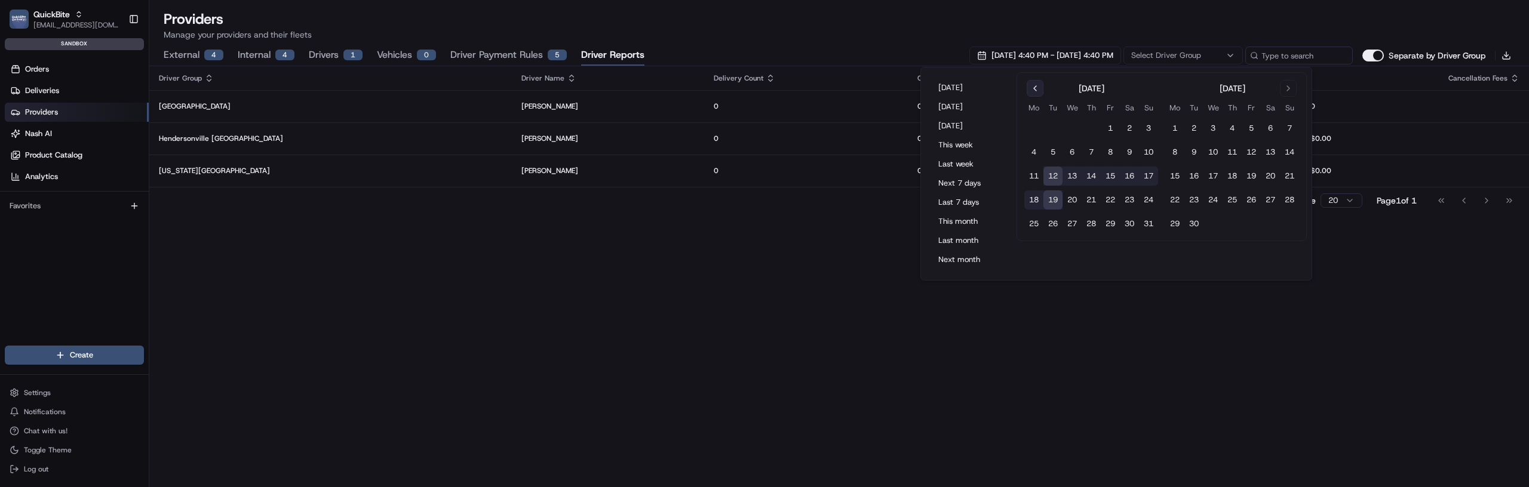
click at [1042, 83] on button "Go to previous month" at bounding box center [1035, 88] width 17 height 17
click at [1050, 130] on button "1" at bounding box center [1053, 128] width 19 height 19
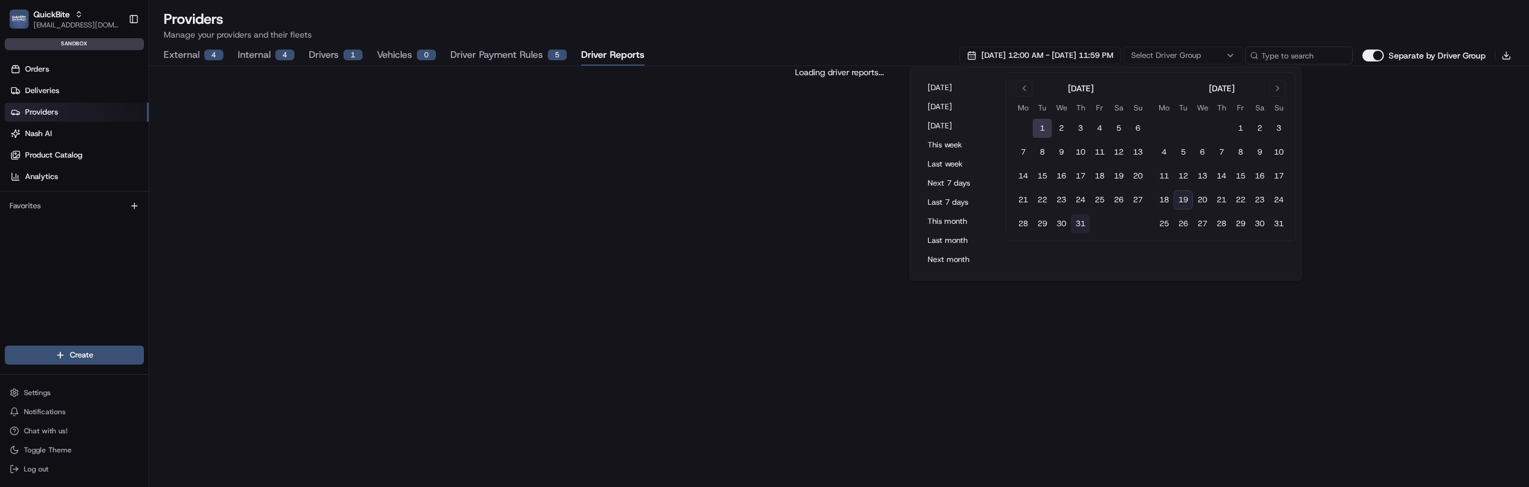
click at [1084, 217] on button "31" at bounding box center [1080, 223] width 19 height 19
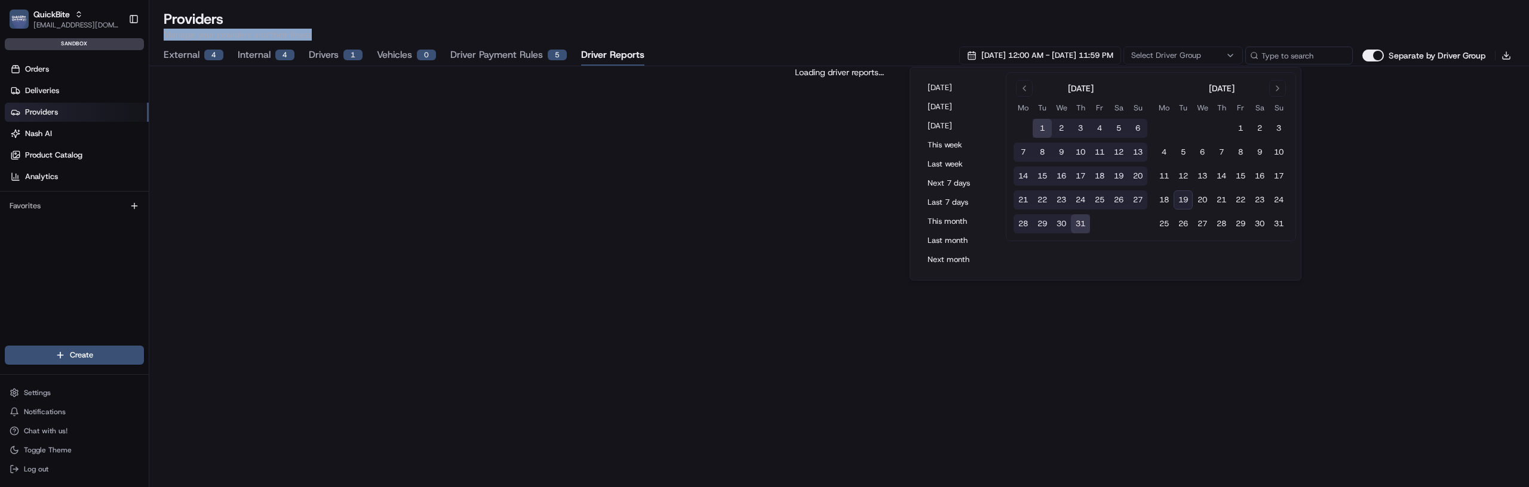
click at [805, 29] on p "Manage your providers and their fleets" at bounding box center [839, 35] width 1351 height 12
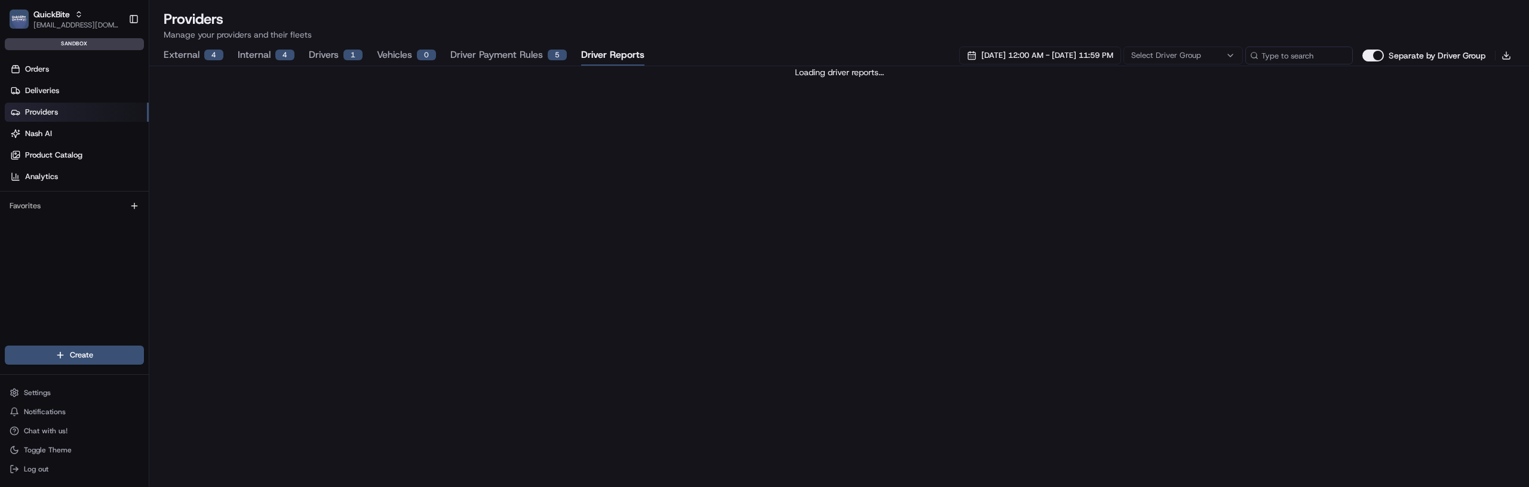
click at [805, 29] on p "Manage your providers and their fleets" at bounding box center [839, 35] width 1351 height 12
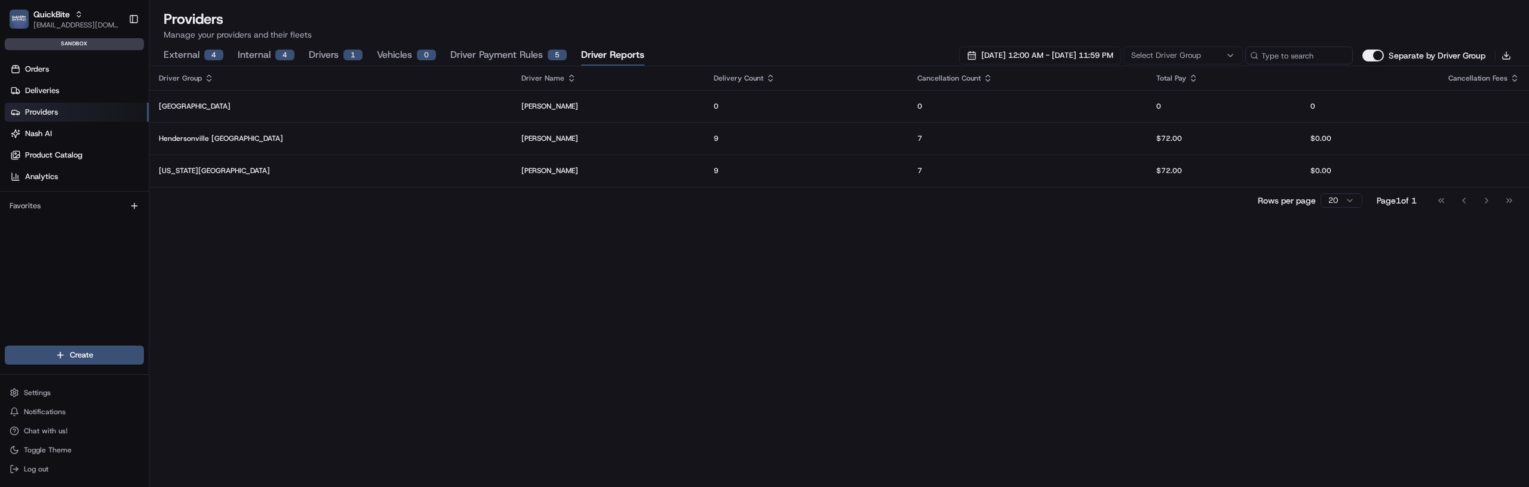
click at [422, 382] on div "Driver Group Driver Name Delivery Count Cancellation Count Total Pay Cancellati…" at bounding box center [839, 276] width 1380 height 421
click at [511, 370] on div "Driver Group Driver Name Delivery Count Cancellation Count Total Pay Cancellati…" at bounding box center [839, 276] width 1380 height 421
click at [618, 249] on div "Driver Group Driver Name Delivery Count Cancellation Count Total Pay Cancellati…" at bounding box center [839, 276] width 1380 height 421
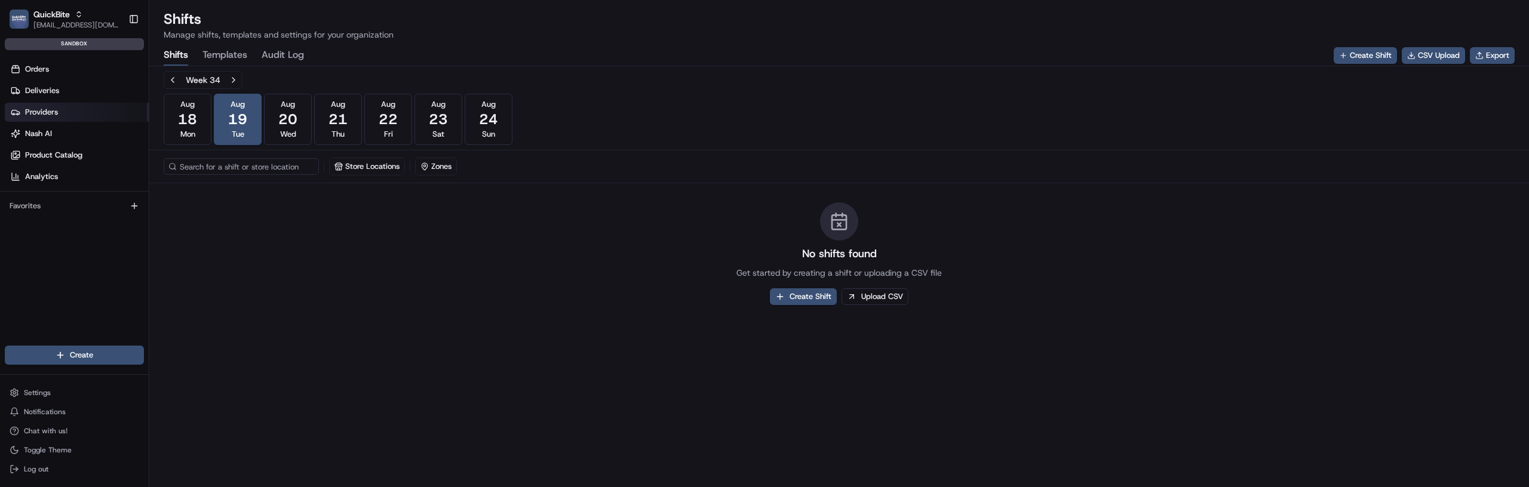
click at [47, 108] on span "Providers" at bounding box center [41, 112] width 33 height 11
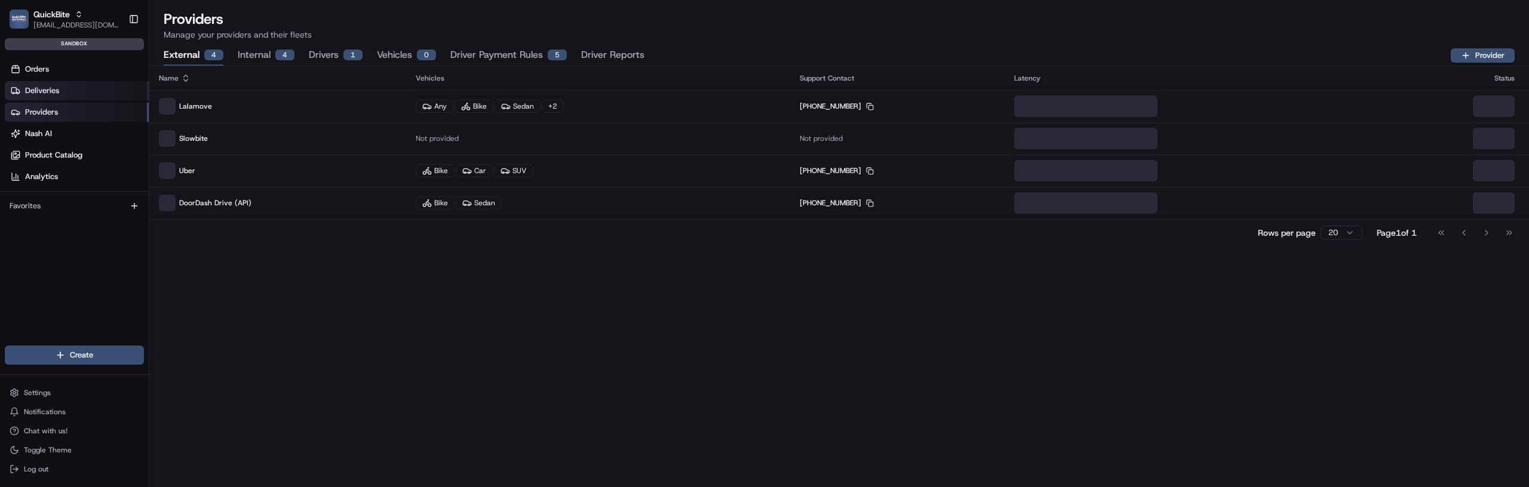
click at [36, 85] on span "Deliveries" at bounding box center [42, 90] width 34 height 11
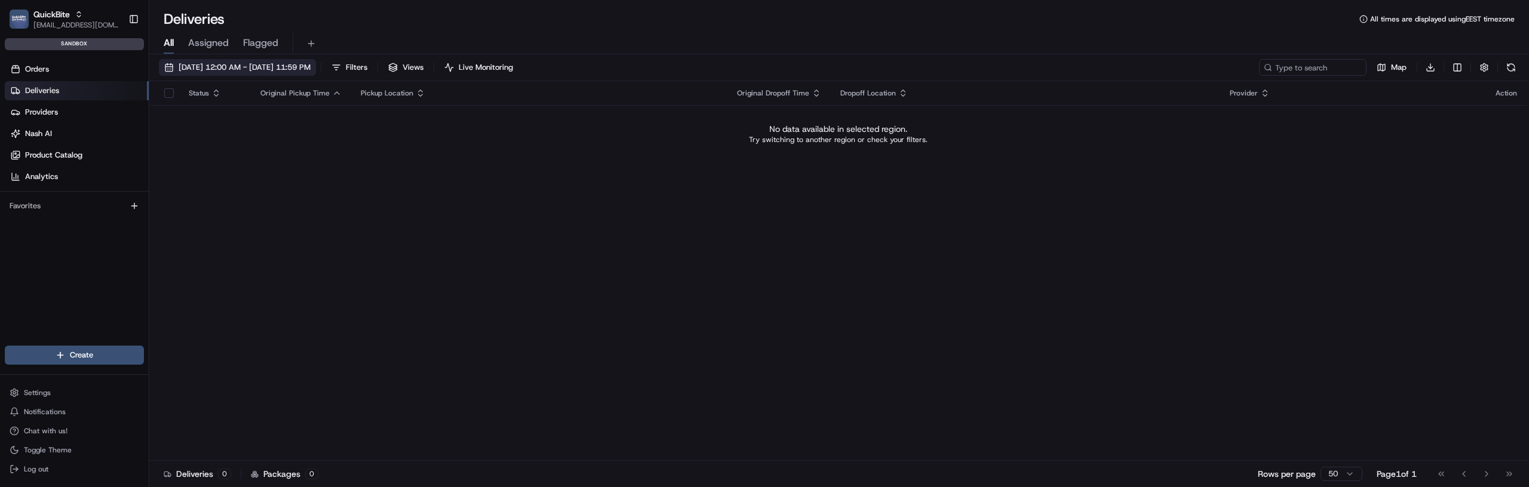
click at [207, 73] on button "[DATE] 12:00 AM - [DATE] 11:59 PM" at bounding box center [237, 67] width 157 height 17
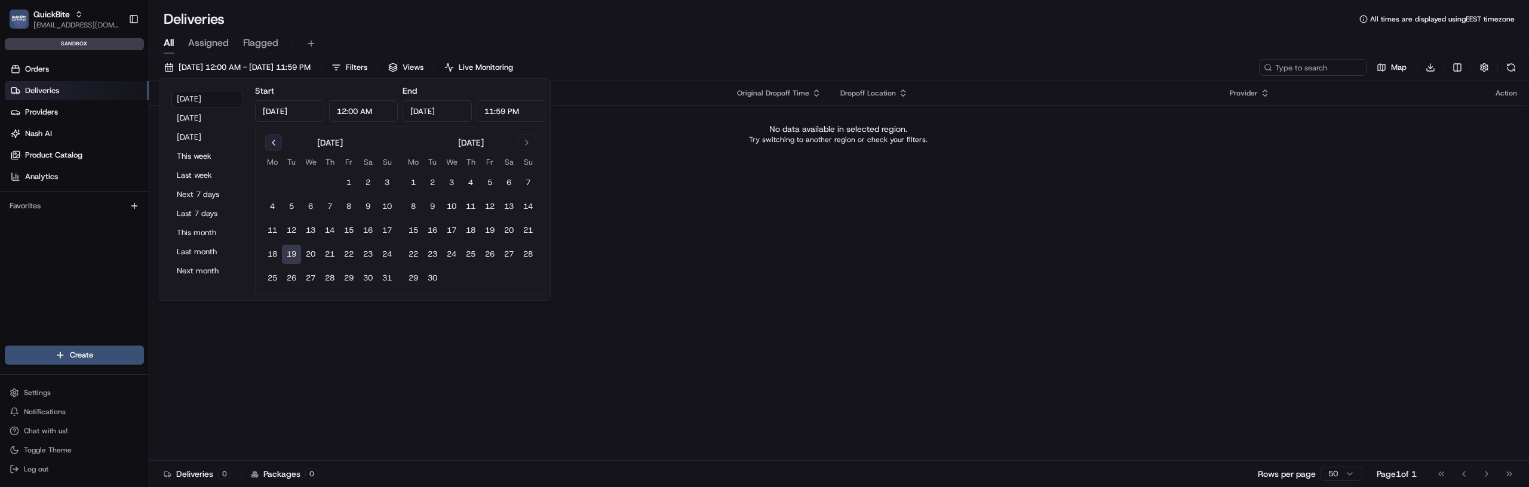
click at [270, 136] on button "Go to previous month" at bounding box center [273, 142] width 17 height 17
click at [284, 177] on button "1" at bounding box center [291, 182] width 19 height 19
type input "[DATE]"
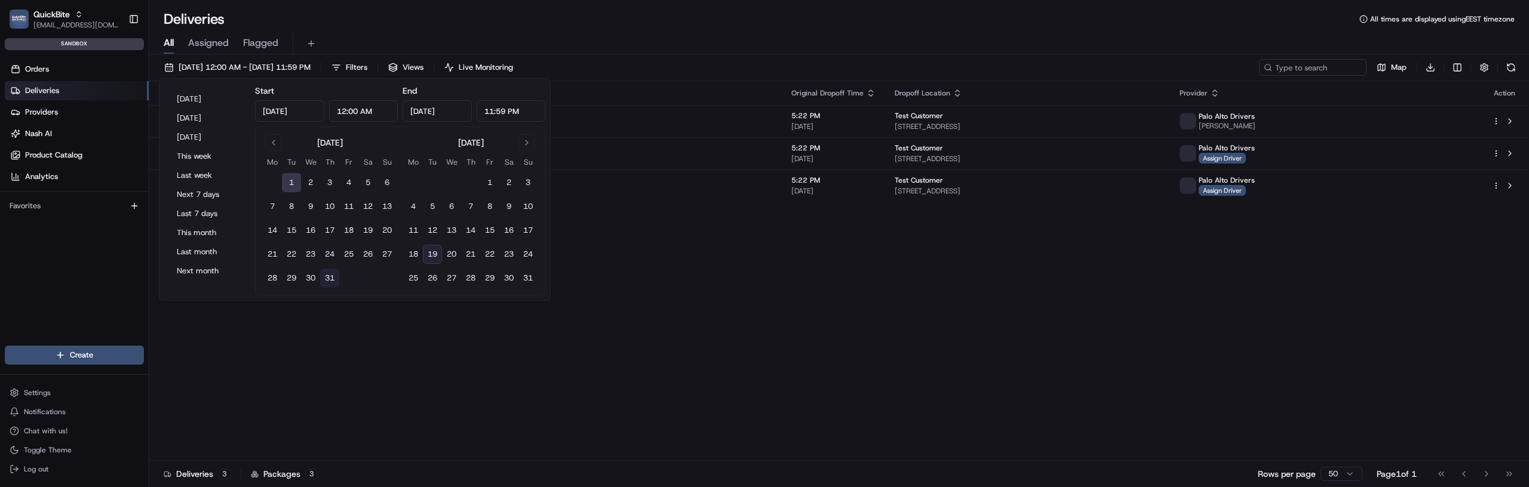
click at [335, 271] on button "31" at bounding box center [329, 278] width 19 height 19
type input "[DATE]"
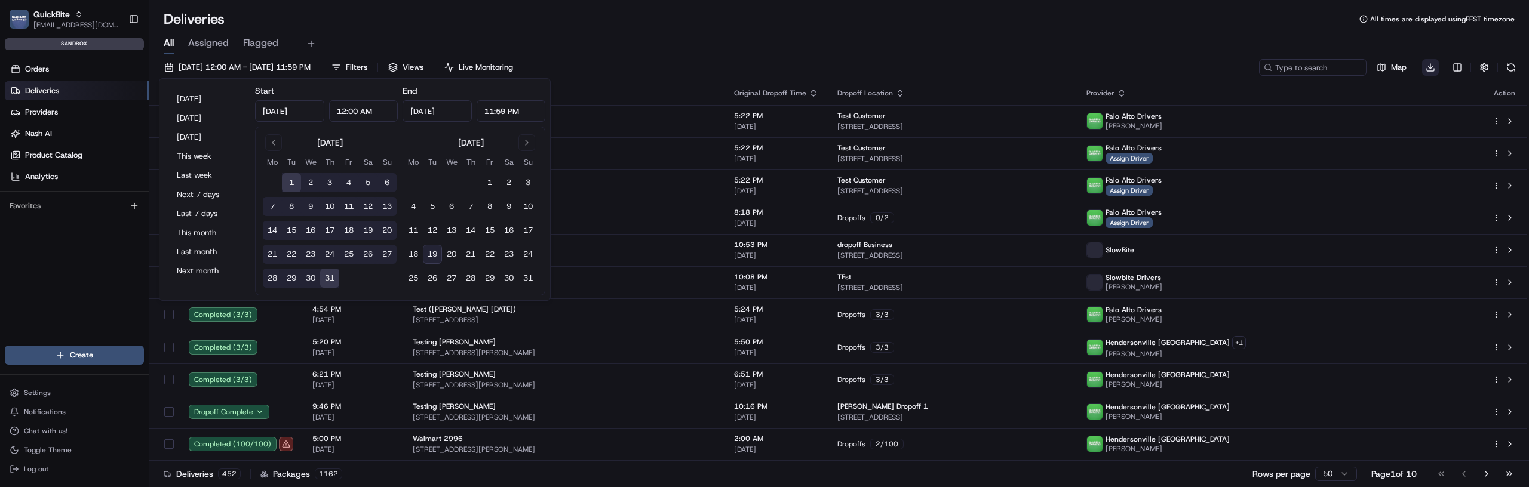
click at [1429, 65] on html "QuickBite [EMAIL_ADDRESS][DOMAIN_NAME] Toggle Sidebar sandbox Orders Deliveries…" at bounding box center [764, 243] width 1529 height 487
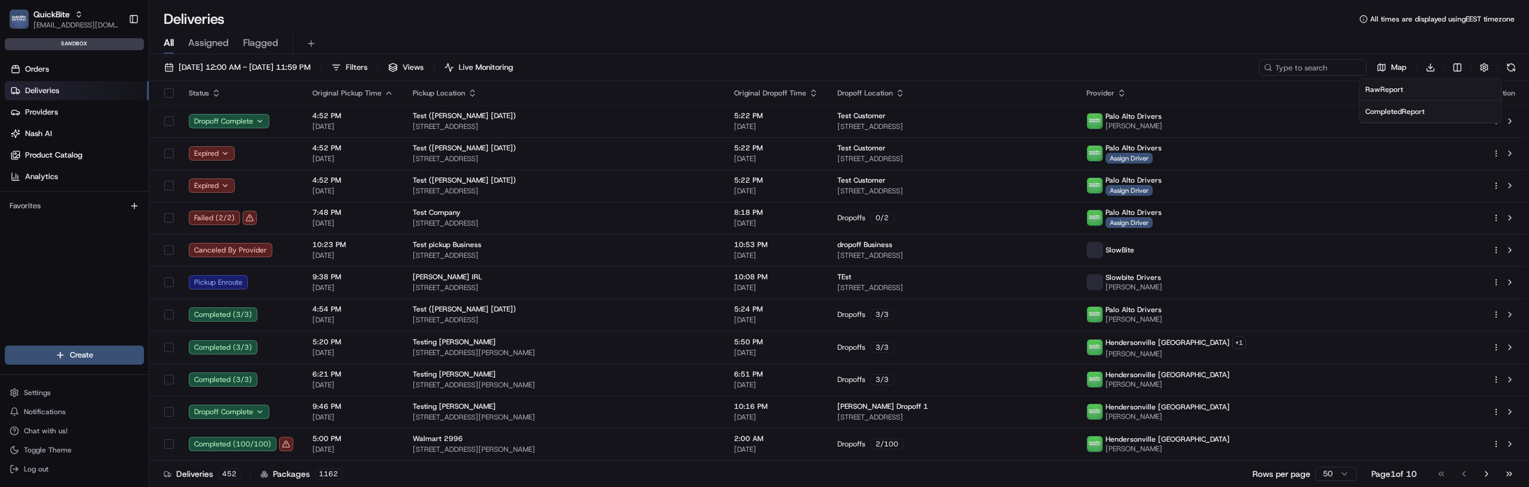
click at [1394, 91] on span "Raw Report" at bounding box center [1385, 90] width 38 height 10
click at [1436, 69] on html "QuickBite [EMAIL_ADDRESS][DOMAIN_NAME] Toggle Sidebar sandbox Orders Deliveries…" at bounding box center [764, 243] width 1529 height 487
click at [1406, 111] on span "Completed Report" at bounding box center [1395, 112] width 59 height 10
